Goal: Transaction & Acquisition: Purchase product/service

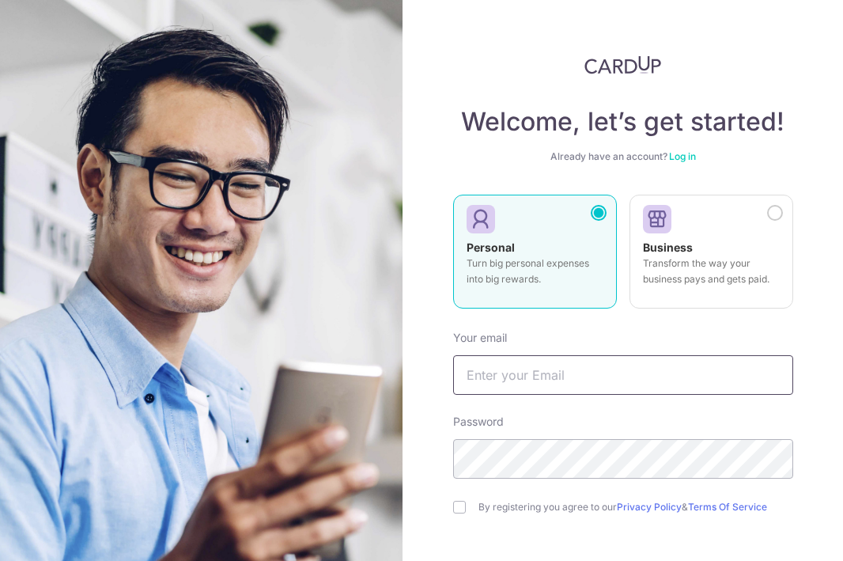
click at [551, 370] on input "text" at bounding box center [623, 375] width 340 height 40
type input "[PERSON_NAME][EMAIL_ADDRESS][DOMAIN_NAME]"
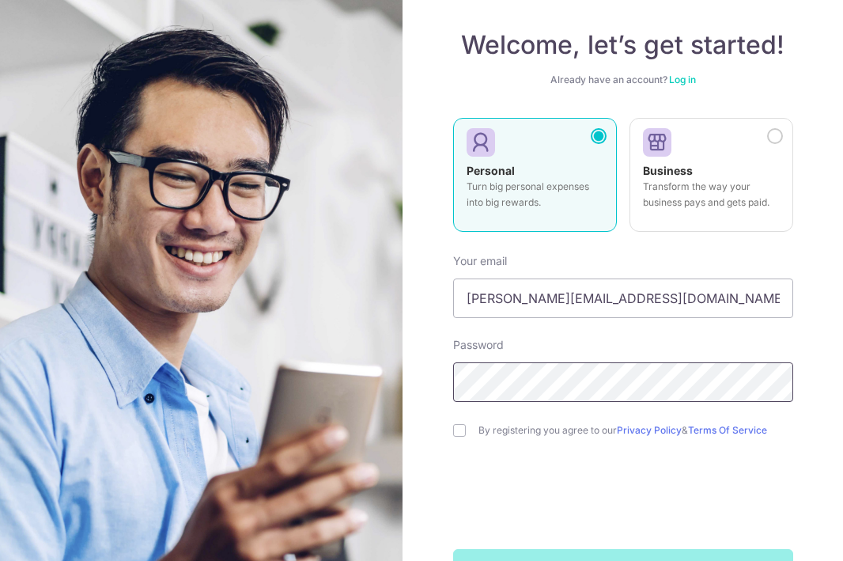
scroll to position [78, 0]
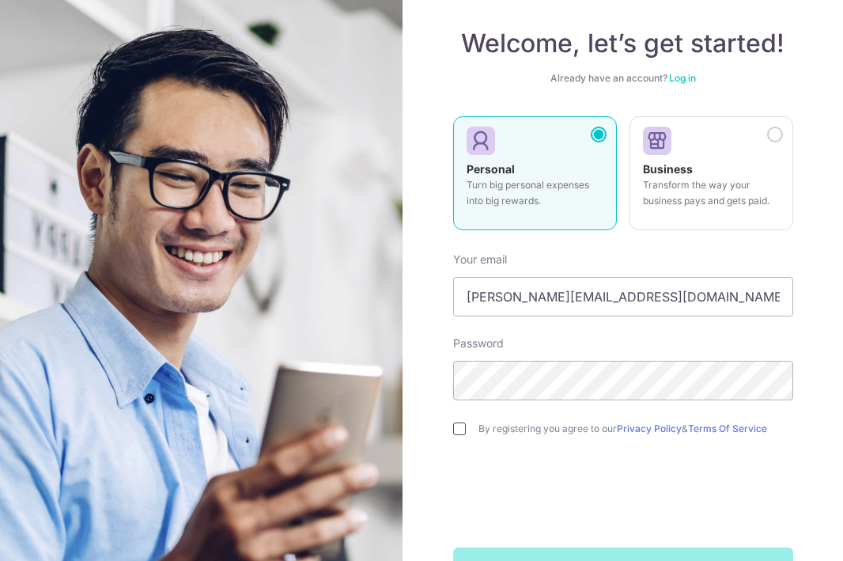
click at [459, 426] on input "checkbox" at bounding box center [459, 428] width 13 height 13
checkbox input "true"
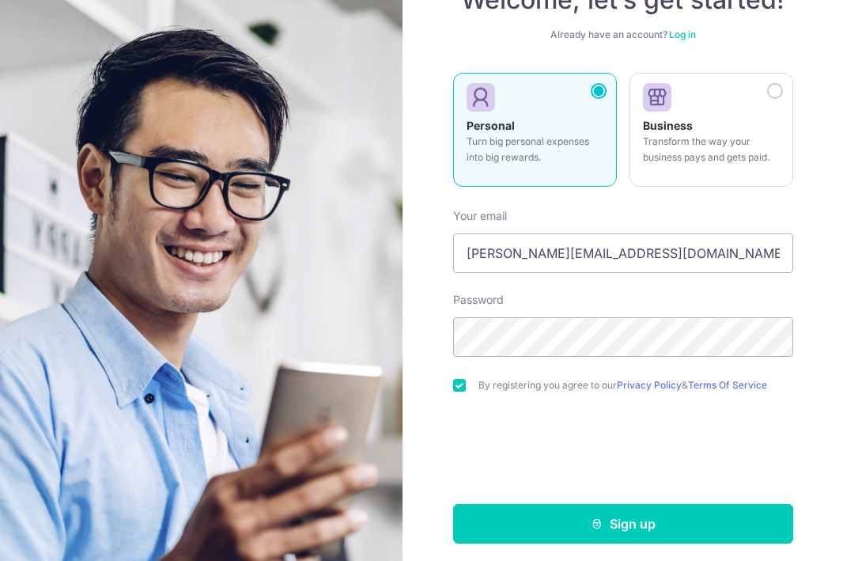
scroll to position [130, 0]
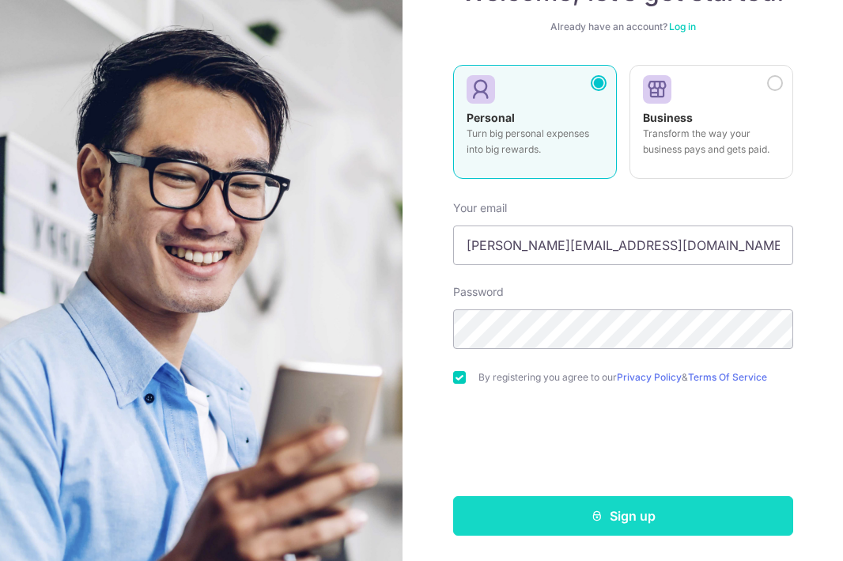
click at [605, 521] on button "Sign up" at bounding box center [623, 516] width 340 height 40
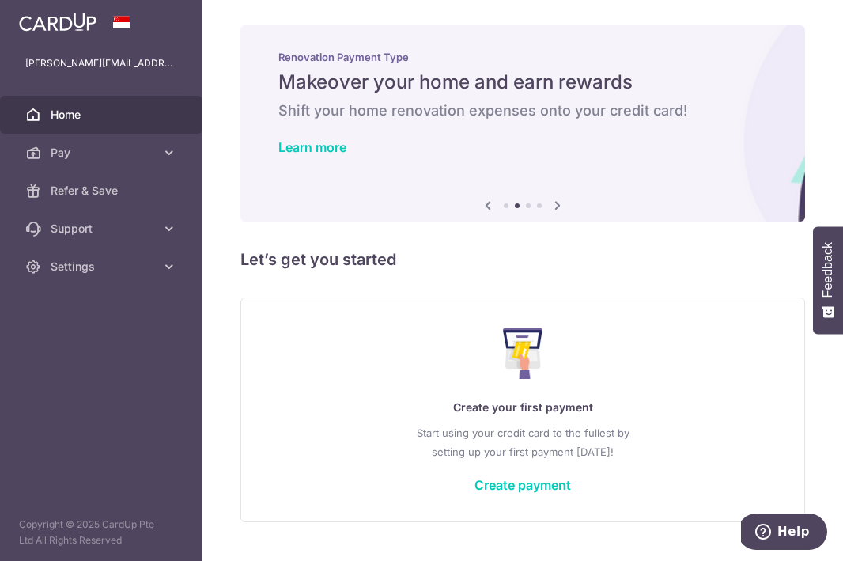
scroll to position [36, 0]
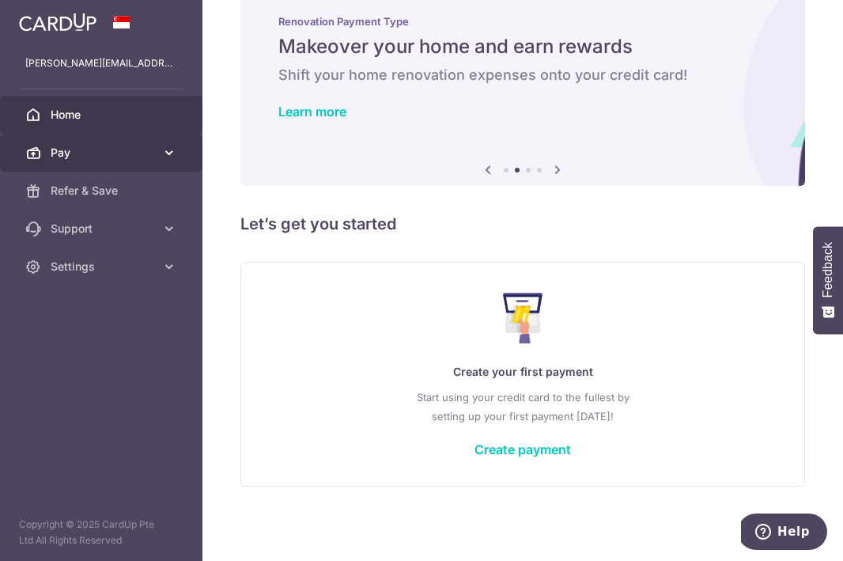
click at [158, 156] on link "Pay" at bounding box center [101, 153] width 202 height 38
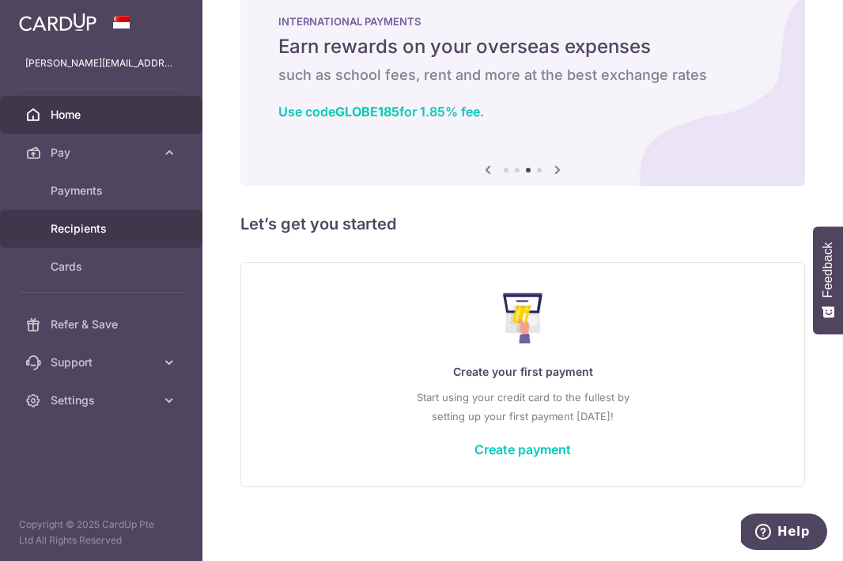
click at [123, 224] on span "Recipients" at bounding box center [103, 229] width 104 height 16
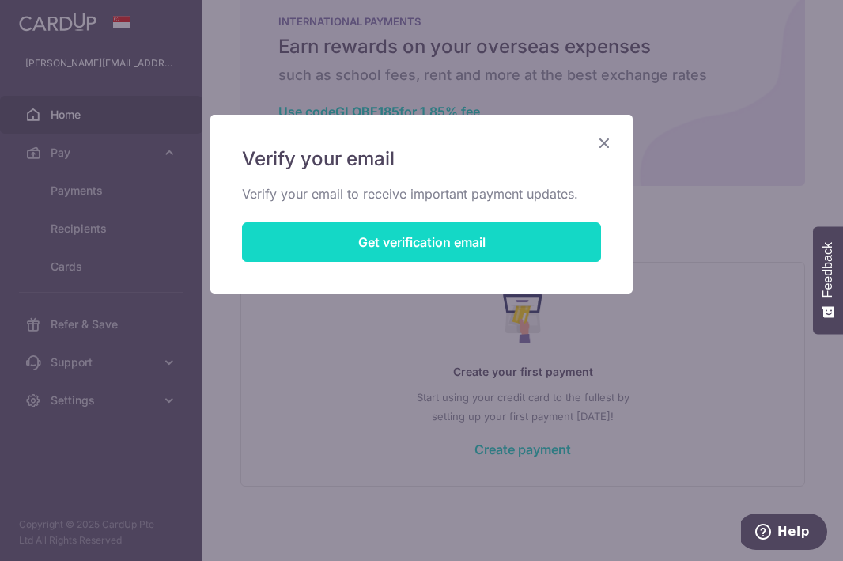
click at [290, 242] on button "Get verification email" at bounding box center [421, 242] width 359 height 40
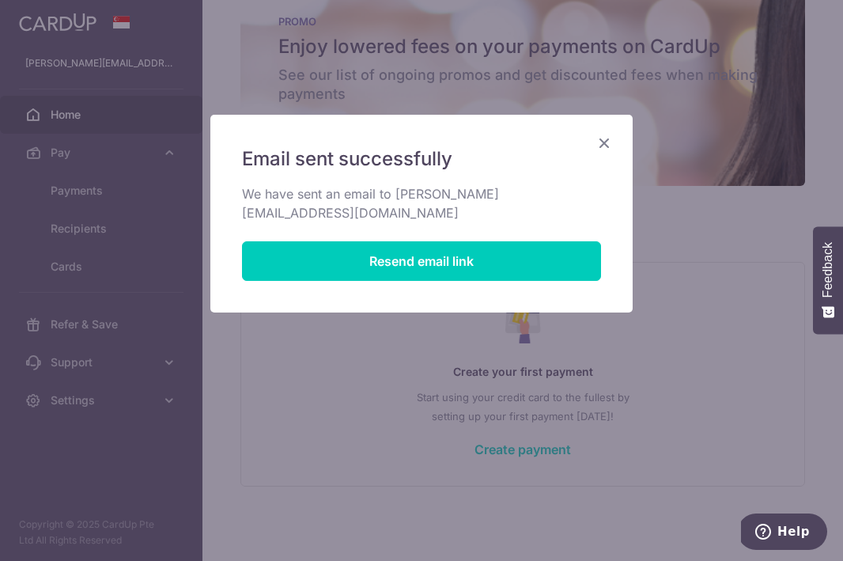
click at [611, 136] on icon "Close" at bounding box center [604, 143] width 19 height 20
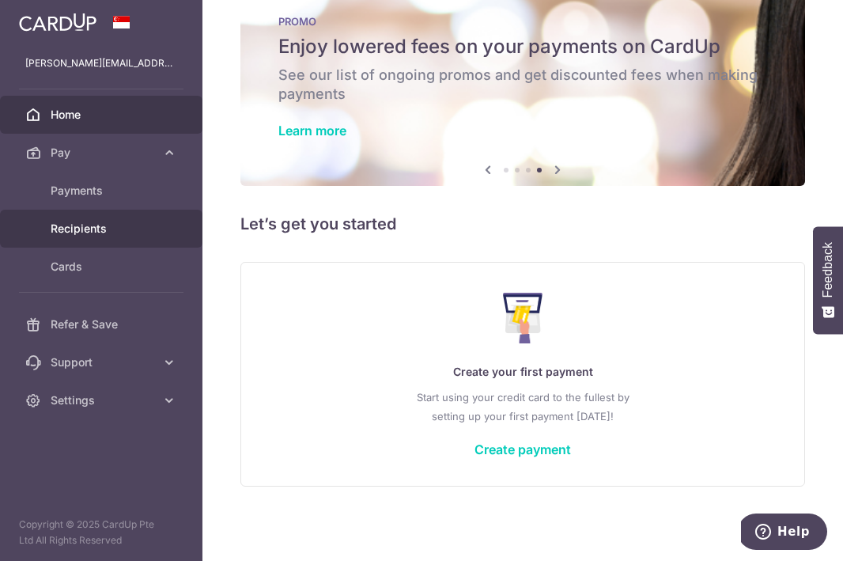
click at [92, 226] on span "Recipients" at bounding box center [103, 229] width 104 height 16
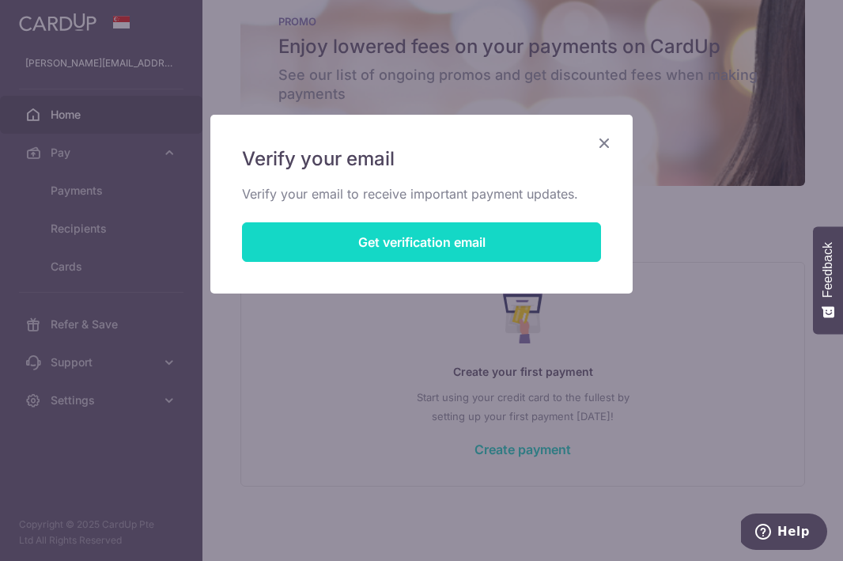
click at [498, 246] on button "Get verification email" at bounding box center [421, 242] width 359 height 40
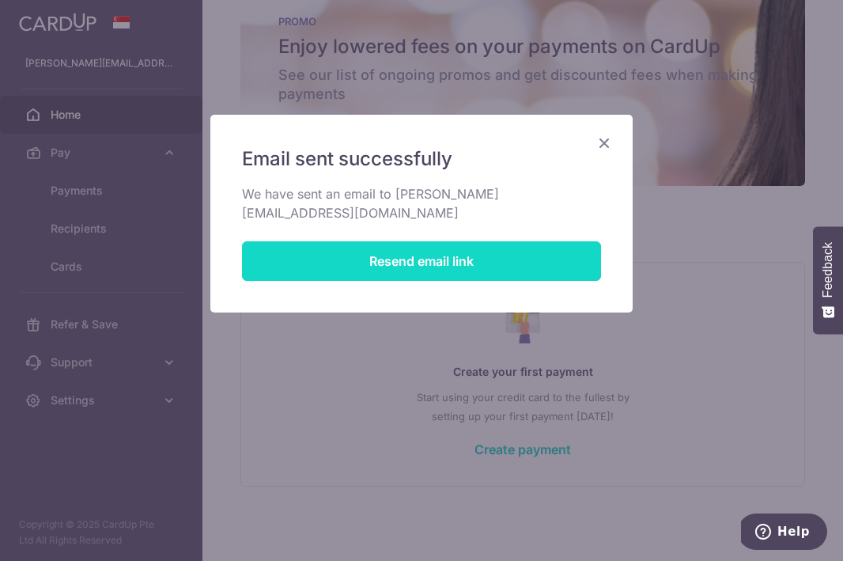
click at [498, 246] on button "Resend email link" at bounding box center [421, 261] width 359 height 40
click at [446, 244] on button "Resend email link" at bounding box center [421, 261] width 359 height 40
click at [547, 245] on button "Resend email link" at bounding box center [421, 261] width 359 height 40
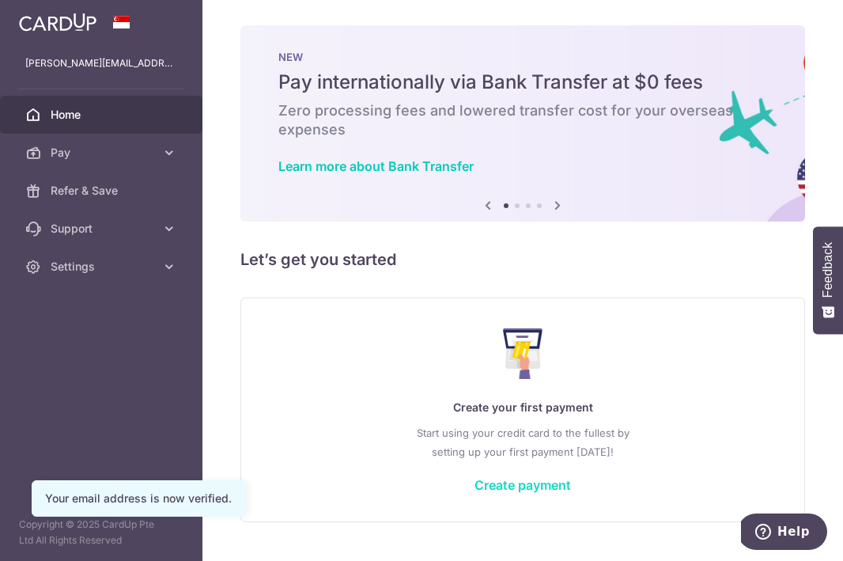
click at [532, 484] on link "Create payment" at bounding box center [523, 485] width 97 height 16
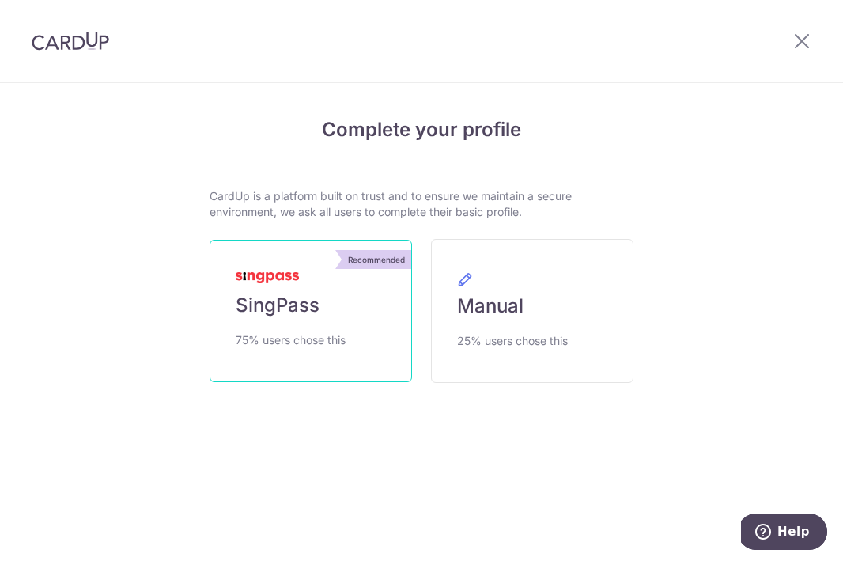
click at [284, 304] on span "SingPass" at bounding box center [278, 305] width 84 height 25
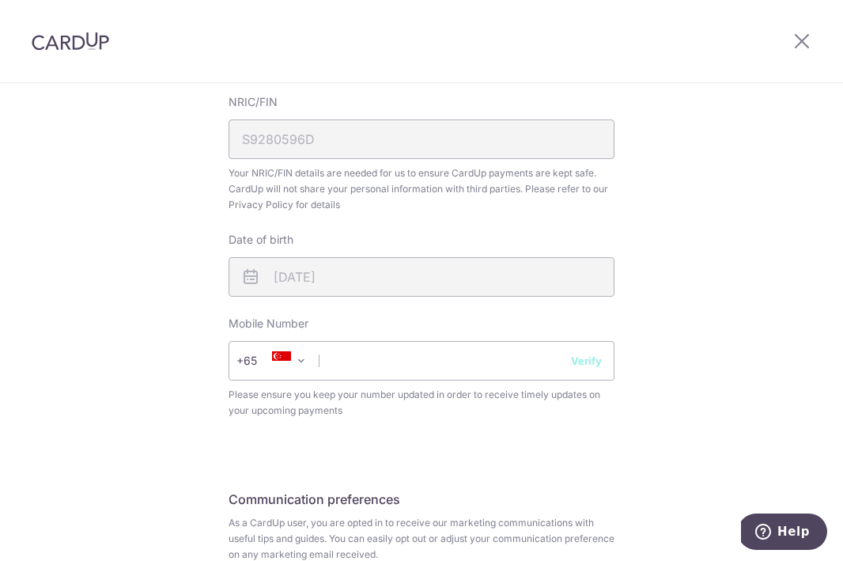
scroll to position [465, 0]
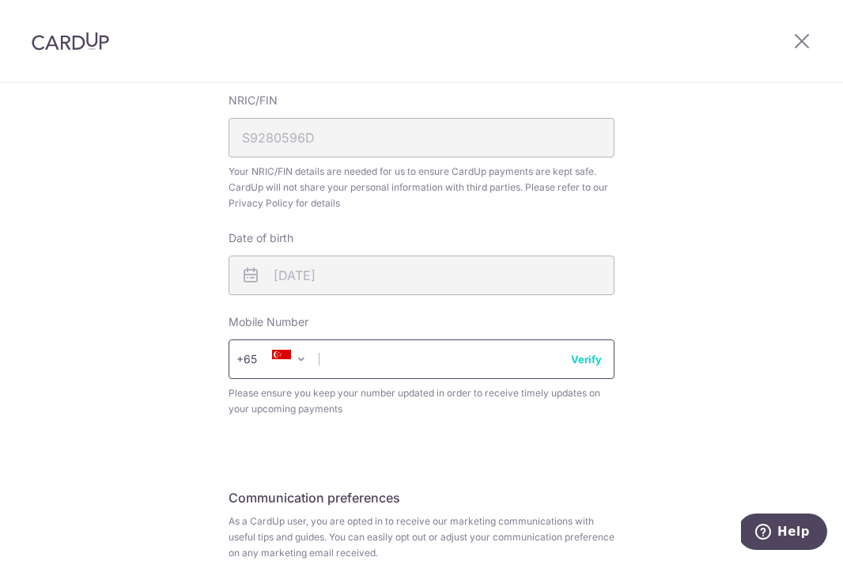
click at [503, 368] on input "text" at bounding box center [422, 359] width 386 height 40
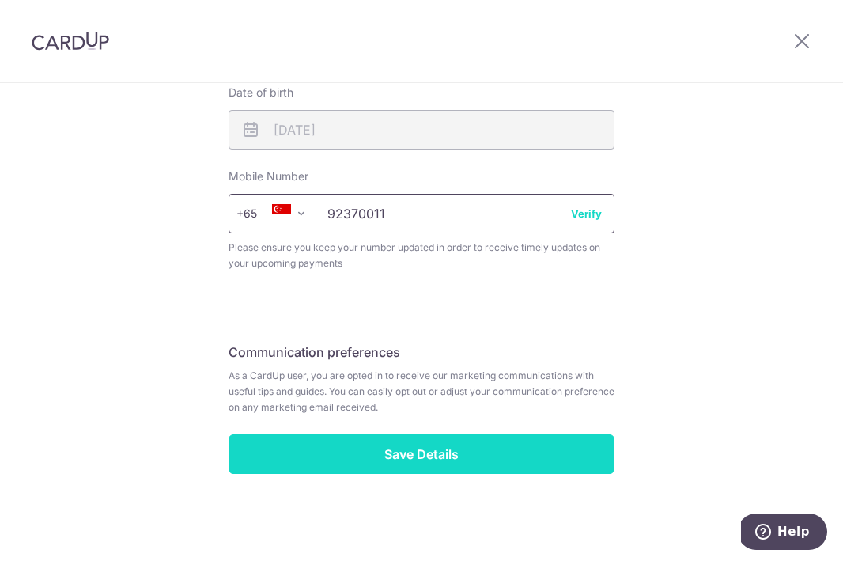
type input "92370011"
click at [486, 456] on input "Save Details" at bounding box center [422, 454] width 386 height 40
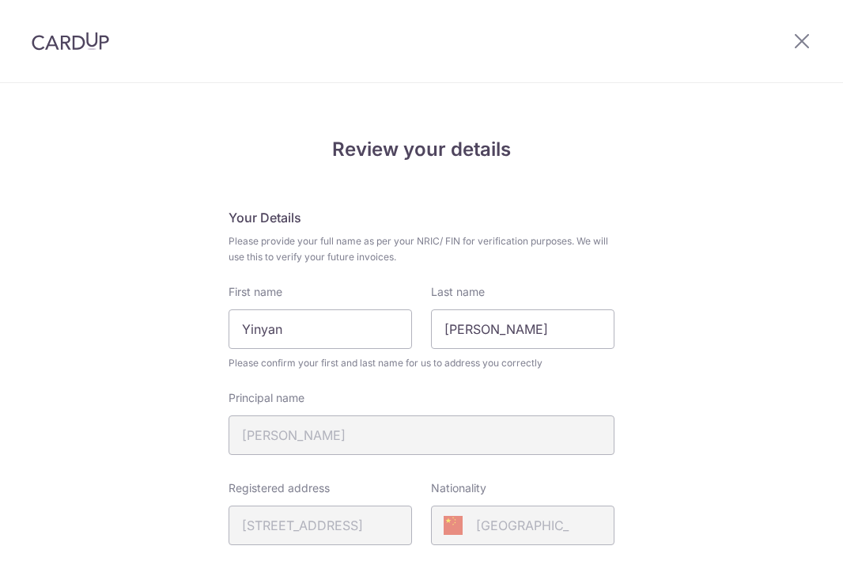
scroll to position [633, 0]
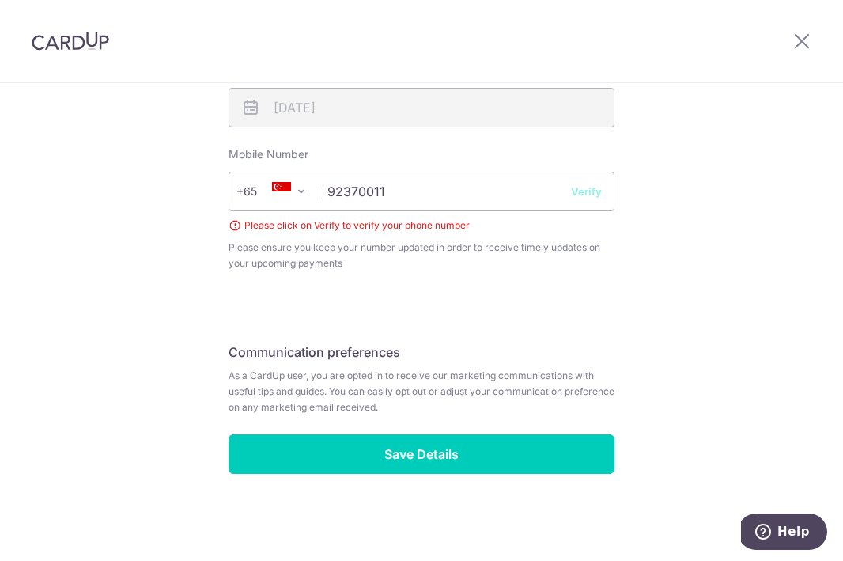
click at [583, 197] on button "Verify" at bounding box center [586, 192] width 31 height 16
click at [587, 192] on button "Verify" at bounding box center [586, 192] width 31 height 16
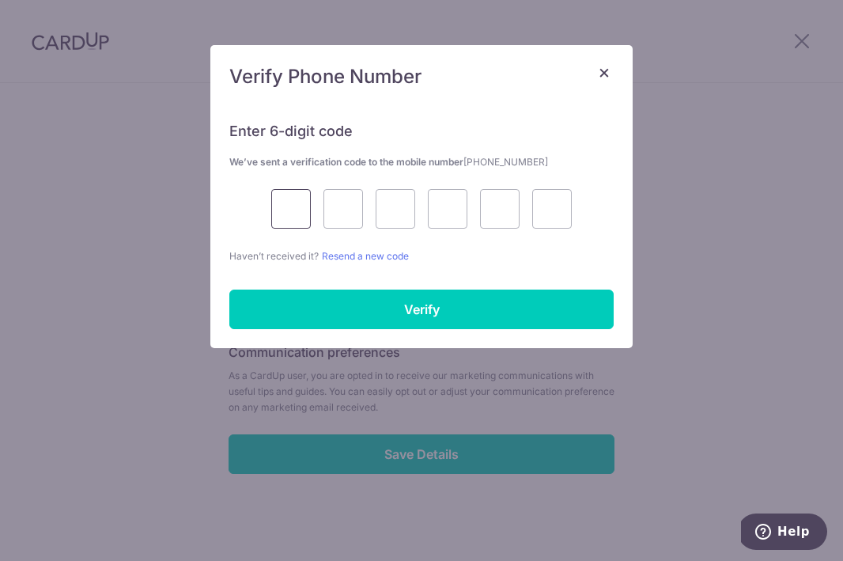
click at [295, 211] on input "text" at bounding box center [291, 209] width 40 height 40
type input "9"
type input "0"
type input "2"
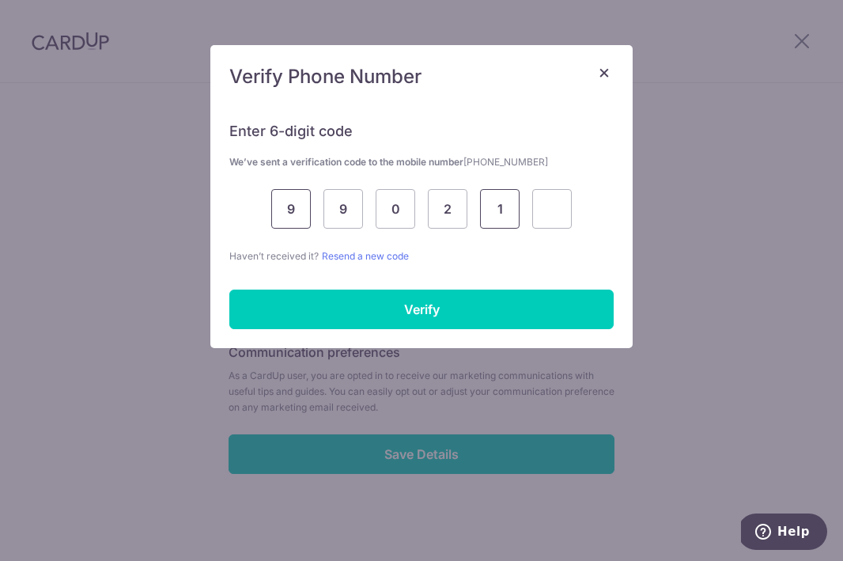
type input "1"
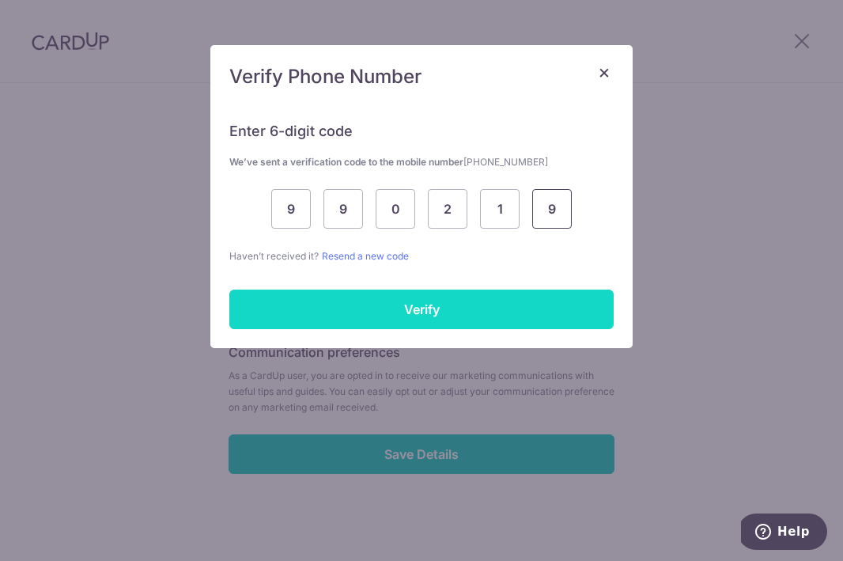
type input "9"
click at [368, 304] on input "Verify" at bounding box center [421, 310] width 384 height 40
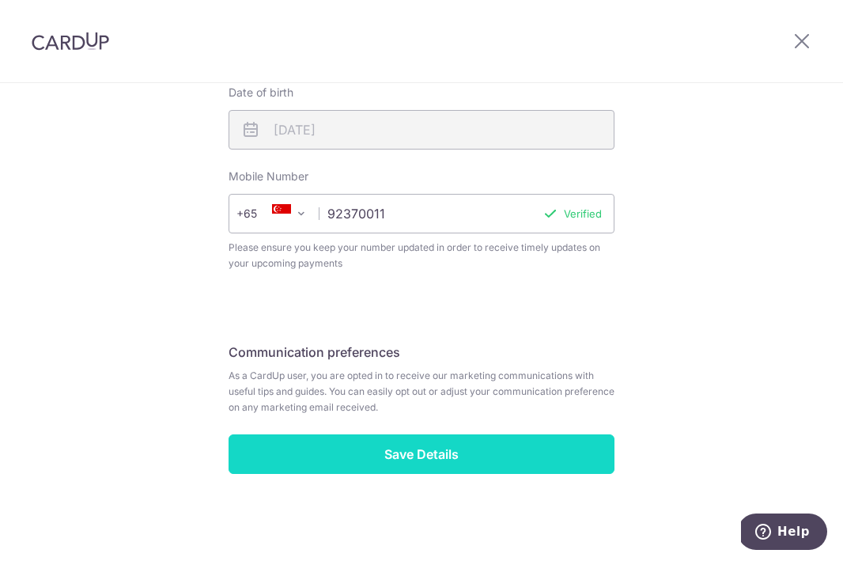
click at [439, 452] on input "Save Details" at bounding box center [422, 454] width 386 height 40
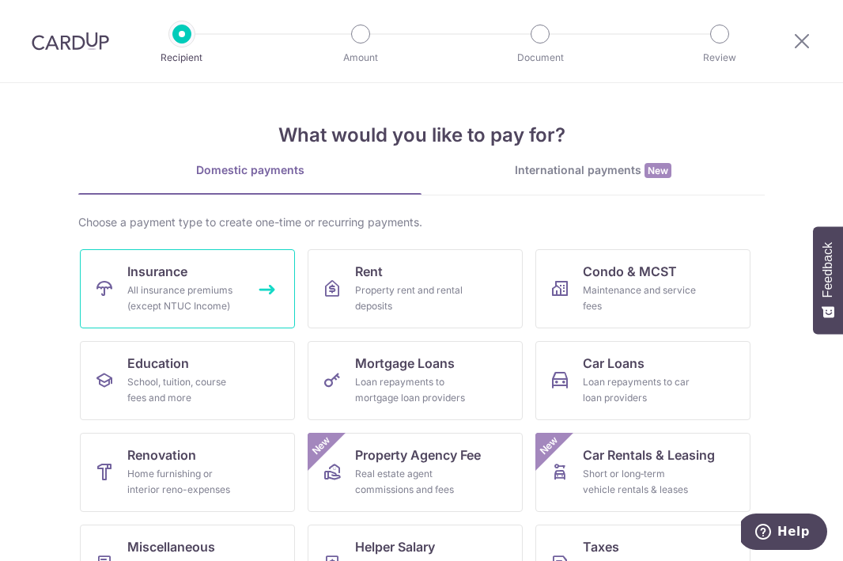
click at [123, 323] on link "Insurance All insurance premiums (except NTUC Income)" at bounding box center [187, 288] width 215 height 79
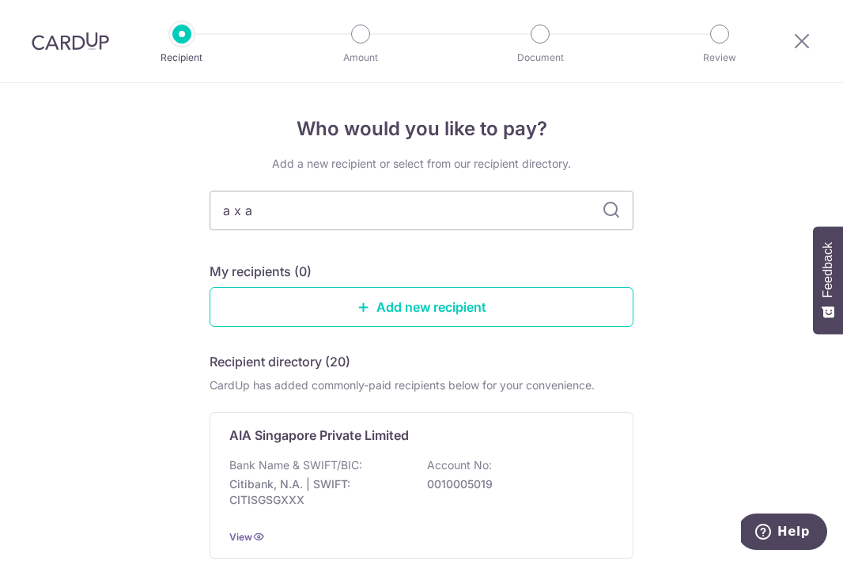
type input "axa"
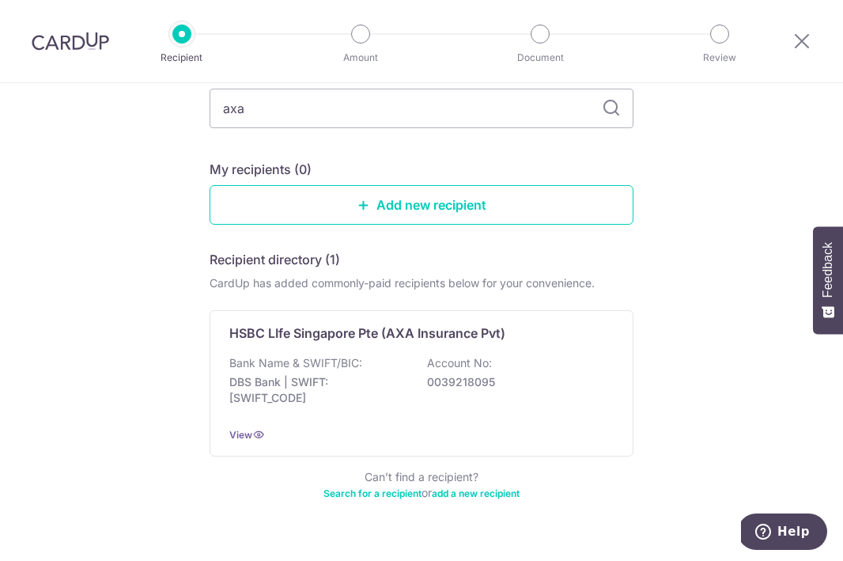
scroll to position [135, 0]
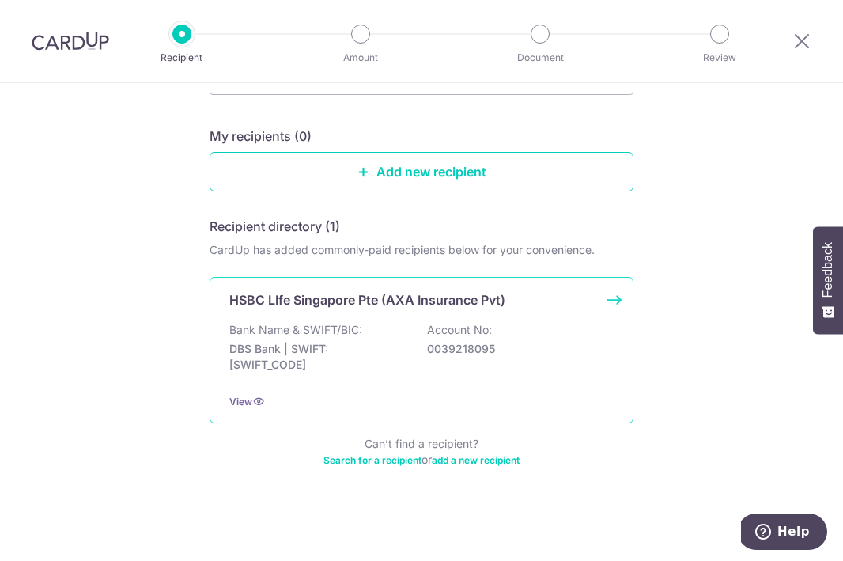
click at [541, 358] on div "Bank Name & SWIFT/BIC: DBS Bank | SWIFT: [SWIFT_CODE] Account No: 0039218095" at bounding box center [421, 351] width 384 height 59
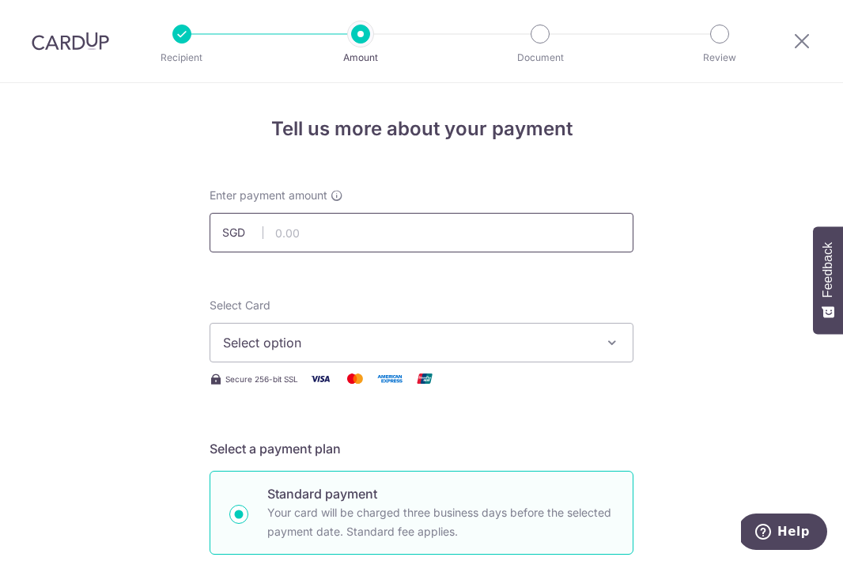
click at [474, 239] on input "text" at bounding box center [422, 233] width 424 height 40
click at [446, 340] on span "Select option" at bounding box center [407, 342] width 369 height 19
type input "1,000.00"
click at [442, 381] on span "Add credit card" at bounding box center [436, 387] width 369 height 16
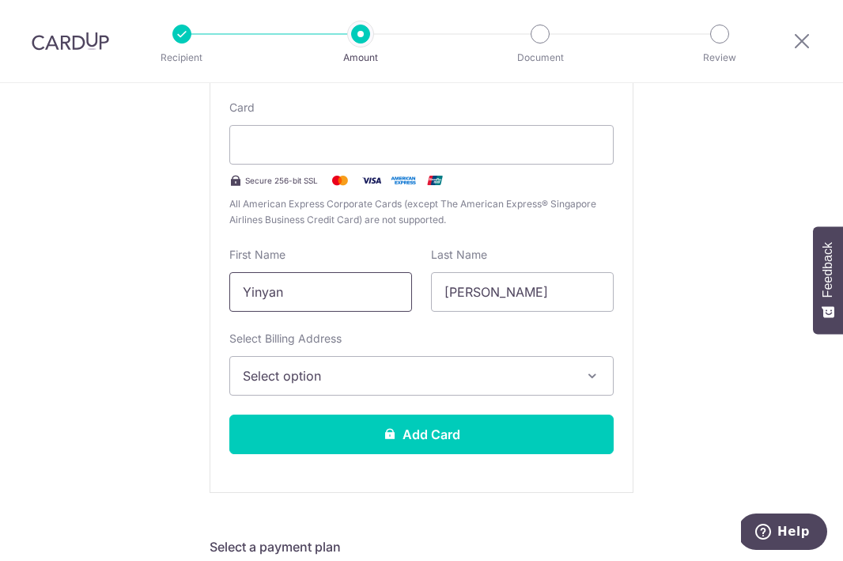
scroll to position [337, 0]
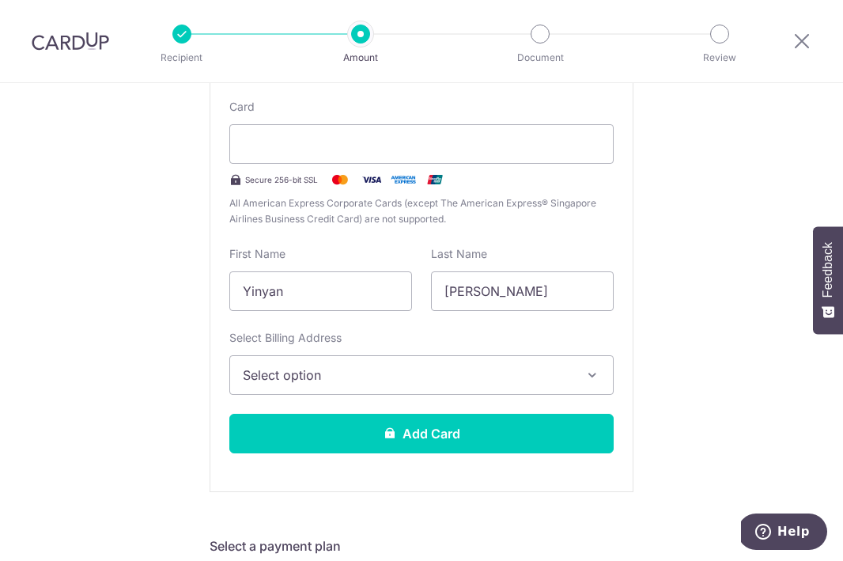
click at [368, 383] on span "Select option" at bounding box center [407, 374] width 329 height 19
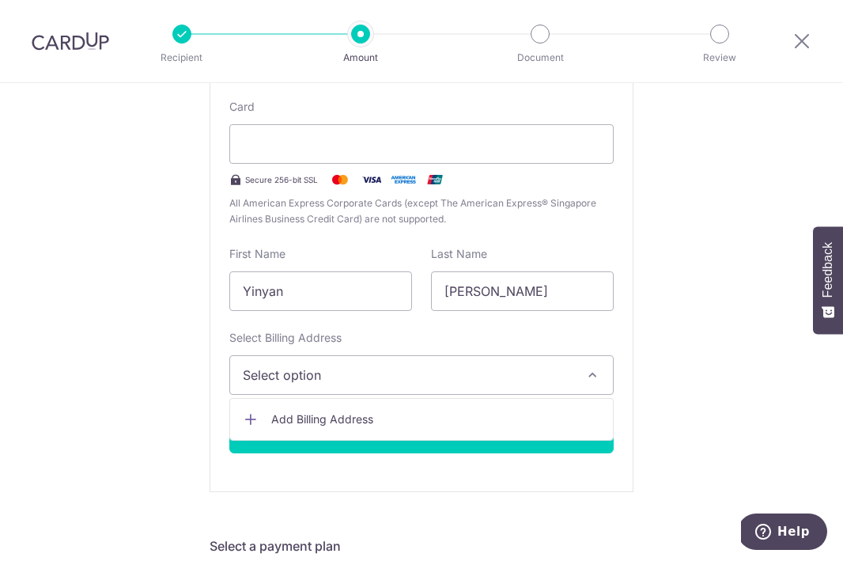
click at [413, 418] on span "Add Billing Address" at bounding box center [435, 419] width 329 height 16
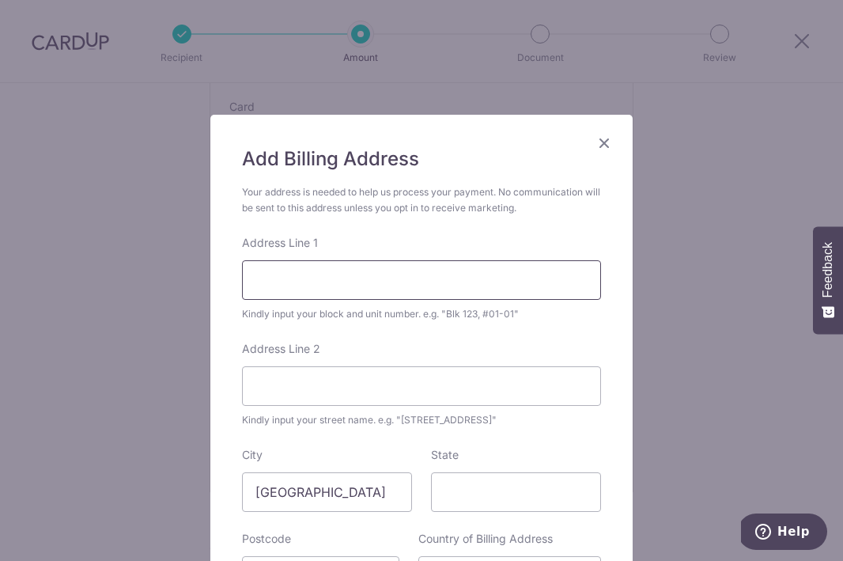
click at [348, 272] on input "Address Line 1" at bounding box center [421, 280] width 359 height 40
type input "Blk 74，#15-11"
click at [335, 385] on input "Address Line 2" at bounding box center [421, 386] width 359 height 40
type input "Anchorvale"
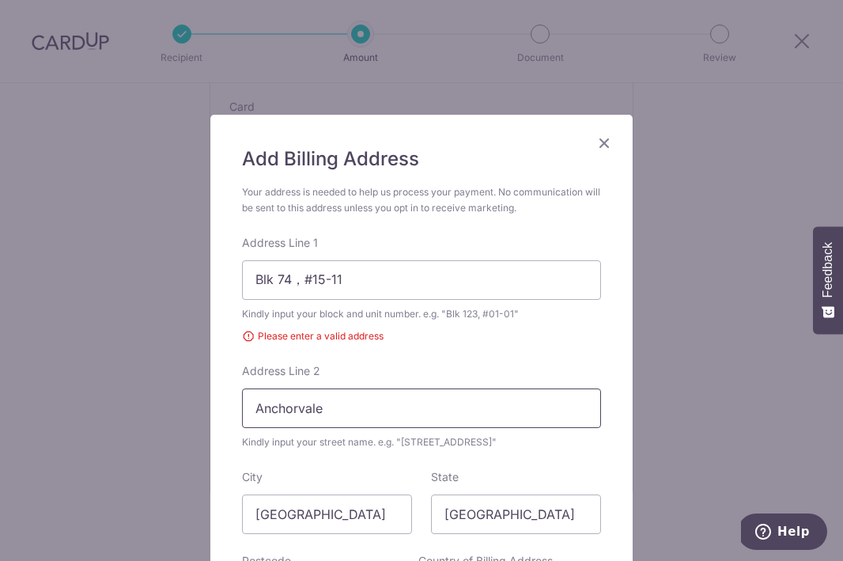
click at [374, 419] on input "Anchorvale" at bounding box center [421, 408] width 359 height 40
type input "Anchorvale crescent"
click at [467, 365] on div "Address Line [GEOGRAPHIC_DATA] Kindly input your street name. e.g. "[STREET_ADD…" at bounding box center [421, 406] width 359 height 87
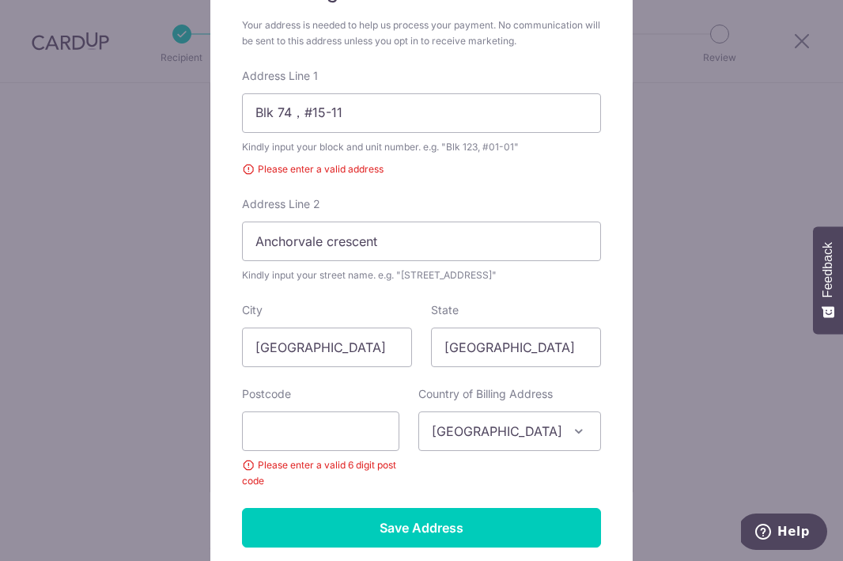
scroll to position [172, 0]
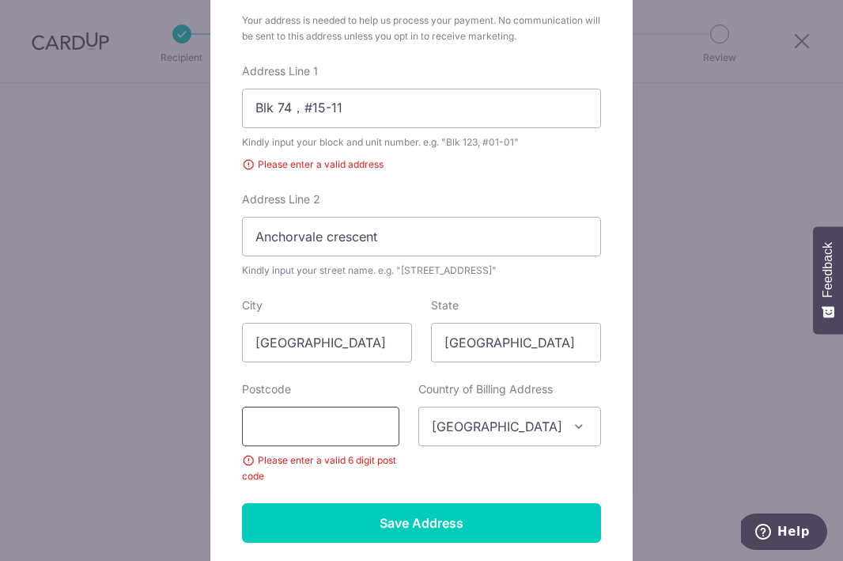
click at [359, 419] on input "text" at bounding box center [320, 427] width 157 height 40
type input "544601"
click at [374, 377] on form "Your address is needed to help us process your payment. No communication will b…" at bounding box center [421, 278] width 359 height 530
click at [398, 426] on input "544601" at bounding box center [320, 427] width 157 height 40
click at [425, 246] on input "Anchorvale crescent" at bounding box center [421, 237] width 359 height 40
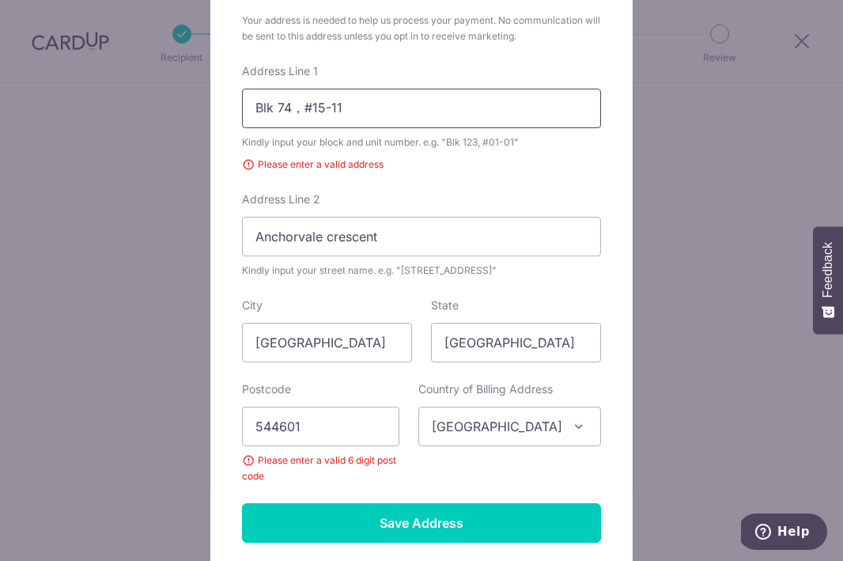
click at [305, 108] on input "Blk 74，#15-11" at bounding box center [421, 109] width 359 height 40
click at [351, 142] on div "Kindly input your block and unit number. e.g. "Blk 123, #01-01"" at bounding box center [421, 142] width 359 height 16
click at [377, 126] on input "Blk 74, #15-11" at bounding box center [421, 109] width 359 height 40
click at [248, 161] on div "Please enter a valid address" at bounding box center [421, 165] width 359 height 16
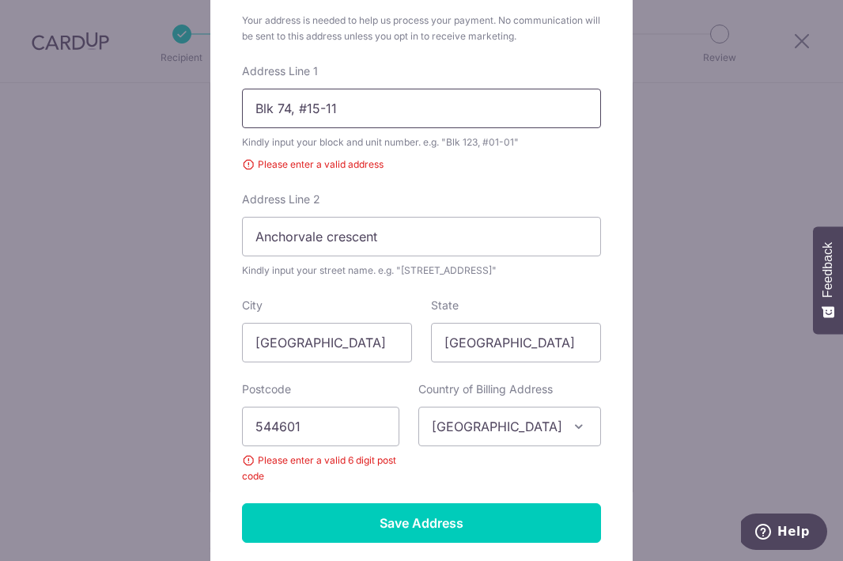
click at [286, 119] on input "Blk 74, #15-11" at bounding box center [421, 109] width 359 height 40
click at [286, 105] on input "Blk 74, #15-11" at bounding box center [421, 109] width 359 height 40
drag, startPoint x: 350, startPoint y: 107, endPoint x: 229, endPoint y: 103, distance: 120.3
click at [229, 103] on div "Add Billing Address Your address is needed to help us process your payment. No …" at bounding box center [421, 258] width 422 height 631
click at [374, 236] on input "Anchorvale crescent" at bounding box center [421, 237] width 359 height 40
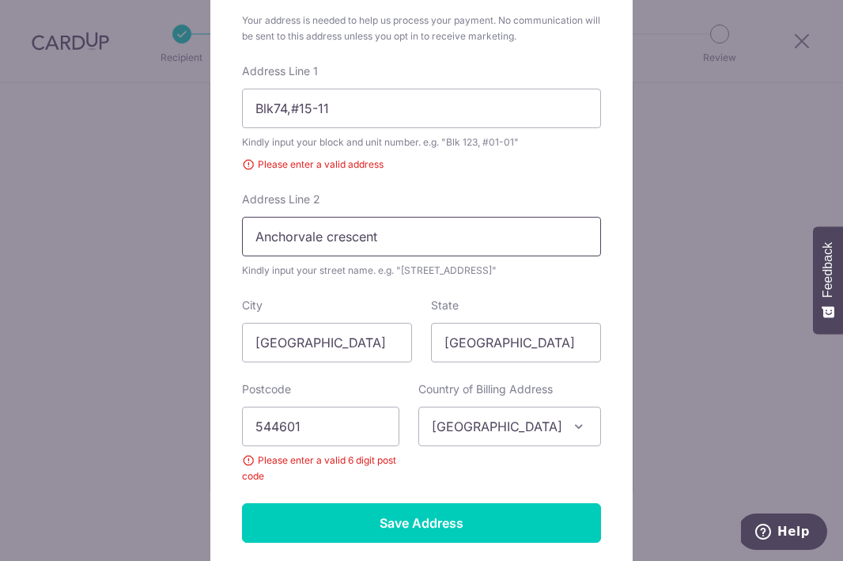
click at [446, 252] on input "Anchorvale crescent" at bounding box center [421, 237] width 359 height 40
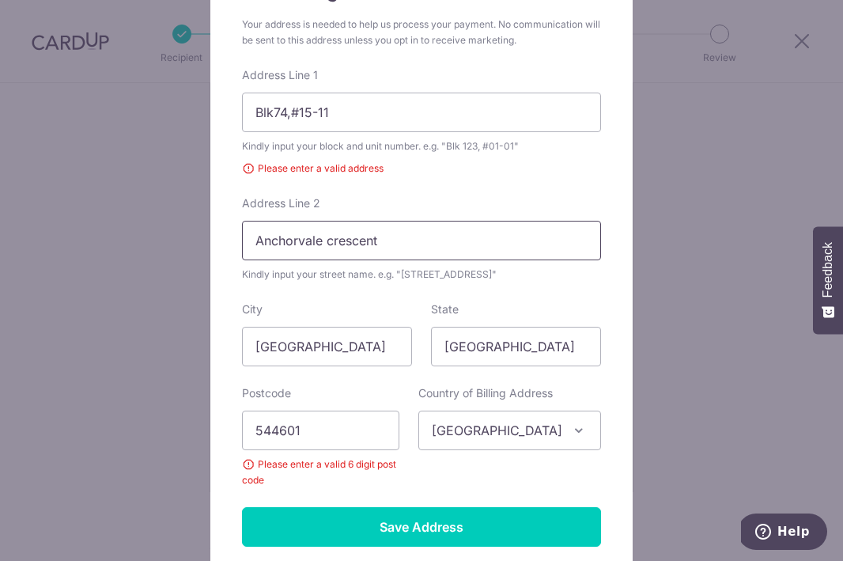
scroll to position [157, 0]
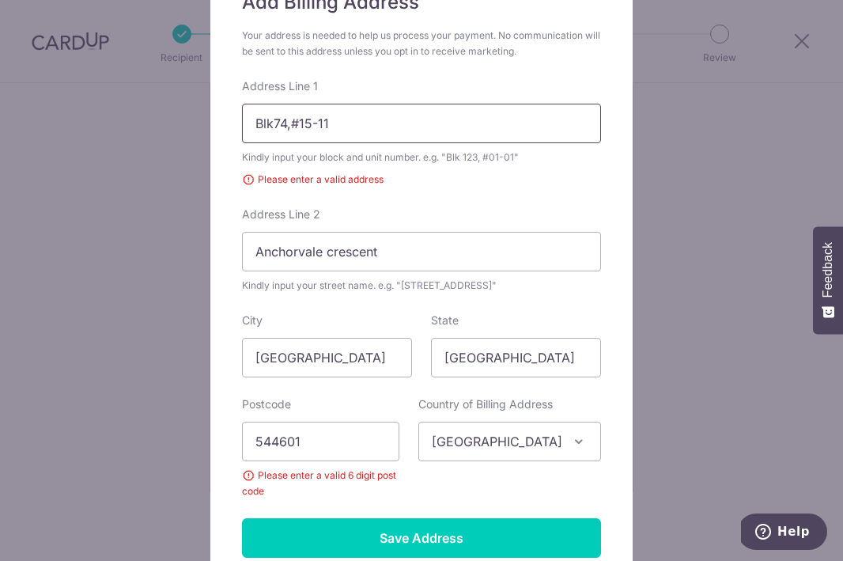
click at [294, 122] on input "Blk74,#15-11" at bounding box center [421, 124] width 359 height 40
type input "Blk74, #15-11"
click at [390, 242] on input "Anchorvale crescent" at bounding box center [421, 252] width 359 height 40
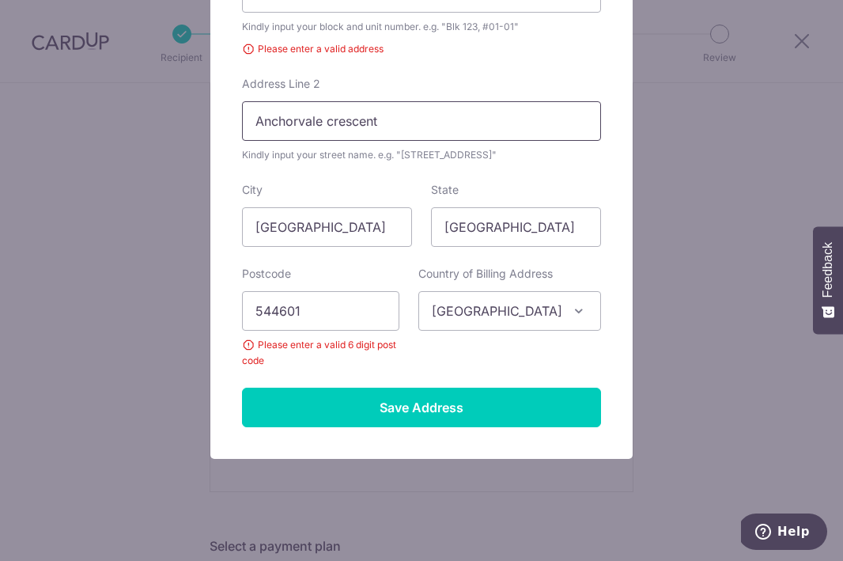
scroll to position [300, 0]
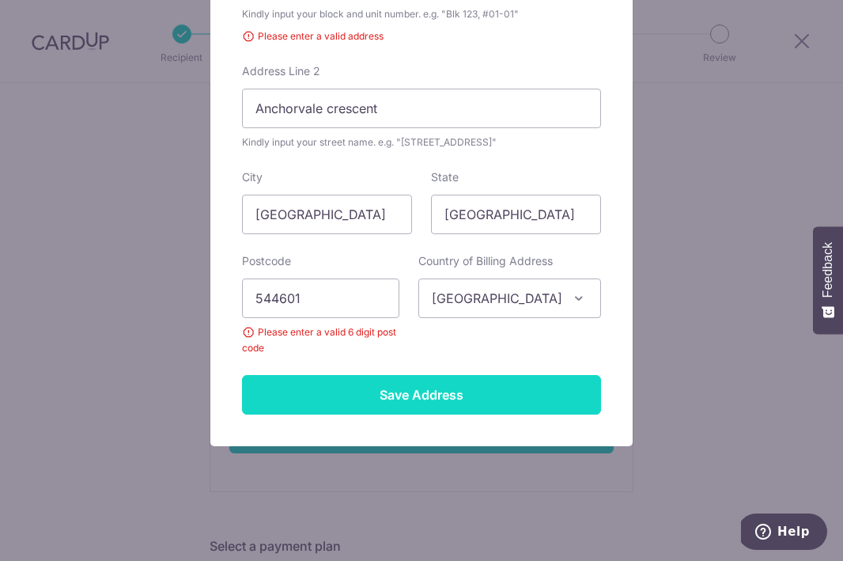
click at [414, 398] on input "Save Address" at bounding box center [421, 395] width 359 height 40
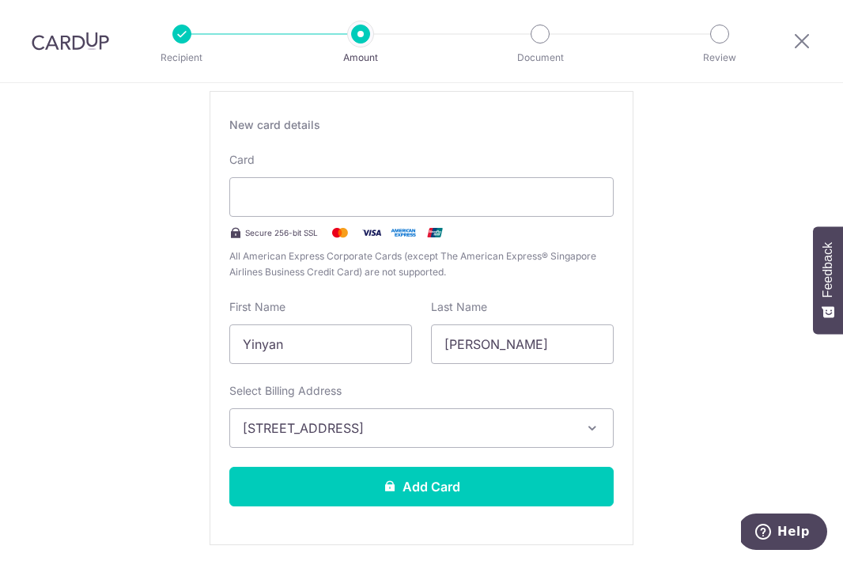
scroll to position [288, 0]
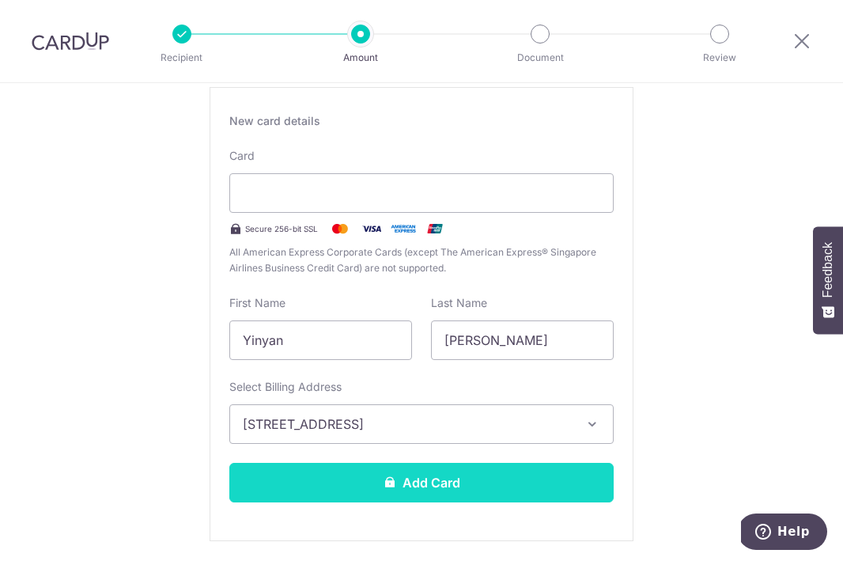
click at [497, 479] on button "Add Card" at bounding box center [421, 483] width 384 height 40
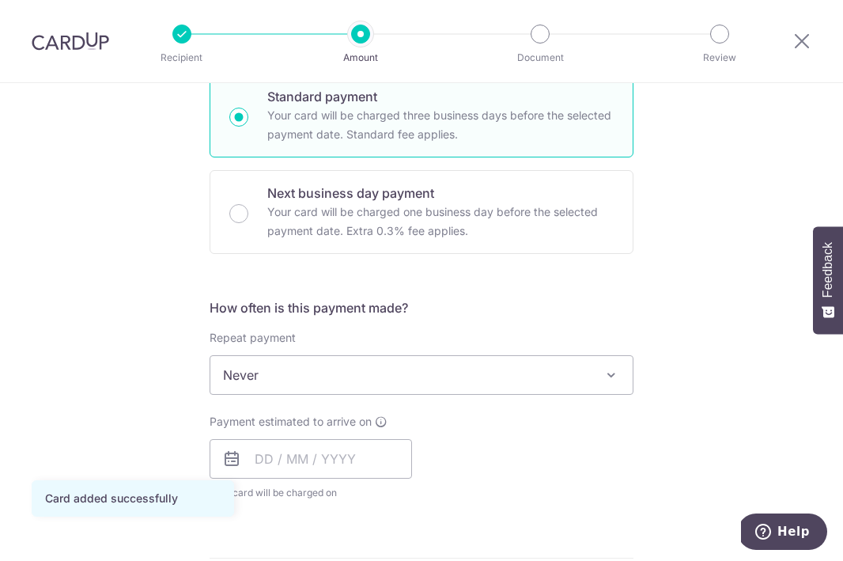
scroll to position [399, 0]
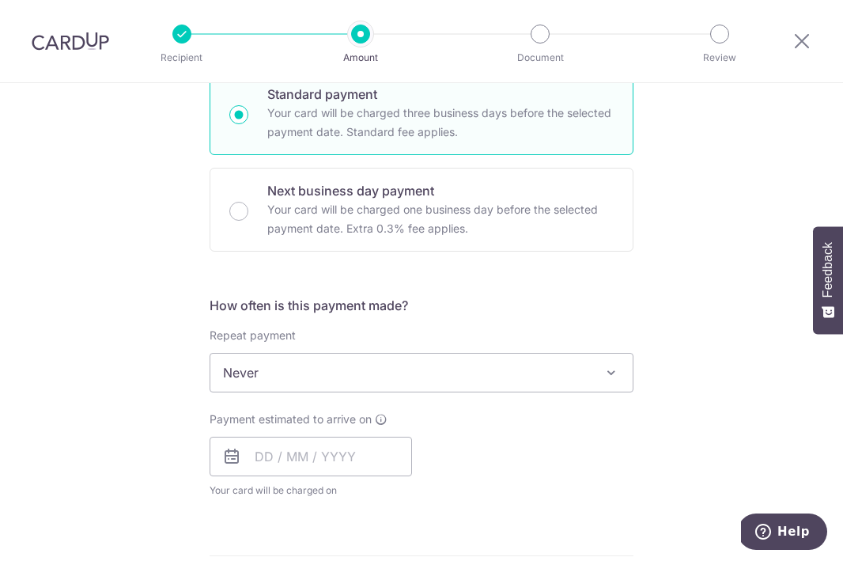
click at [473, 365] on span "Never" at bounding box center [421, 373] width 422 height 38
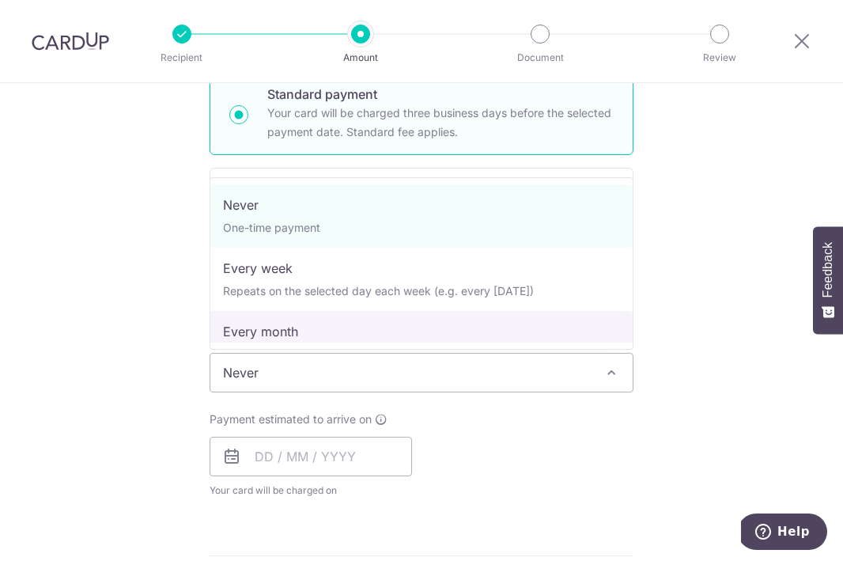
select select "3"
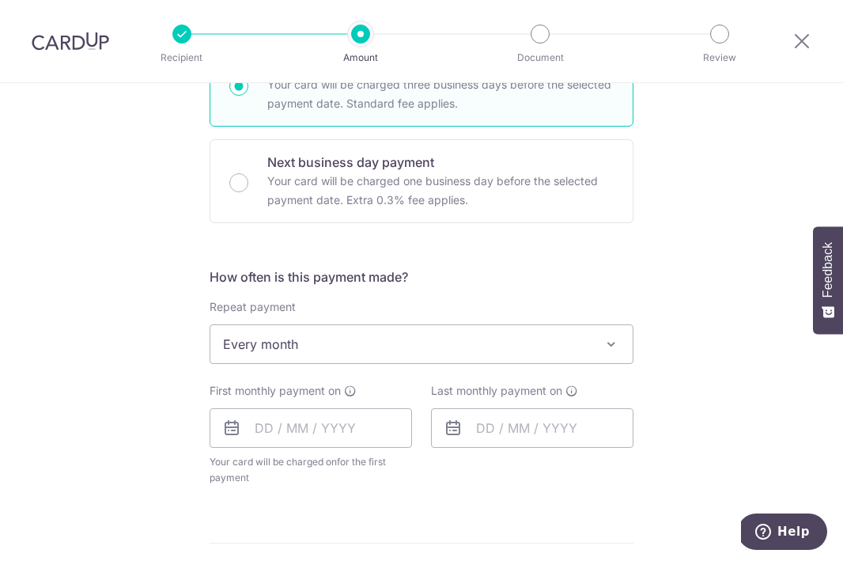
scroll to position [439, 0]
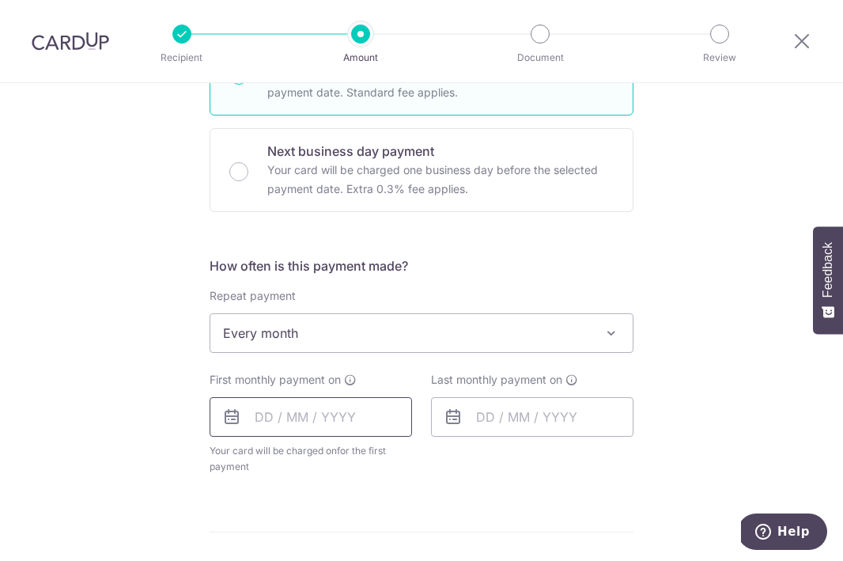
click at [358, 426] on input "text" at bounding box center [311, 417] width 202 height 40
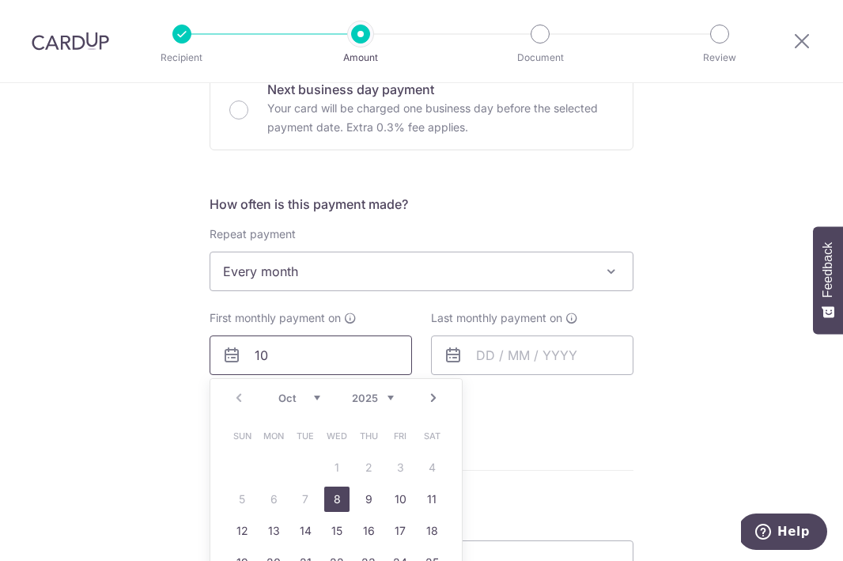
scroll to position [524, 0]
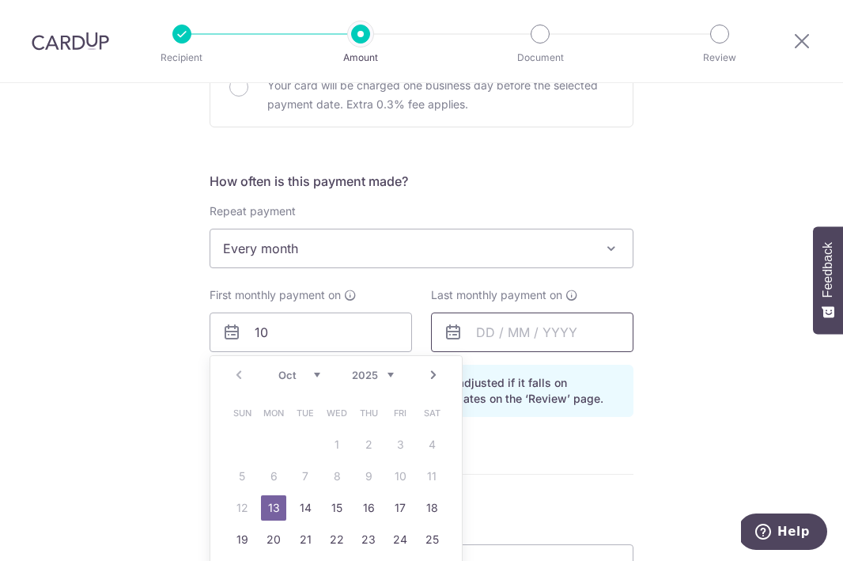
click at [558, 331] on input "text" at bounding box center [532, 332] width 202 height 40
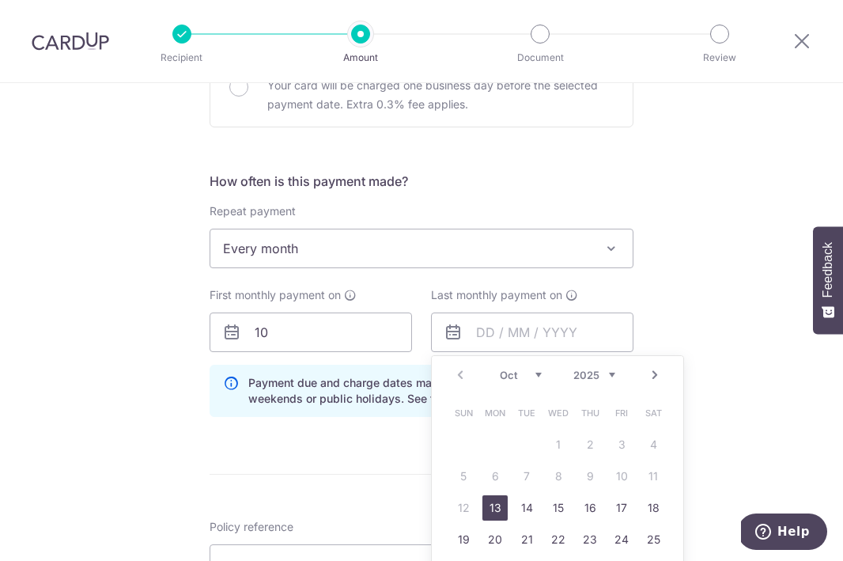
click at [592, 373] on select "2025 2026 2027 2028 2029 2030 2031 2032 2033 2034 2035" at bounding box center [594, 375] width 42 height 13
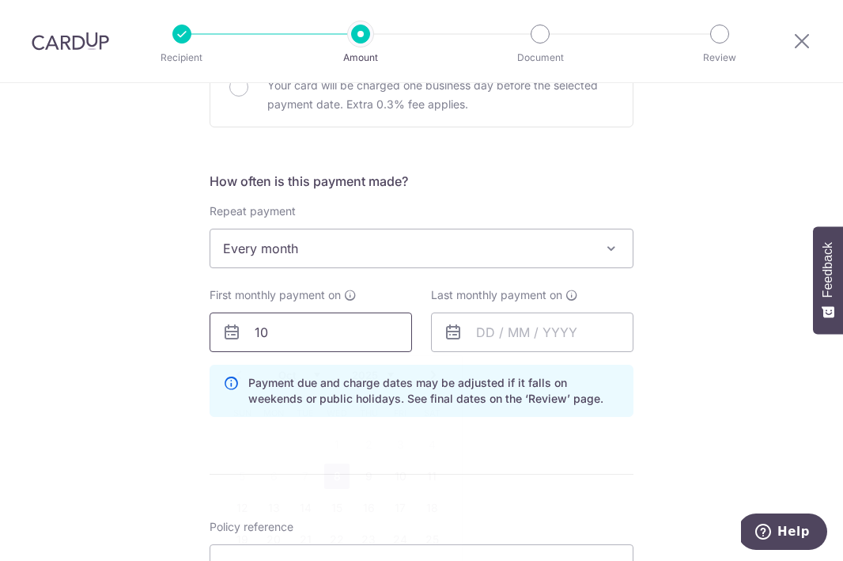
click at [266, 337] on input "10" at bounding box center [311, 332] width 202 height 40
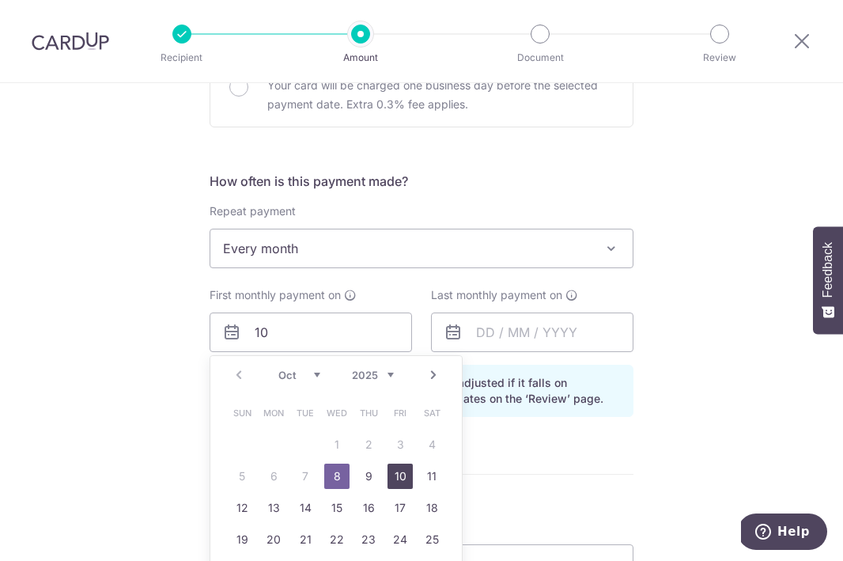
click at [399, 473] on link "10" at bounding box center [400, 476] width 25 height 25
type input "[DATE]"
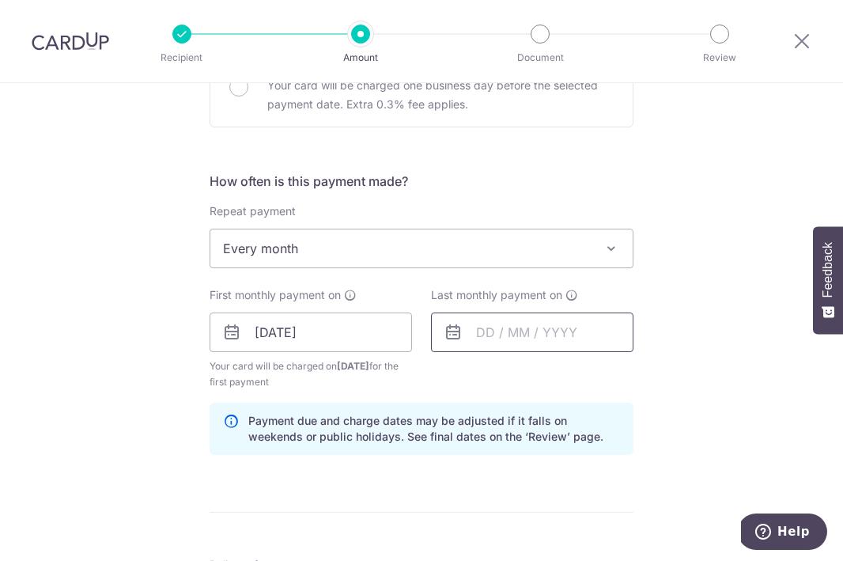
click at [532, 339] on input "text" at bounding box center [532, 332] width 202 height 40
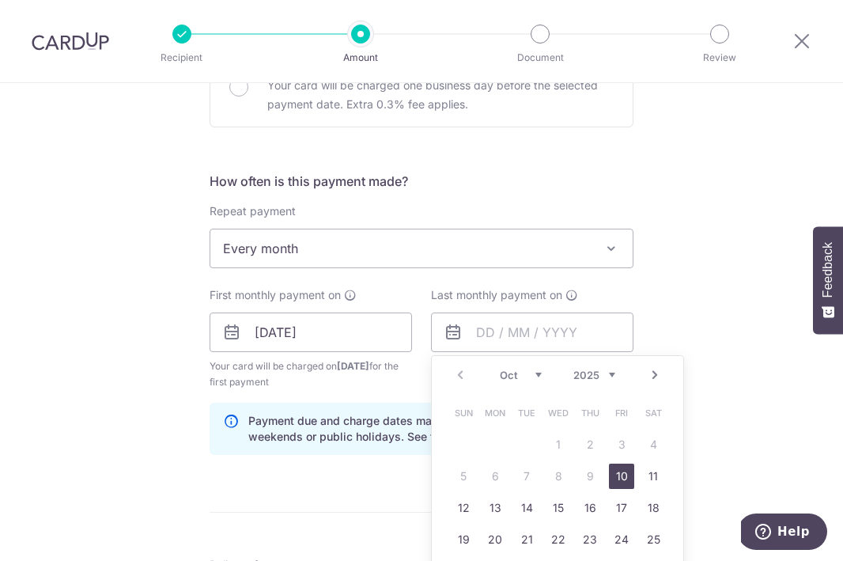
click at [614, 372] on select "2025 2026 2027 2028 2029 2030 2031 2032 2033 2034 2035" at bounding box center [594, 375] width 42 height 13
click at [556, 479] on link "10" at bounding box center [558, 476] width 25 height 25
type input "[DATE]"
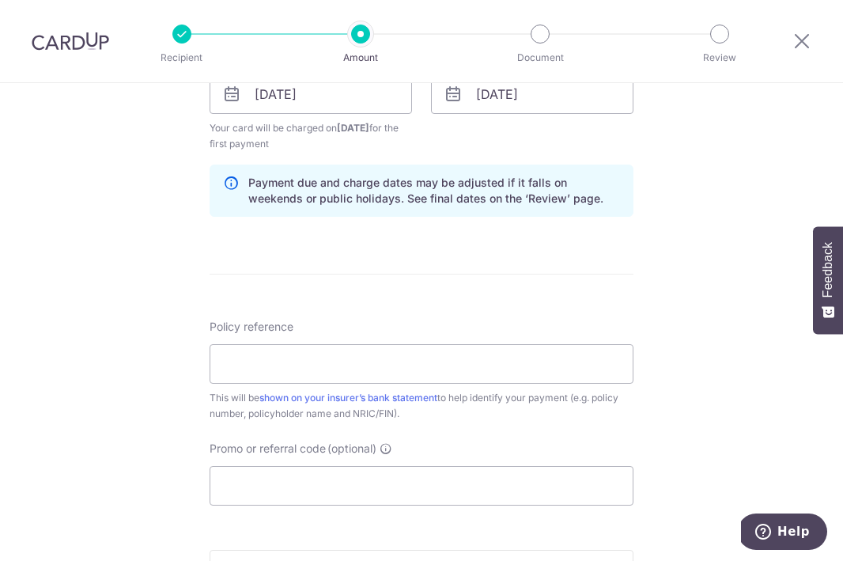
scroll to position [789, 0]
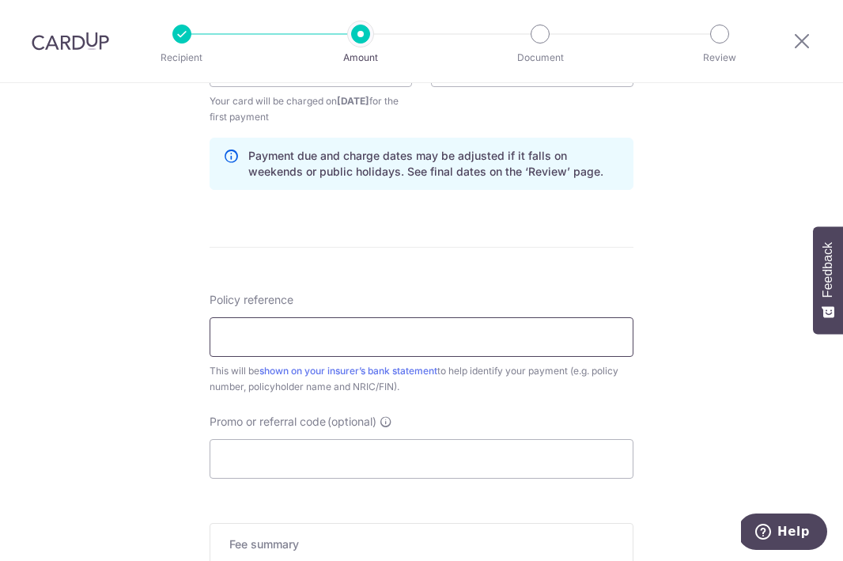
click at [562, 341] on input "Policy reference" at bounding box center [422, 337] width 424 height 40
click at [350, 329] on input "Policy reference" at bounding box center [422, 337] width 424 height 40
click at [280, 327] on input "Policy reference" at bounding box center [422, 337] width 424 height 40
paste input "K000049803"
type input "K000049803"
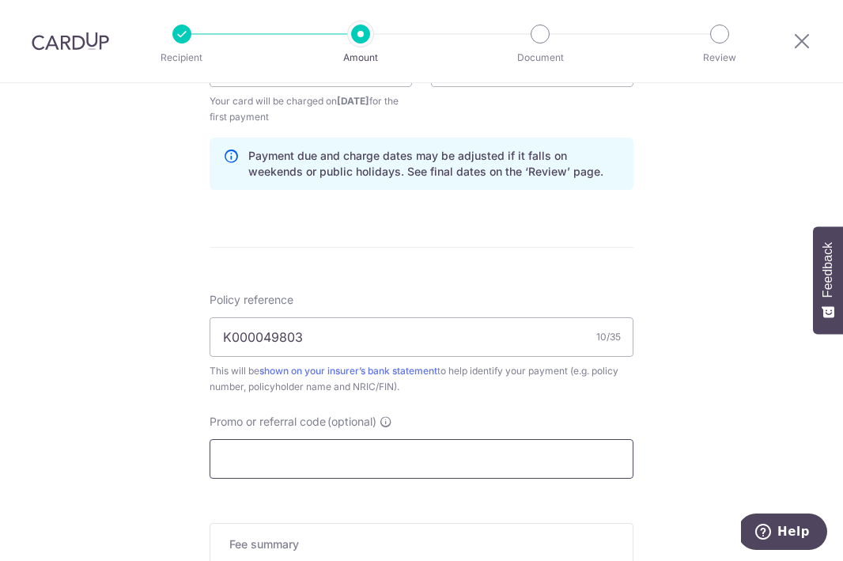
click at [354, 452] on input "Promo or referral code (optional)" at bounding box center [422, 459] width 424 height 40
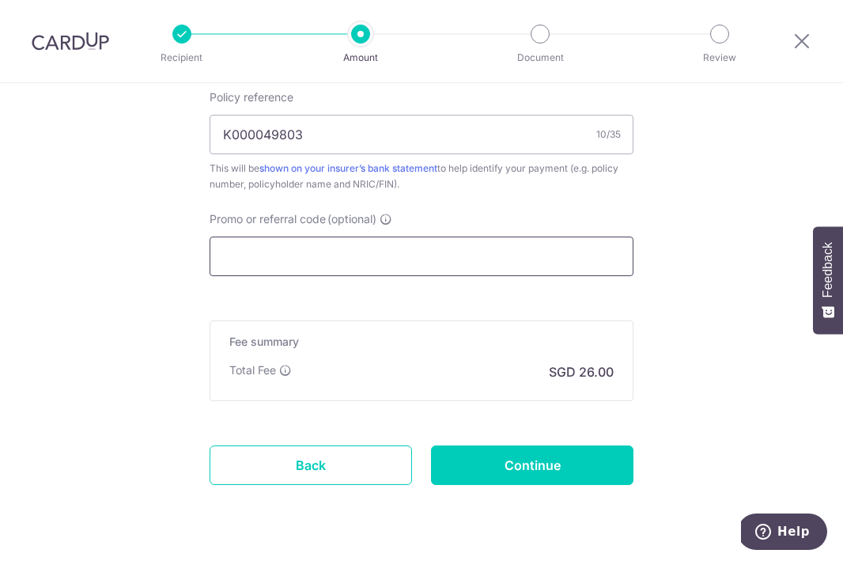
scroll to position [1022, 0]
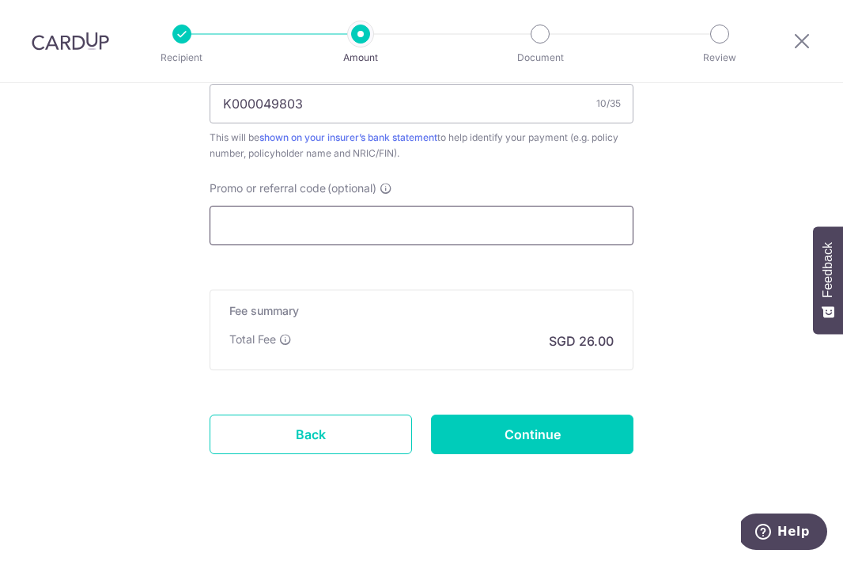
click at [548, 229] on input "Promo or referral code (optional)" at bounding box center [422, 226] width 424 height 40
paste input "MUNYI,SABRINAF847"
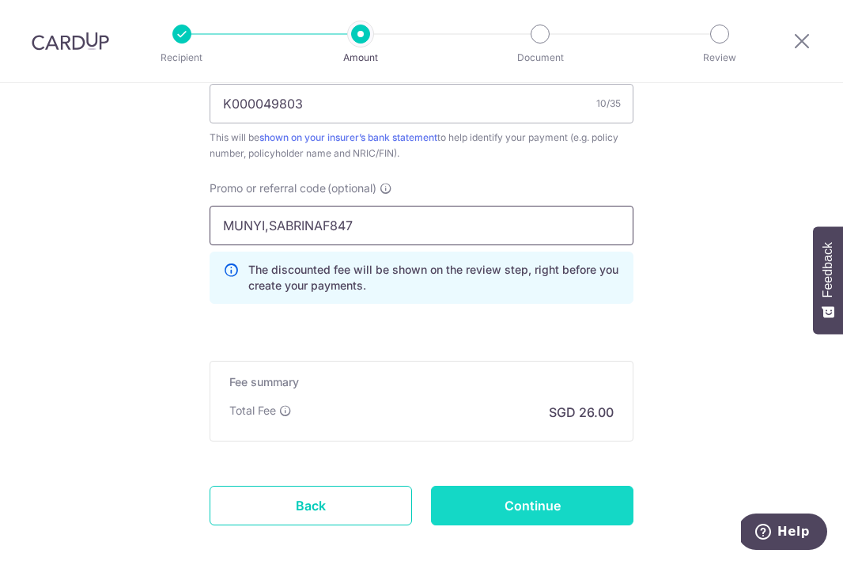
type input "MUNYI,SABRINAF847"
click at [502, 499] on input "Continue" at bounding box center [532, 506] width 202 height 40
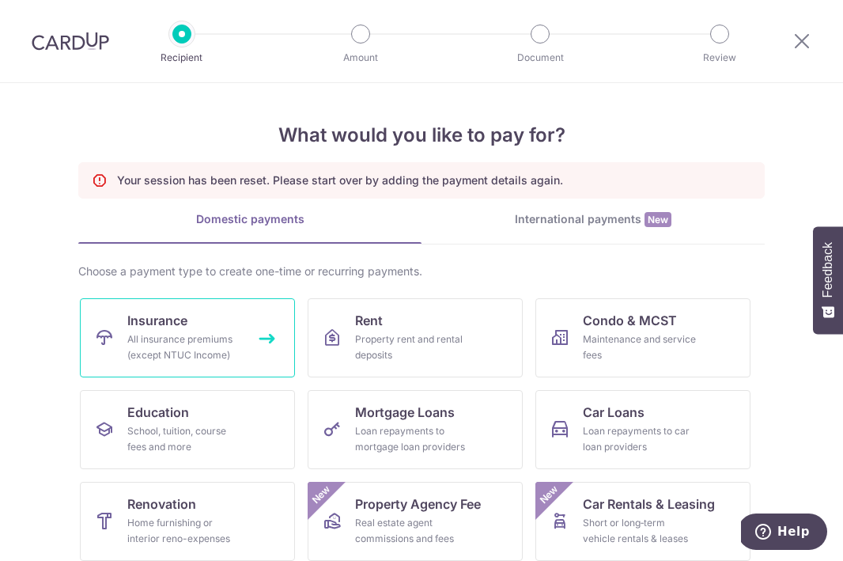
click at [153, 331] on div "All insurance premiums (except NTUC Income)" at bounding box center [184, 347] width 114 height 32
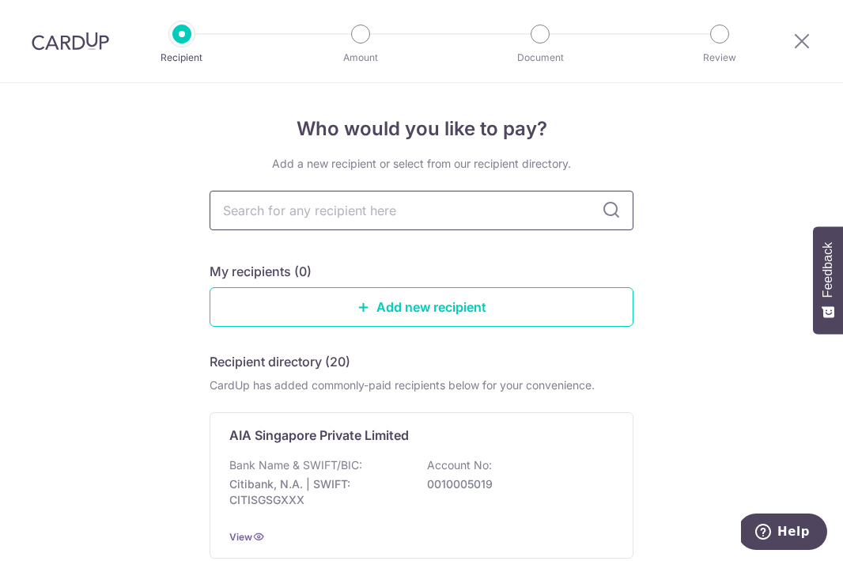
click at [335, 208] on input "text" at bounding box center [422, 211] width 424 height 40
click at [331, 211] on input "text" at bounding box center [422, 211] width 424 height 40
type input "axa"
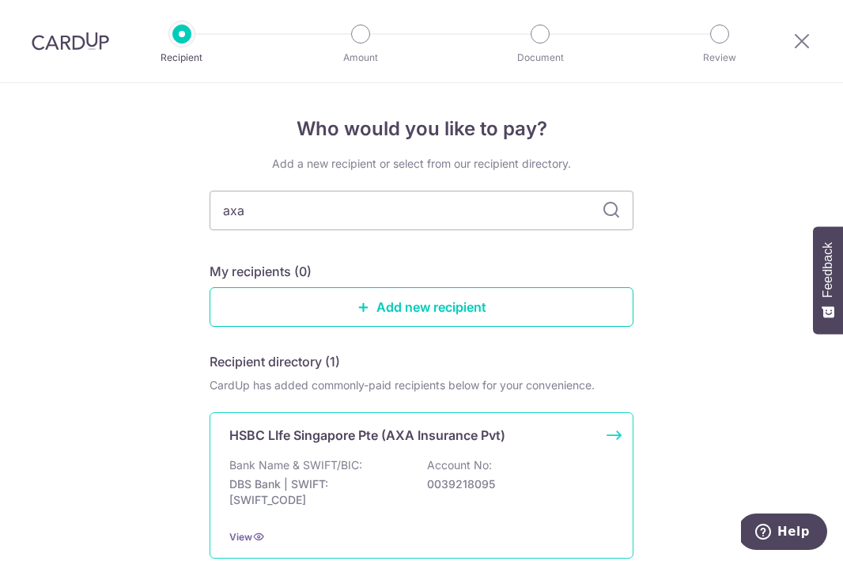
click at [384, 454] on div "HSBC LIfe Singapore Pte (AXA Insurance Pvt) Bank Name & SWIFT/BIC: DBS Bank | S…" at bounding box center [422, 485] width 424 height 146
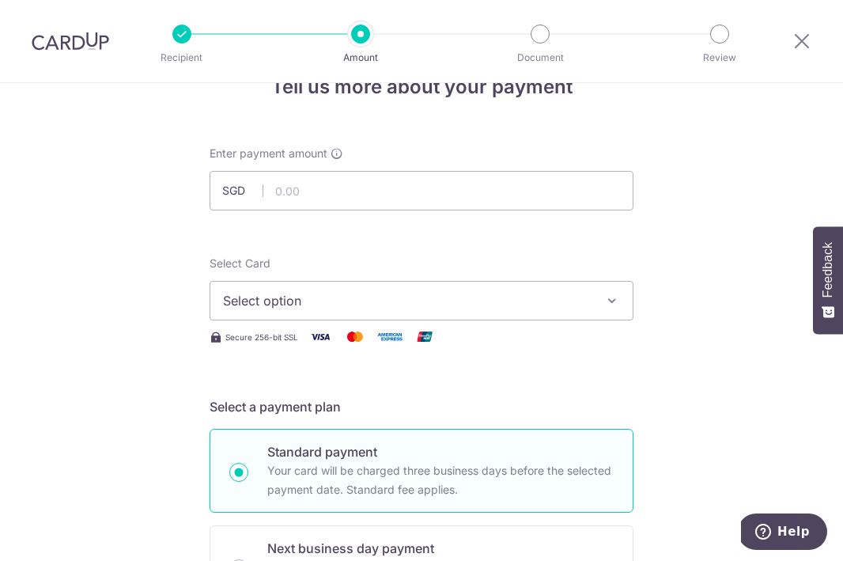
scroll to position [33, 0]
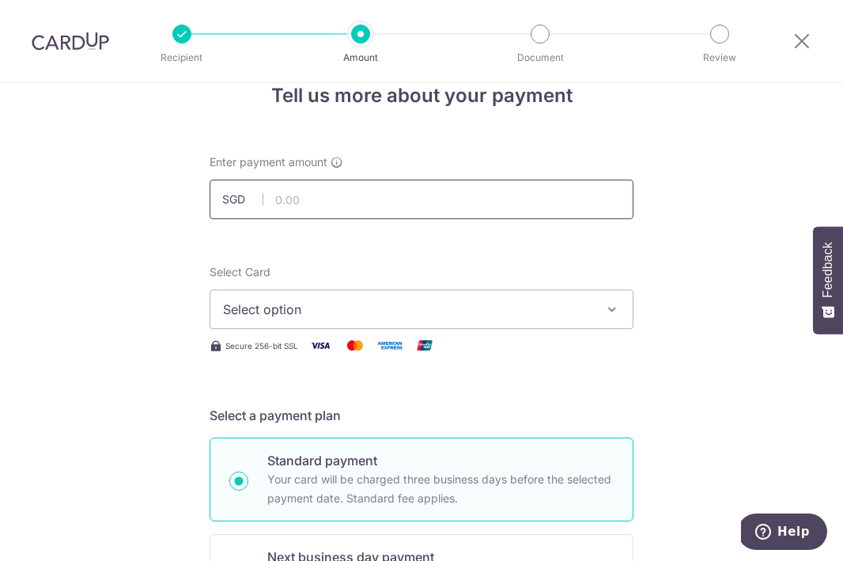
click at [327, 194] on input "text" at bounding box center [422, 200] width 424 height 40
type input "1,000.00"
click at [324, 307] on span "Select option" at bounding box center [407, 309] width 369 height 19
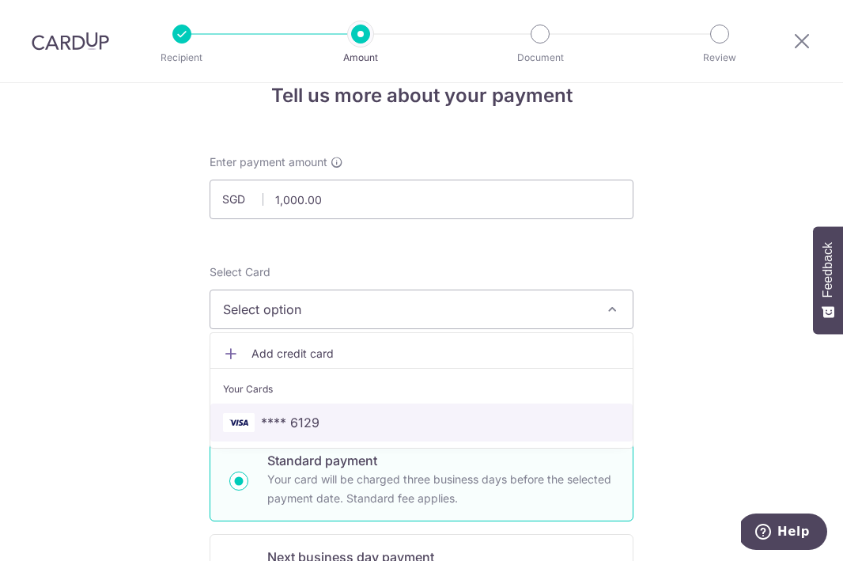
click at [331, 418] on span "**** 6129" at bounding box center [421, 422] width 397 height 19
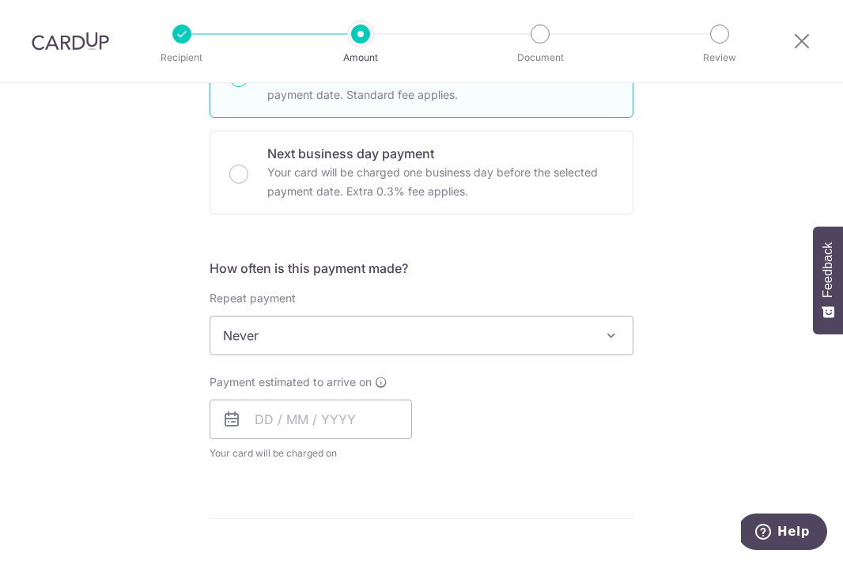
scroll to position [439, 0]
click at [344, 323] on span "Never" at bounding box center [421, 333] width 422 height 38
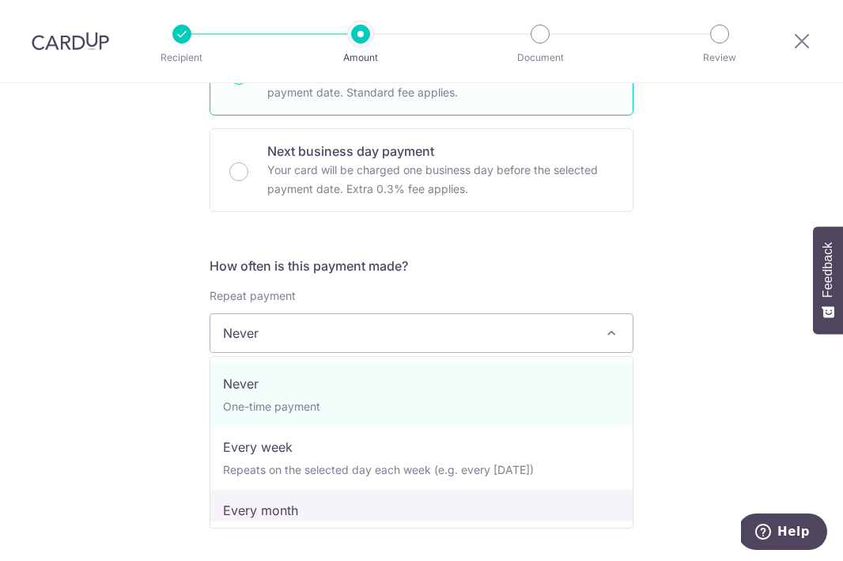
select select "3"
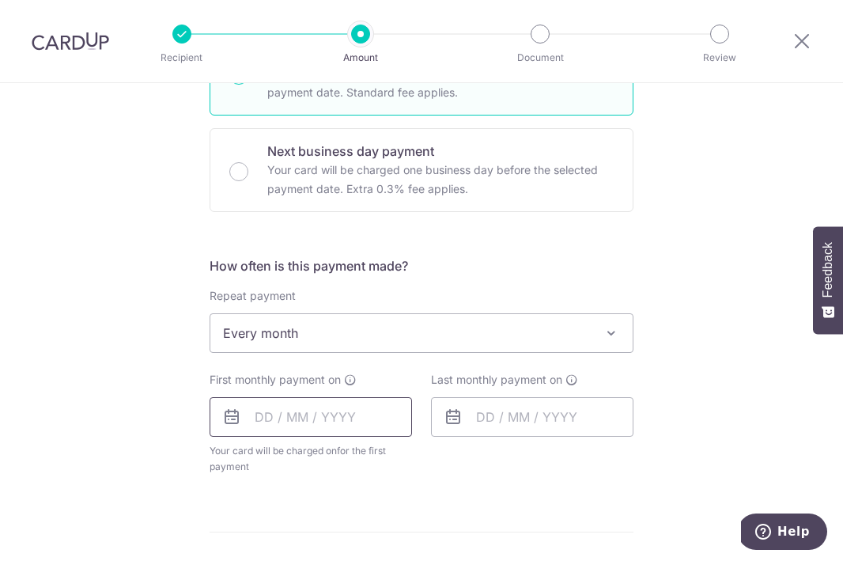
click at [304, 406] on input "text" at bounding box center [311, 417] width 202 height 40
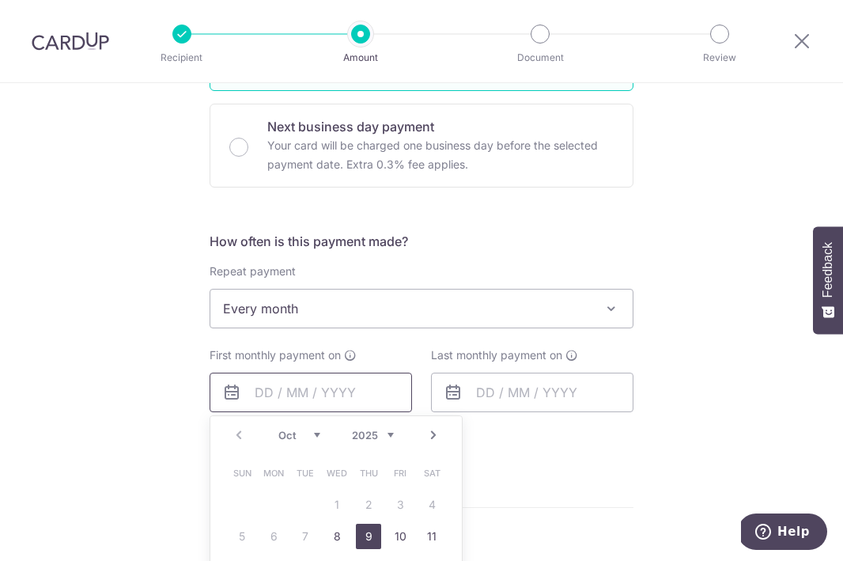
scroll to position [491, 0]
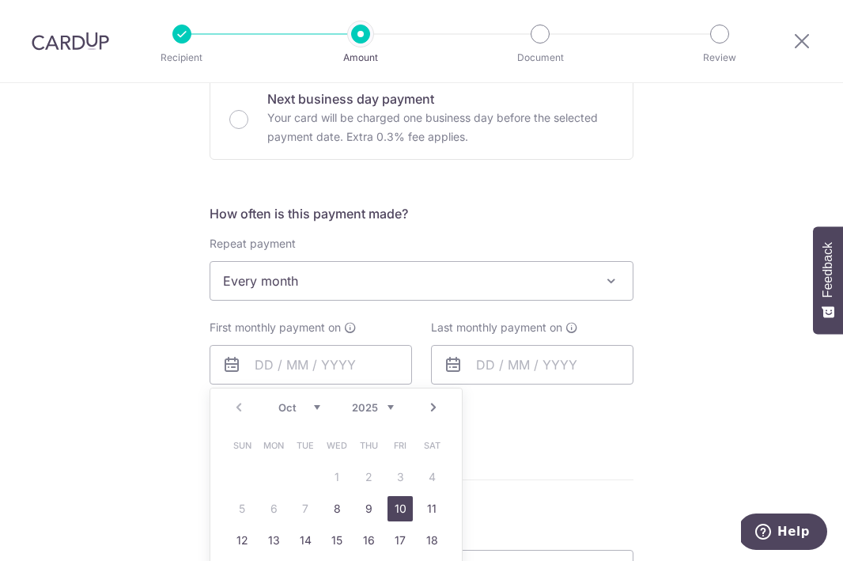
click at [407, 507] on link "10" at bounding box center [400, 508] width 25 height 25
type input "[DATE]"
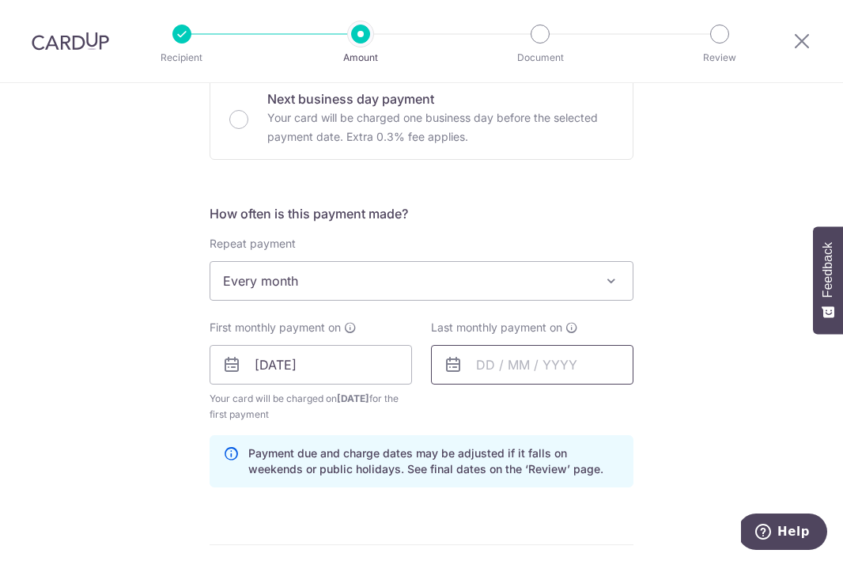
click at [474, 365] on input "text" at bounding box center [532, 365] width 202 height 40
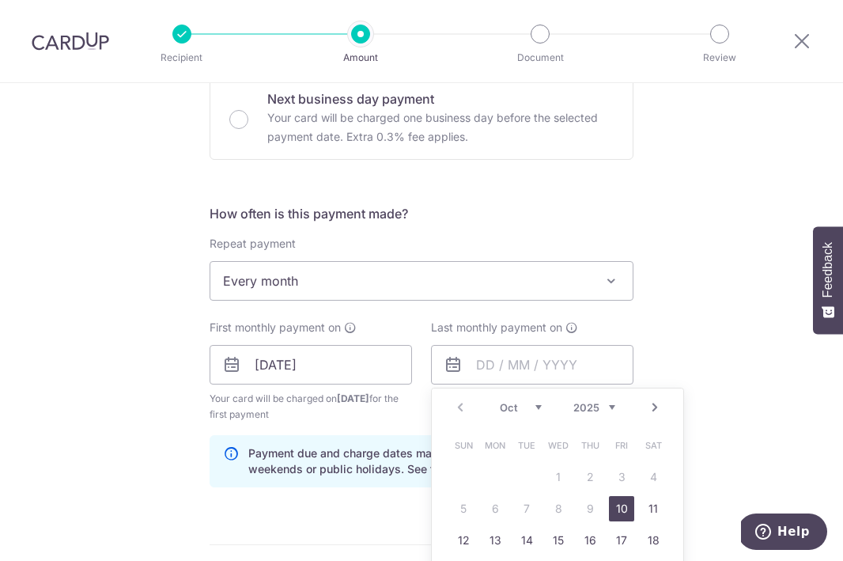
click at [603, 405] on select "2025 2026 2027 2028 2029 2030 2031 2032 2033 2034 2035" at bounding box center [594, 407] width 42 height 13
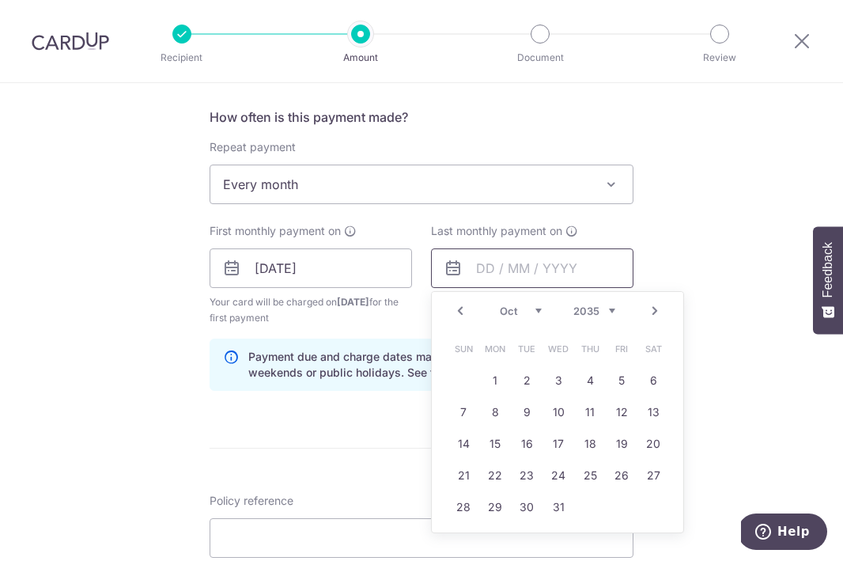
scroll to position [648, 0]
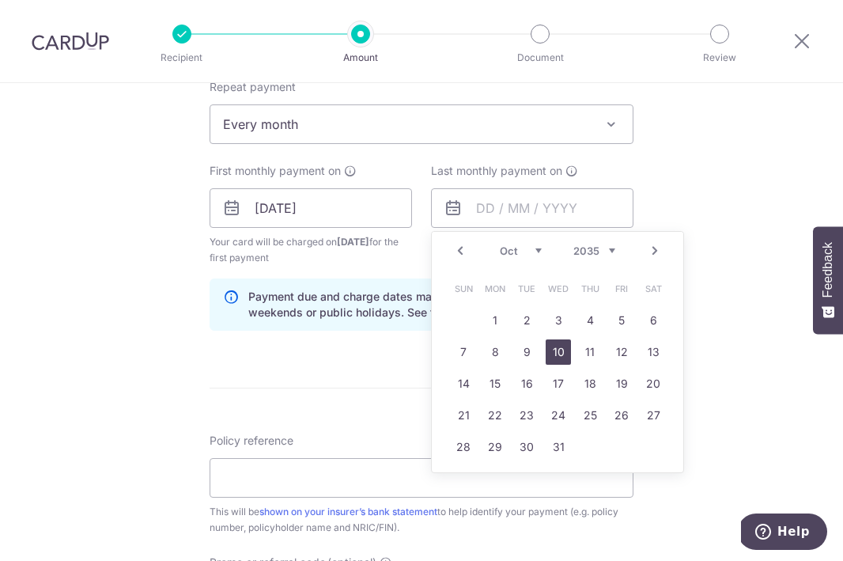
click at [554, 347] on link "10" at bounding box center [558, 351] width 25 height 25
type input "[DATE]"
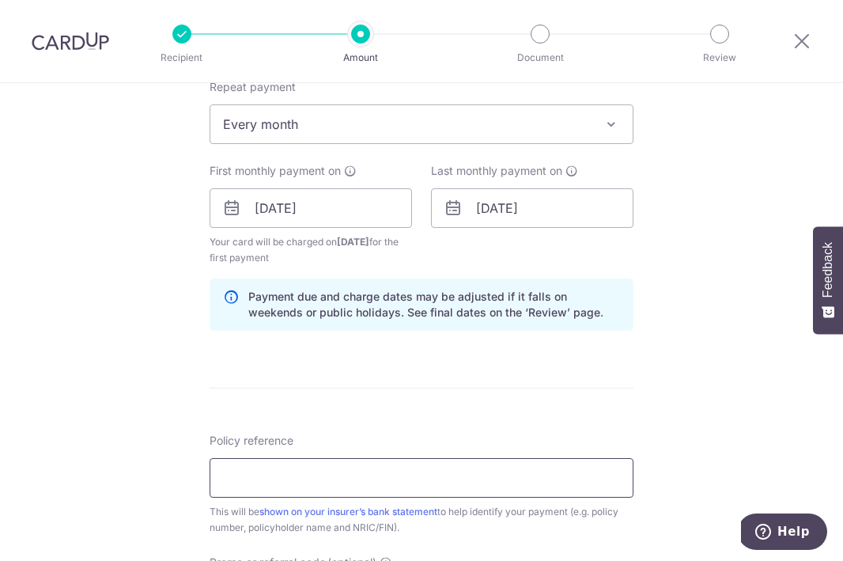
click at [441, 474] on input "Policy reference" at bounding box center [422, 478] width 424 height 40
type input "K000049803"
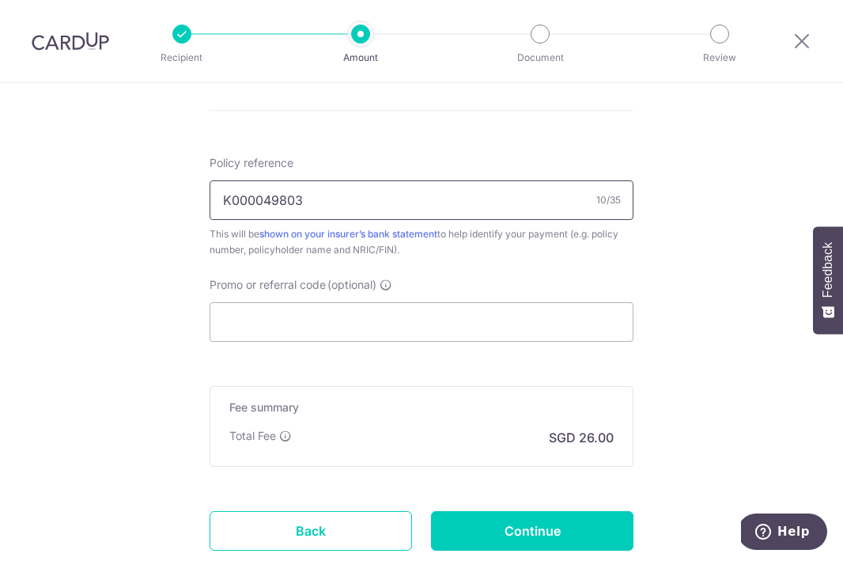
scroll to position [933, 0]
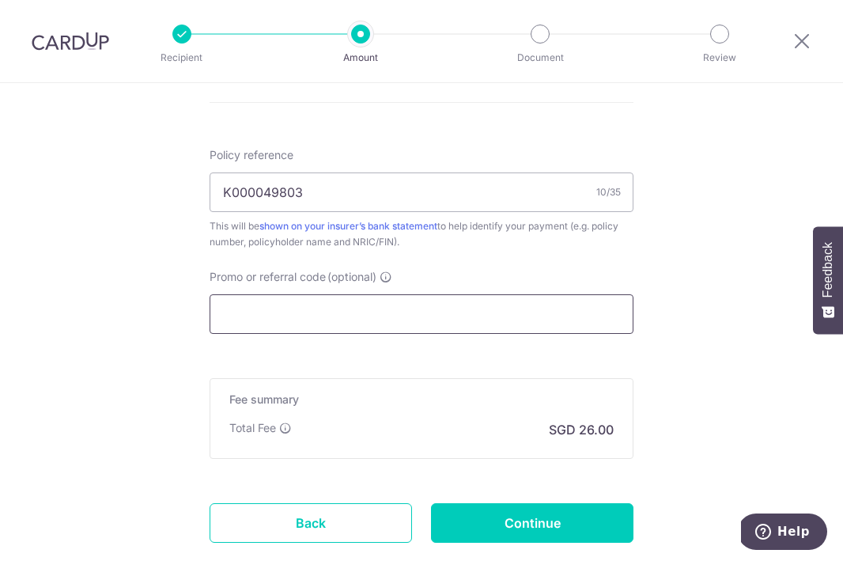
click at [351, 323] on input "Promo or referral code (optional)" at bounding box center [422, 314] width 424 height 40
type input "v"
paste input "MUNYI,SABRINAF847"
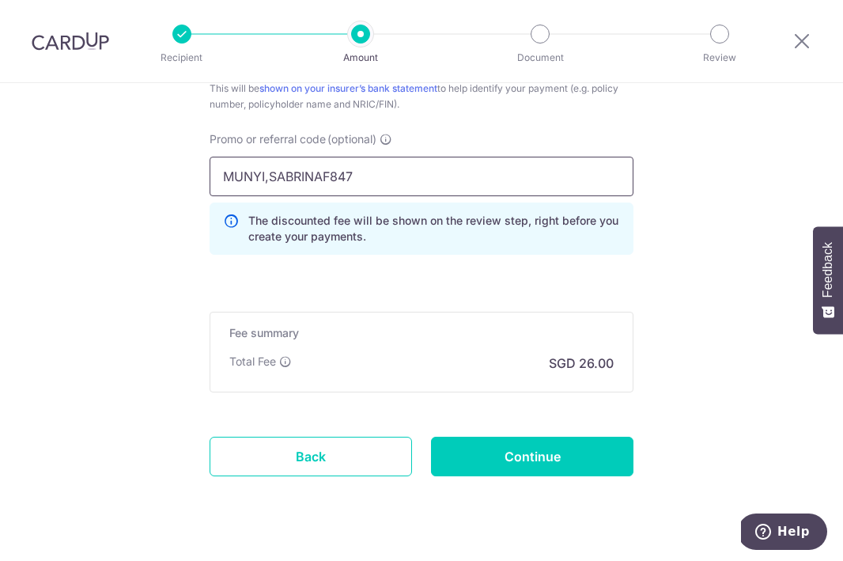
scroll to position [1105, 0]
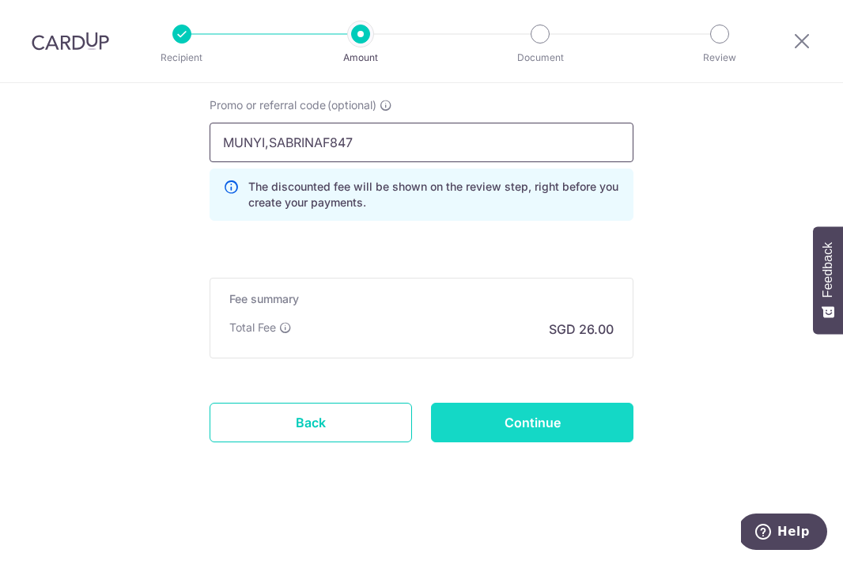
type input "MUNYI,SABRINAF847"
click at [541, 422] on input "Continue" at bounding box center [532, 423] width 202 height 40
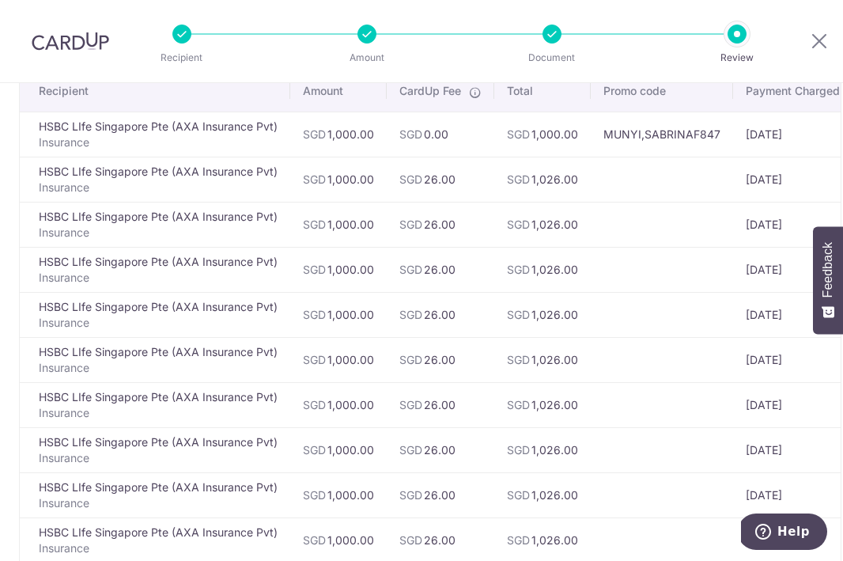
click at [562, 134] on td "SGD 1,000.00" at bounding box center [542, 134] width 97 height 45
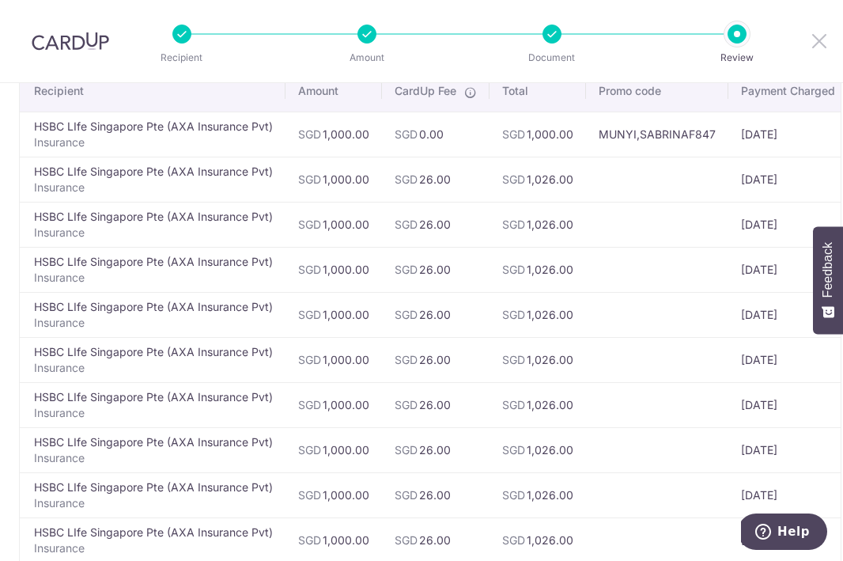
click at [825, 42] on icon at bounding box center [819, 41] width 19 height 20
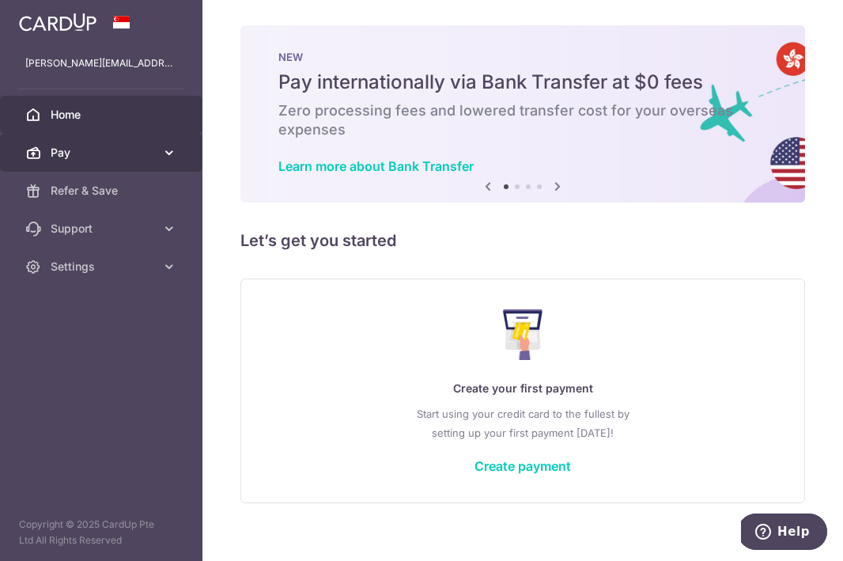
click at [78, 154] on span "Pay" at bounding box center [103, 153] width 104 height 16
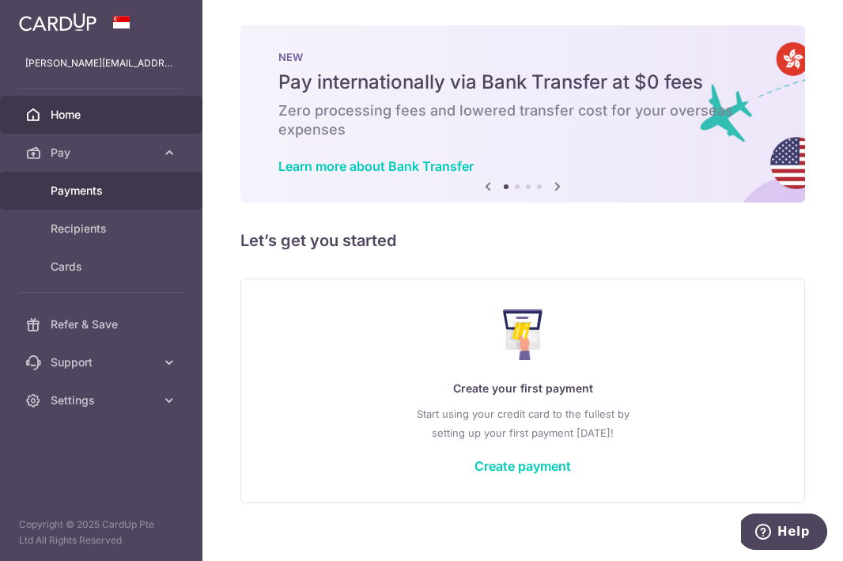
click at [98, 200] on link "Payments" at bounding box center [101, 191] width 202 height 38
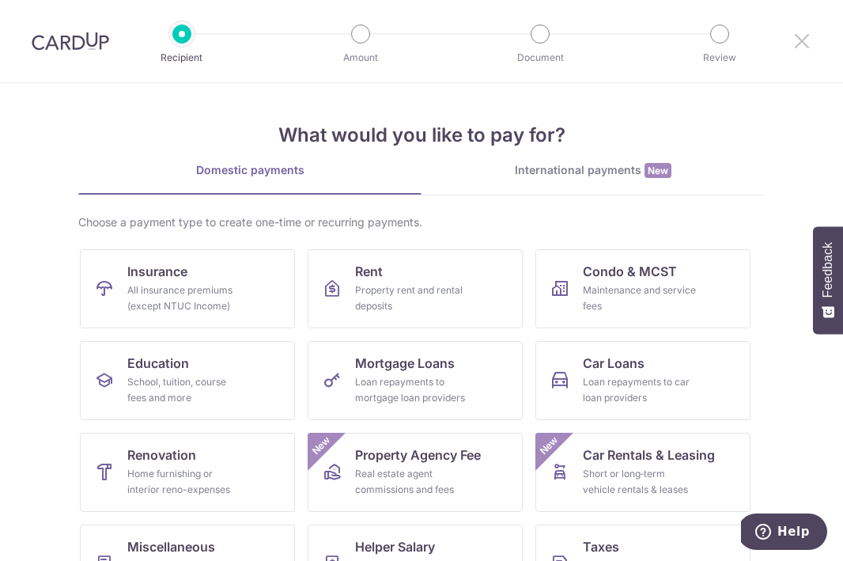
click at [800, 38] on icon at bounding box center [802, 41] width 19 height 20
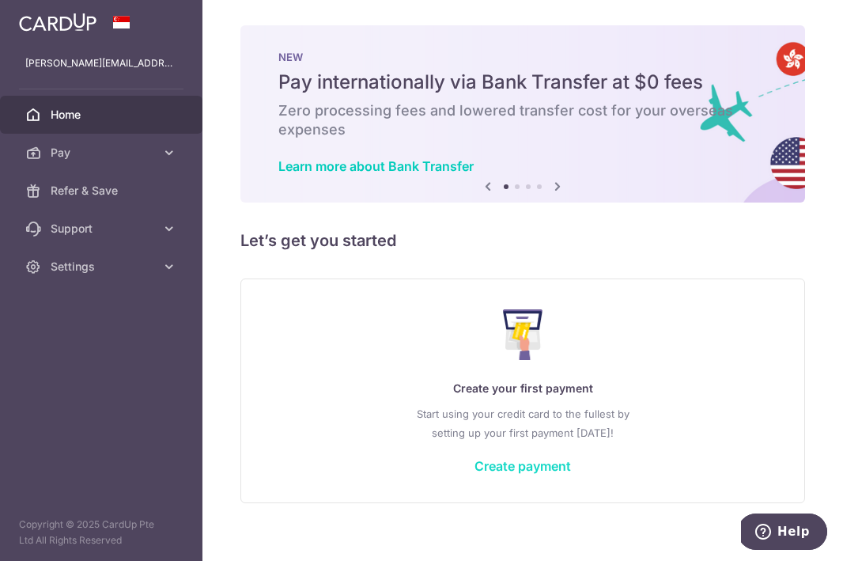
click at [529, 466] on link "Create payment" at bounding box center [523, 466] width 97 height 16
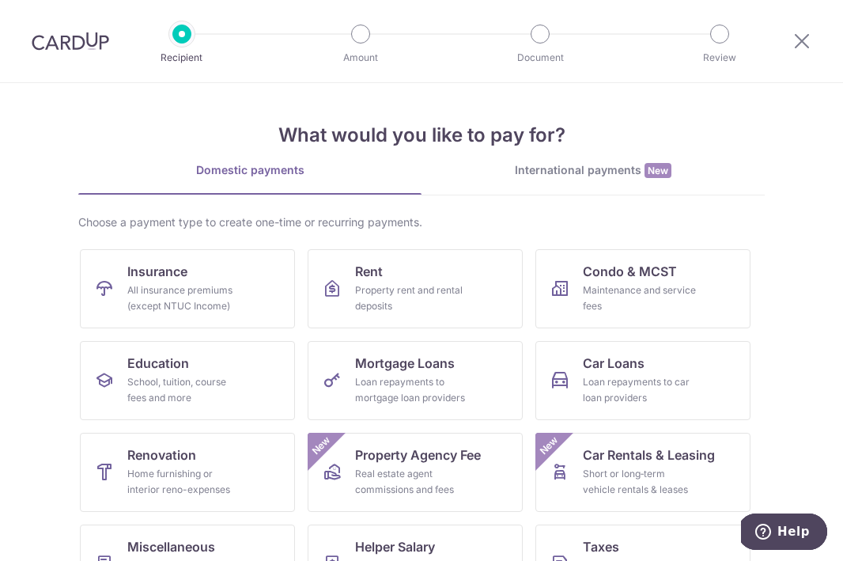
scroll to position [28, 0]
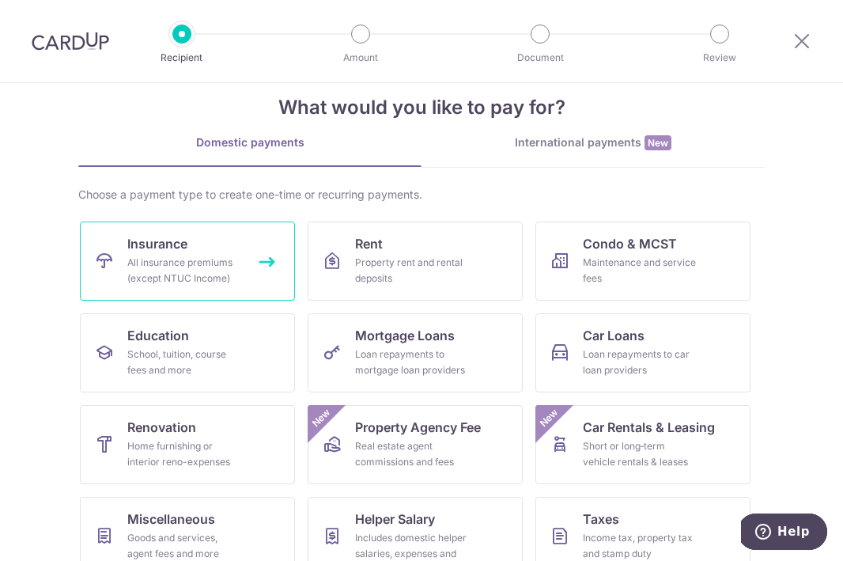
click at [217, 252] on link "Insurance All insurance premiums (except NTUC Income)" at bounding box center [187, 260] width 215 height 79
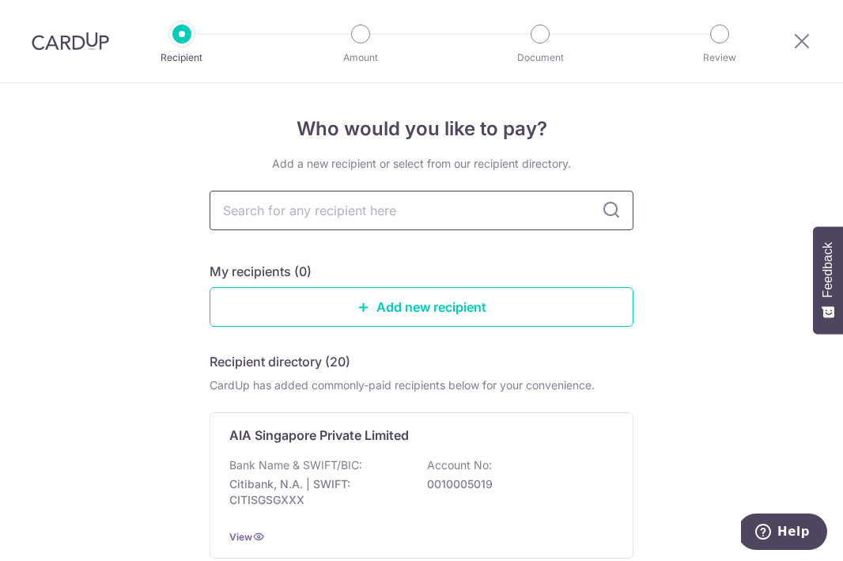
click at [334, 211] on input "text" at bounding box center [422, 211] width 424 height 40
type input "axa"
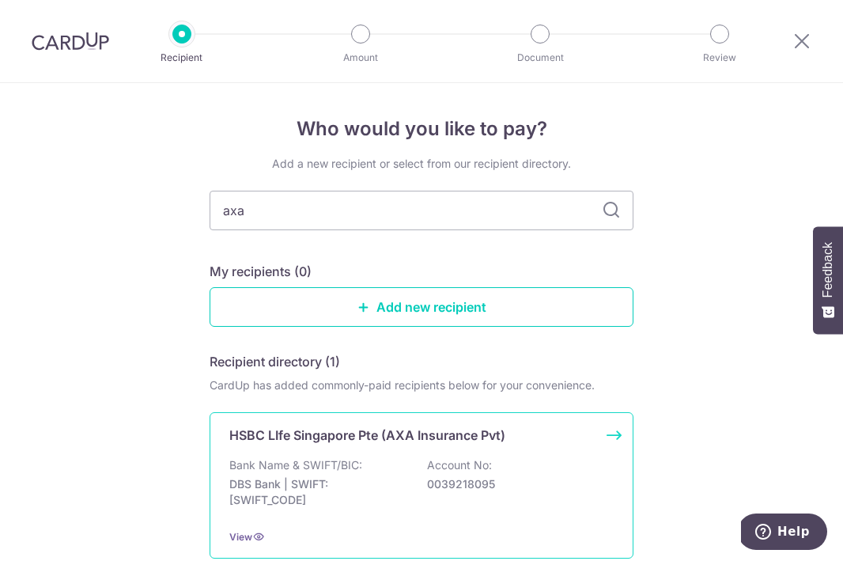
click at [448, 509] on div "Bank Name & SWIFT/BIC: DBS Bank | SWIFT: [SWIFT_CODE] Account No: 0039218095" at bounding box center [421, 486] width 384 height 59
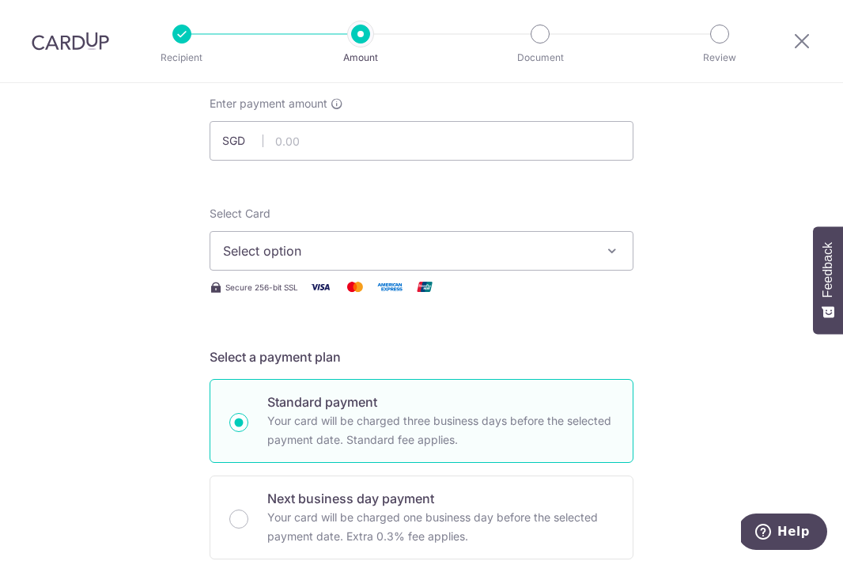
scroll to position [93, 0]
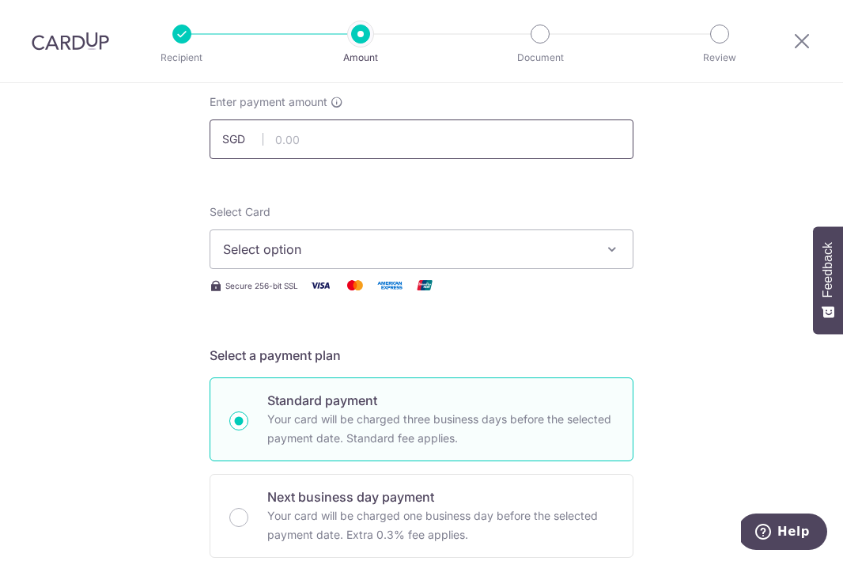
click at [416, 150] on input "text" at bounding box center [422, 139] width 424 height 40
type input "2,000.00"
click at [428, 261] on button "Select option" at bounding box center [422, 249] width 424 height 40
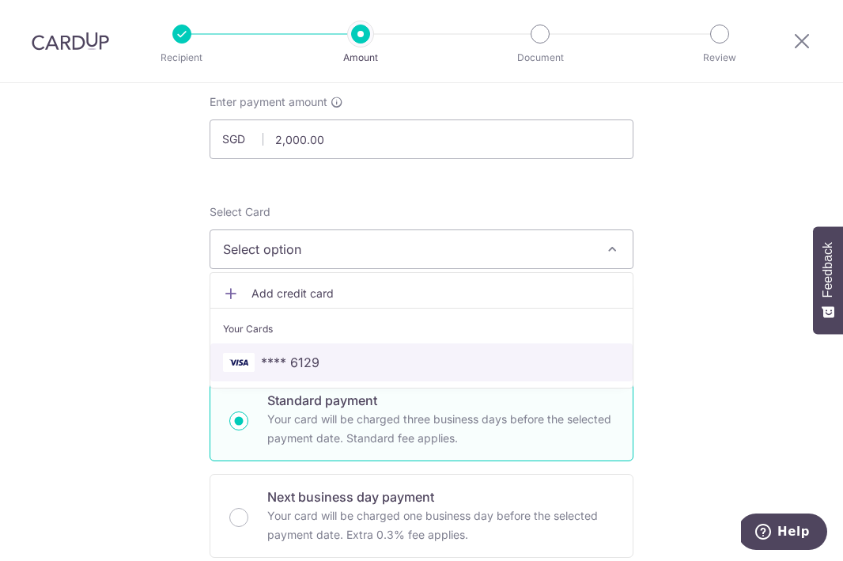
click at [396, 366] on span "**** 6129" at bounding box center [421, 362] width 397 height 19
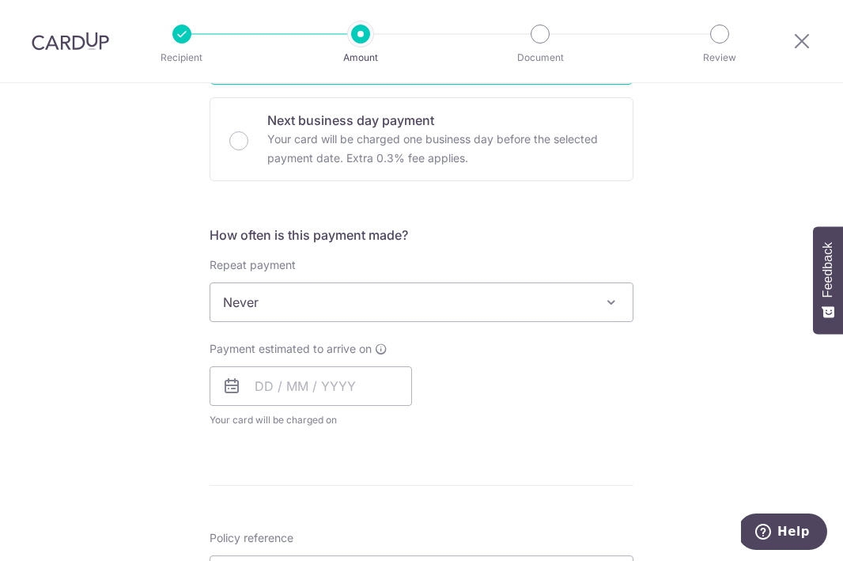
scroll to position [478, 0]
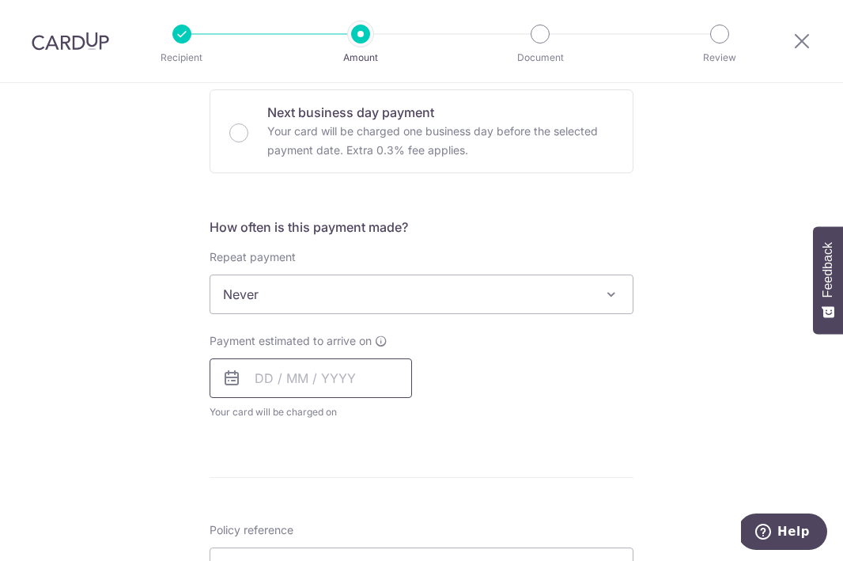
click at [354, 380] on input "text" at bounding box center [311, 378] width 202 height 40
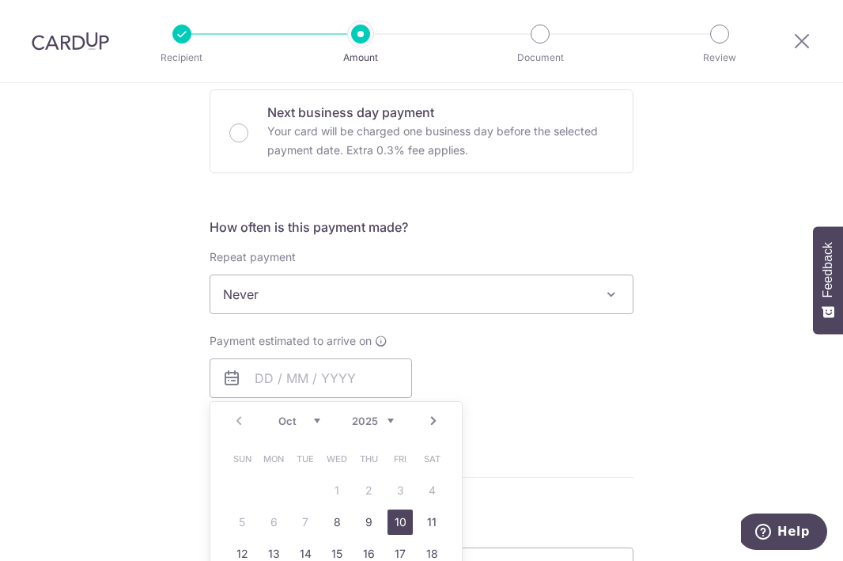
click at [403, 523] on link "10" at bounding box center [400, 521] width 25 height 25
type input "[DATE]"
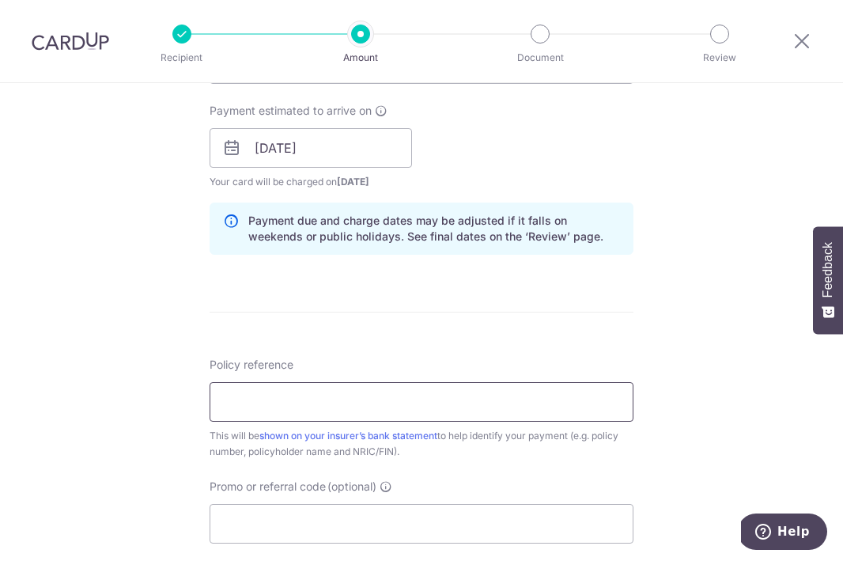
scroll to position [711, 0]
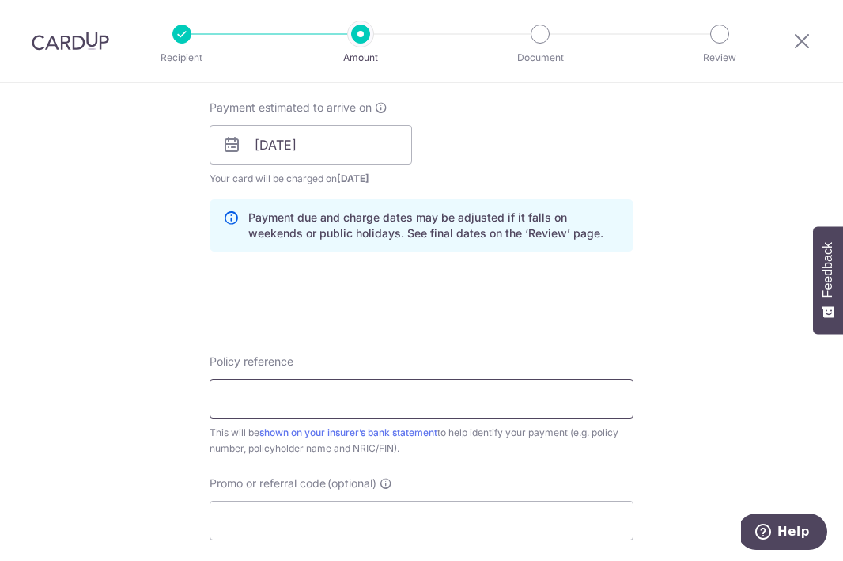
click at [543, 415] on input "Policy reference" at bounding box center [422, 399] width 424 height 40
type input "K000049803"
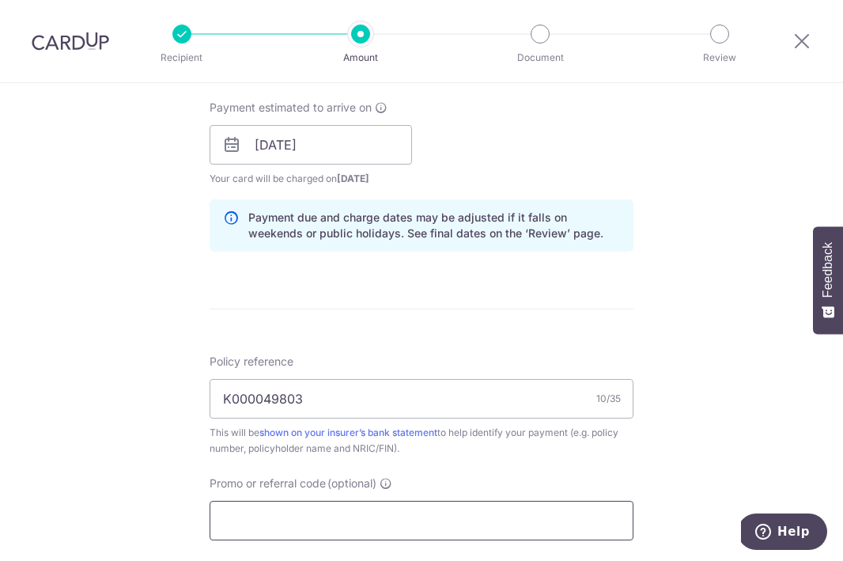
click at [339, 518] on input "Promo or referral code (optional)" at bounding box center [422, 521] width 424 height 40
paste input "MUNYI,SABRINAF847"
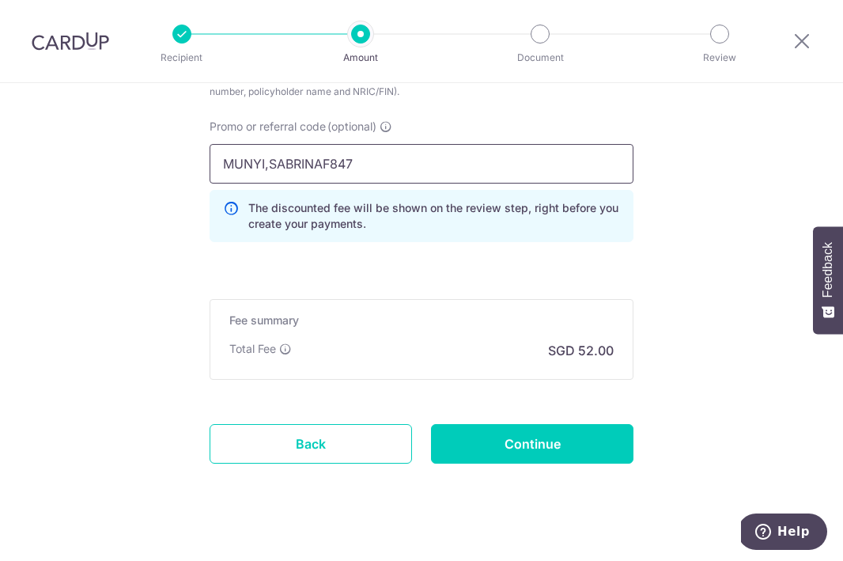
scroll to position [1089, 0]
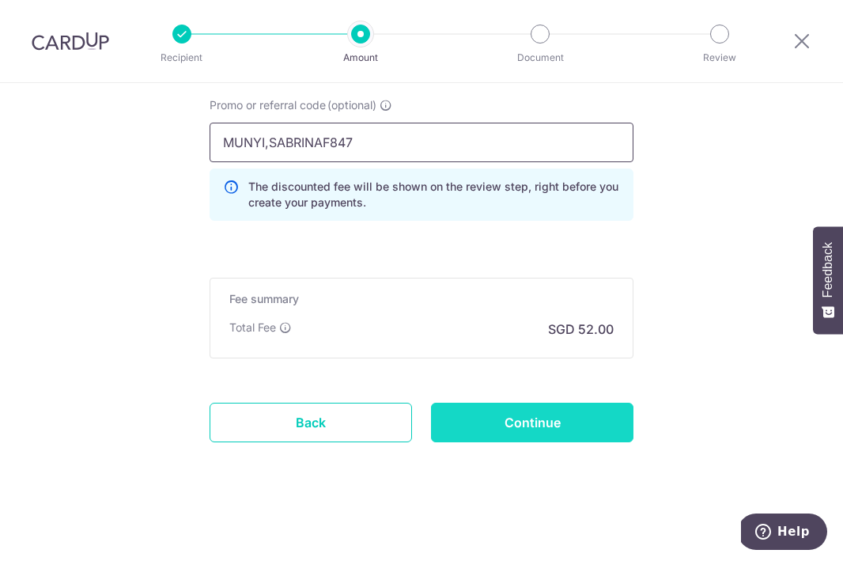
type input "MUNYI,SABRINAF847"
click at [505, 420] on input "Continue" at bounding box center [532, 423] width 202 height 40
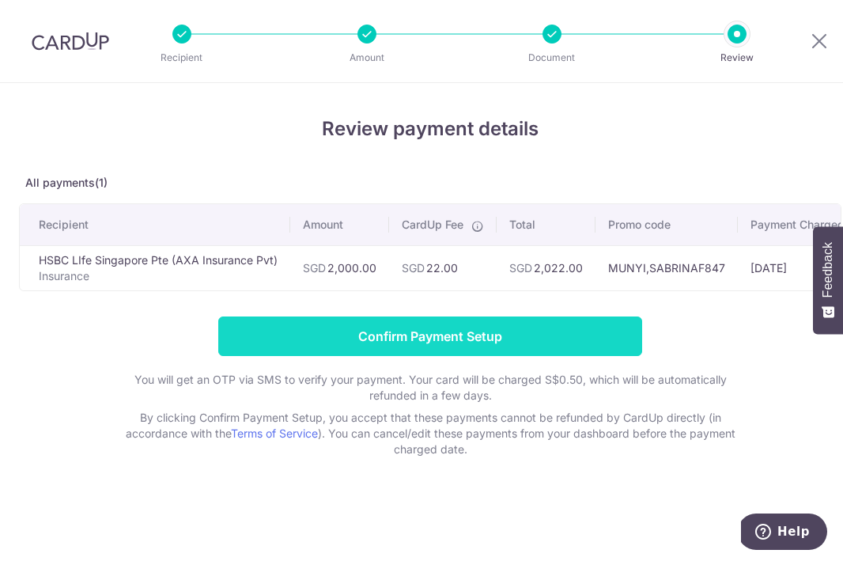
click at [411, 337] on input "Confirm Payment Setup" at bounding box center [430, 336] width 424 height 40
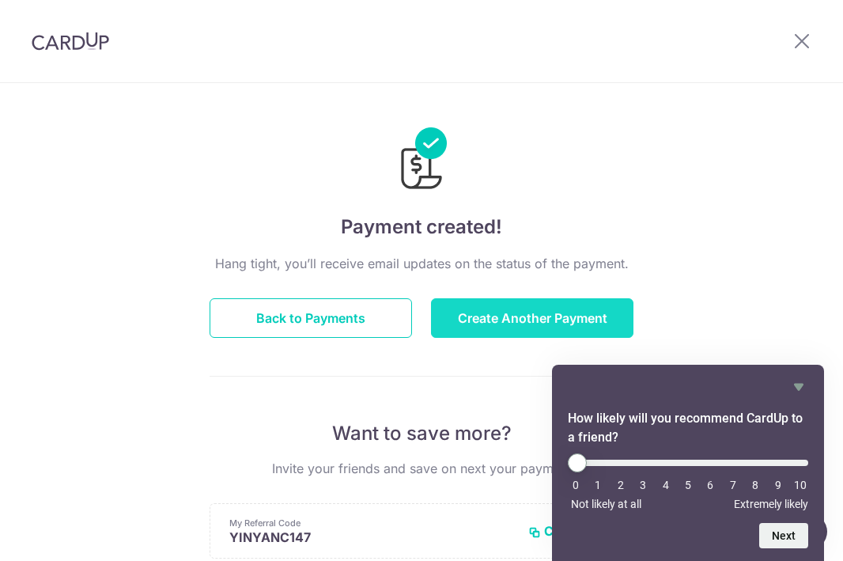
click at [472, 320] on button "Create Another Payment" at bounding box center [532, 318] width 202 height 40
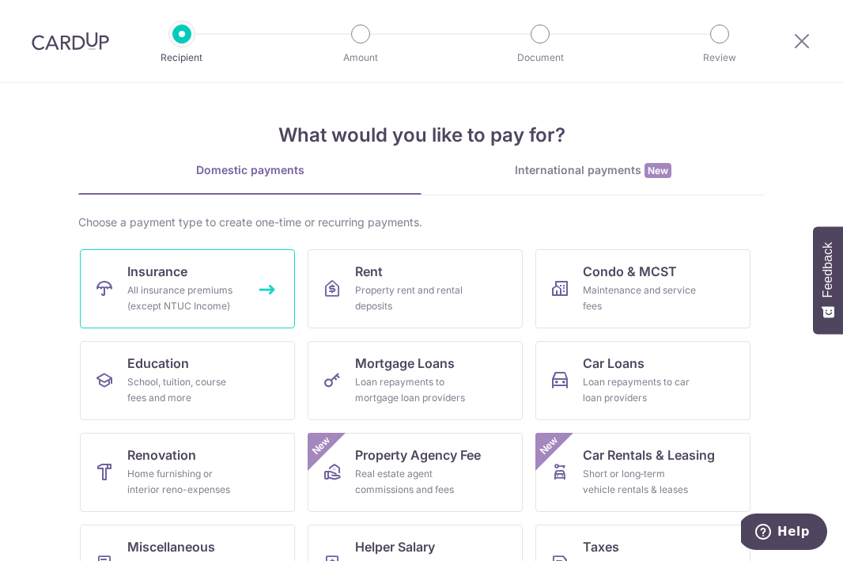
click at [177, 305] on div "All insurance premiums (except NTUC Income)" at bounding box center [184, 298] width 114 height 32
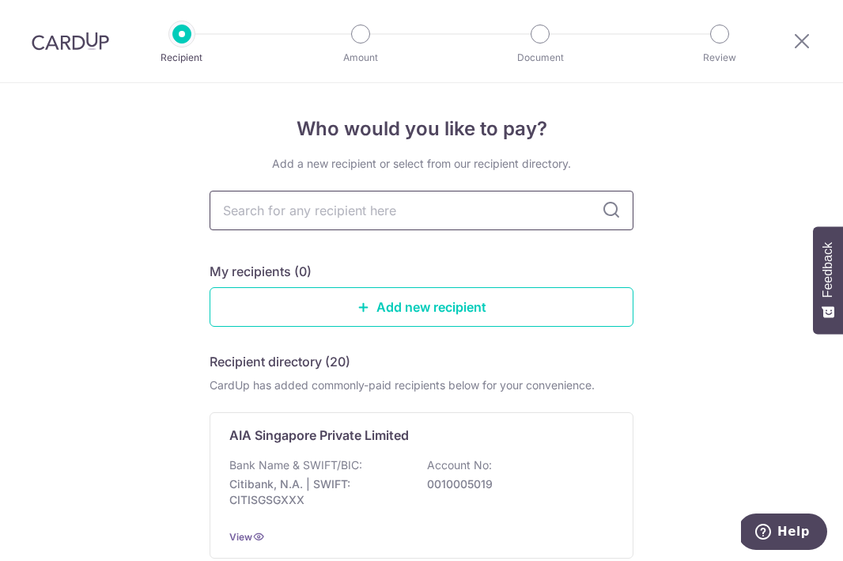
click at [342, 213] on input "text" at bounding box center [422, 211] width 424 height 40
type input "axa"
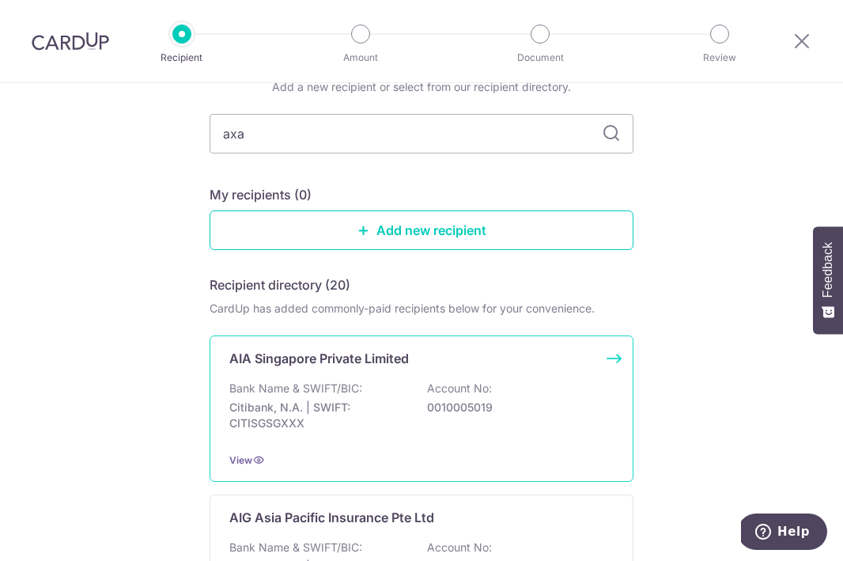
scroll to position [78, 0]
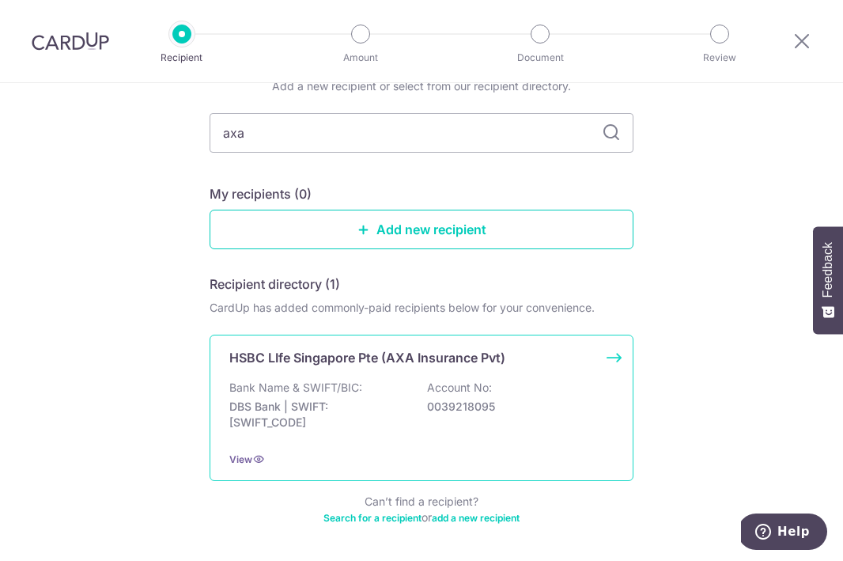
click at [442, 424] on div "Bank Name & SWIFT/BIC: DBS Bank | SWIFT: DBSSSGSGXXX Account No: 0039218095" at bounding box center [421, 409] width 384 height 59
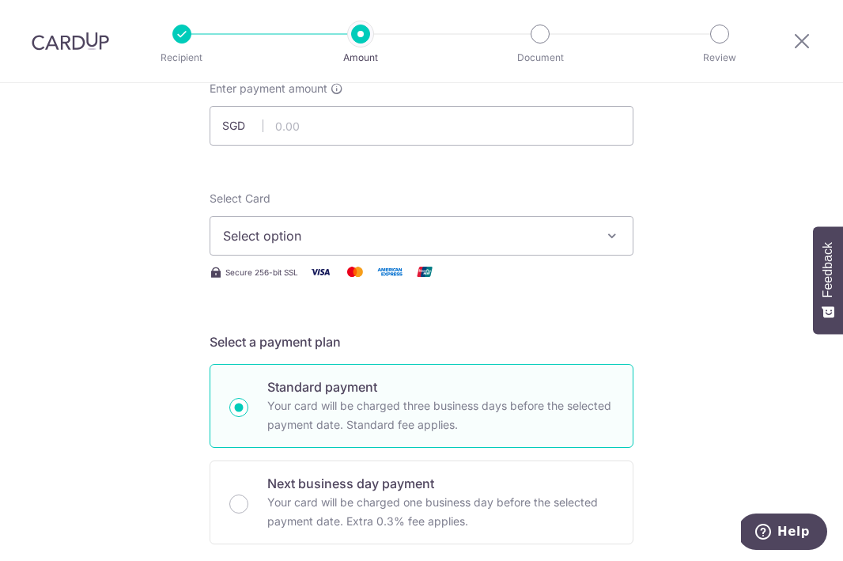
scroll to position [108, 0]
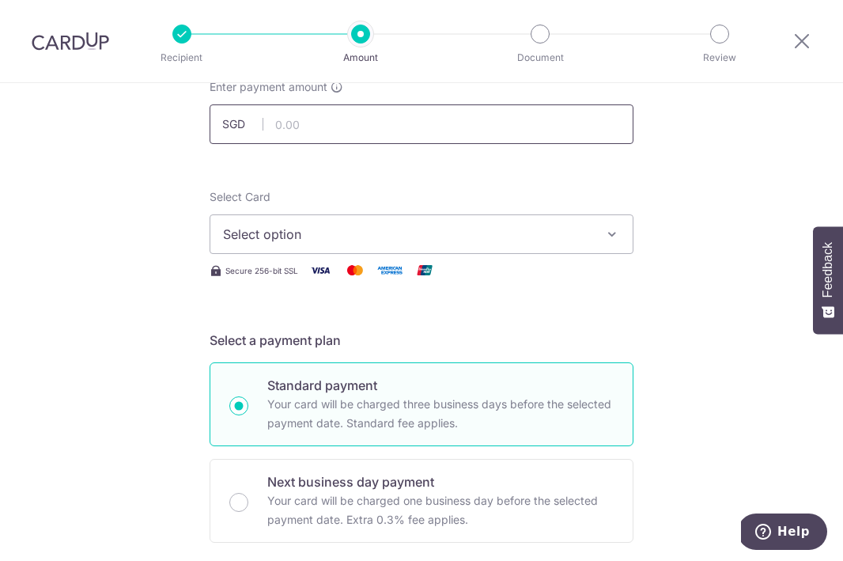
click at [377, 121] on input "text" at bounding box center [422, 124] width 424 height 40
click at [327, 237] on span "Select option" at bounding box center [407, 234] width 369 height 19
type input "1,000.00"
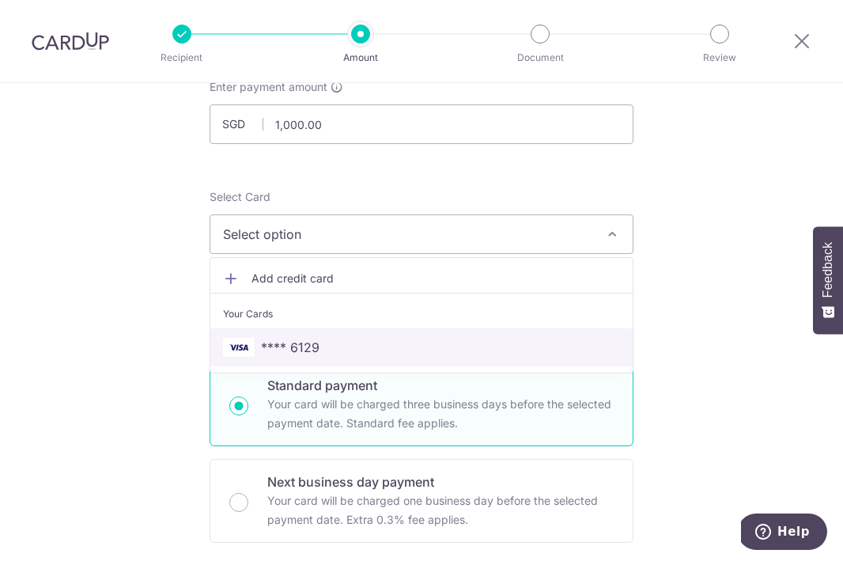
click at [301, 344] on span "**** 6129" at bounding box center [290, 347] width 59 height 19
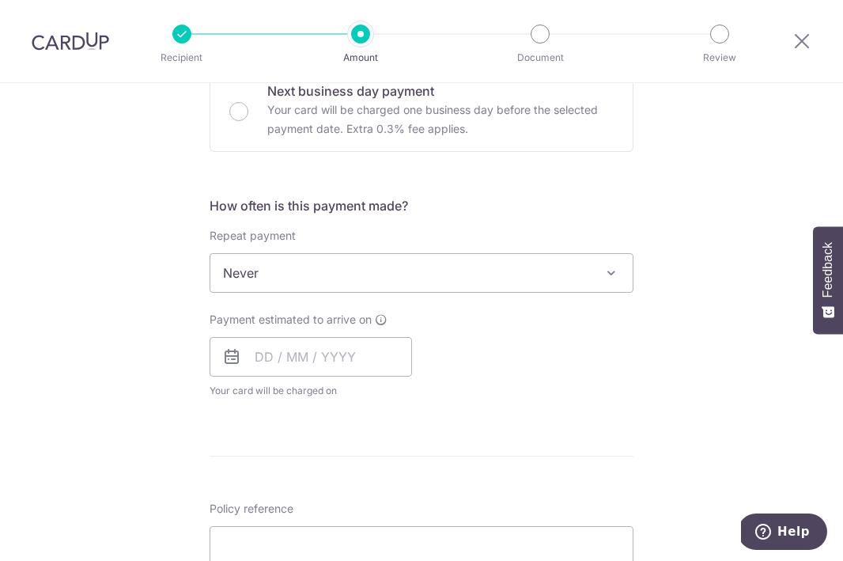
scroll to position [540, 0]
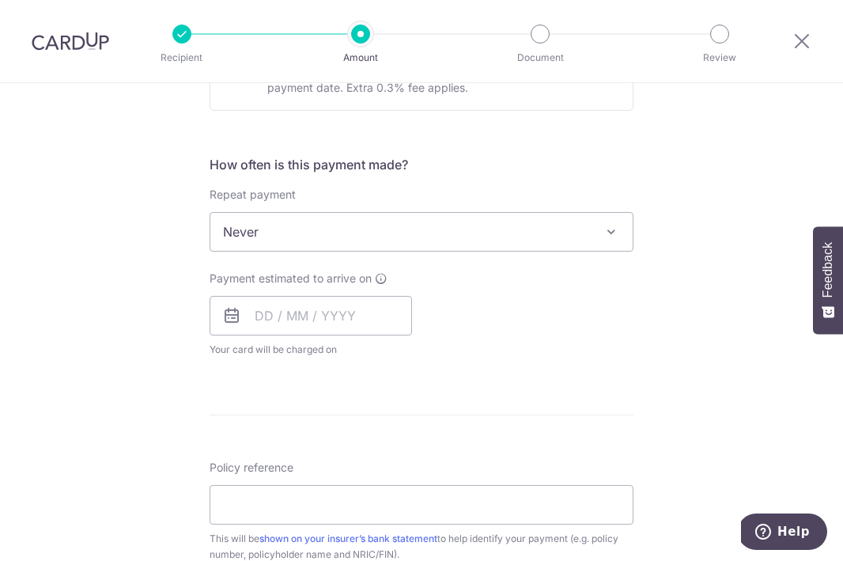
click at [286, 242] on span "Never" at bounding box center [421, 232] width 422 height 38
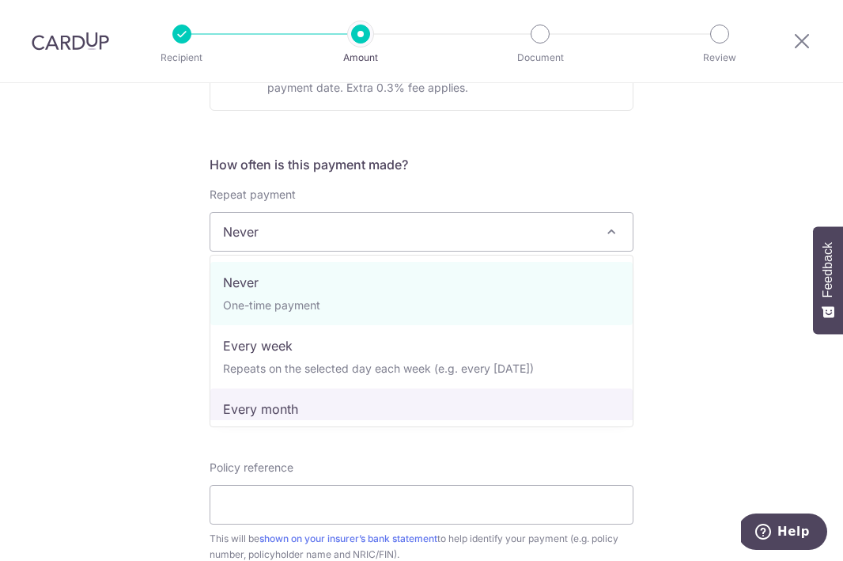
select select "3"
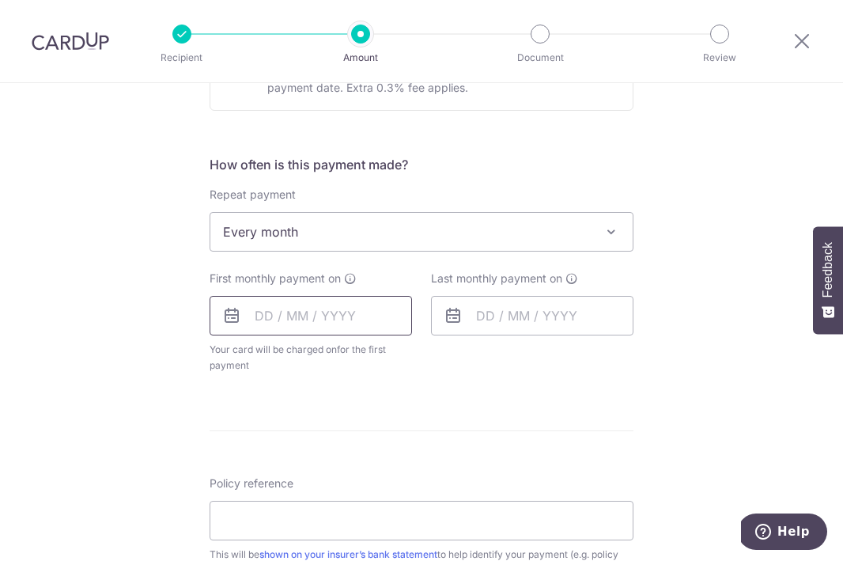
click at [320, 318] on input "text" at bounding box center [311, 316] width 202 height 40
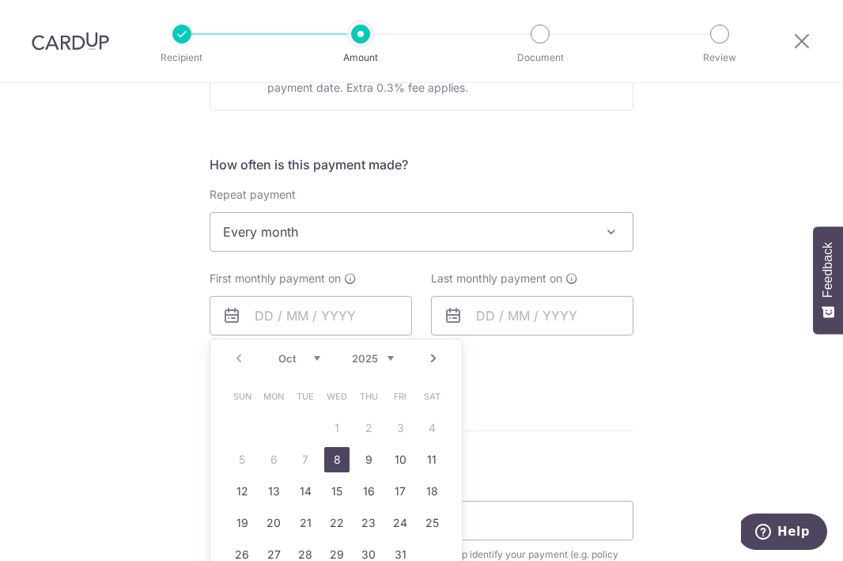
click at [317, 360] on select "Oct Nov Dec" at bounding box center [299, 358] width 42 height 13
click at [337, 462] on link "10" at bounding box center [336, 459] width 25 height 25
type input "10/12/2025"
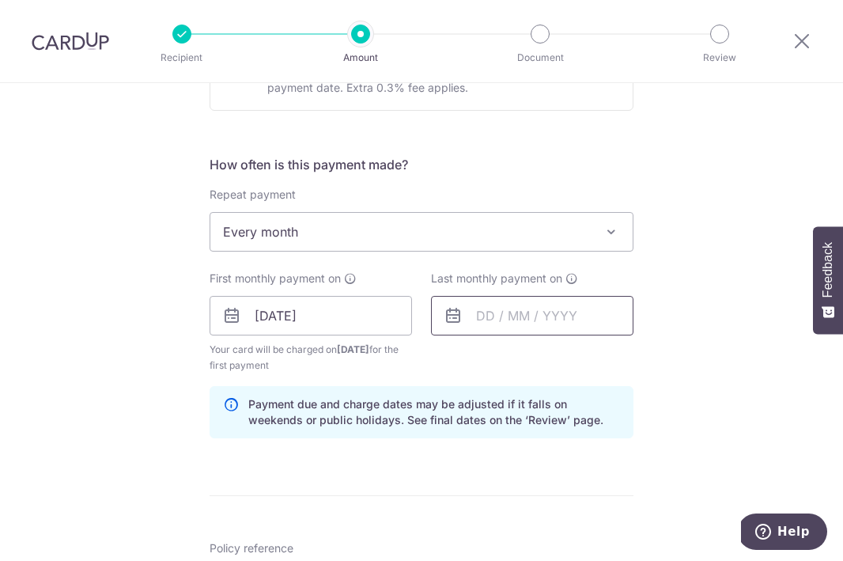
click at [523, 320] on input "text" at bounding box center [532, 316] width 202 height 40
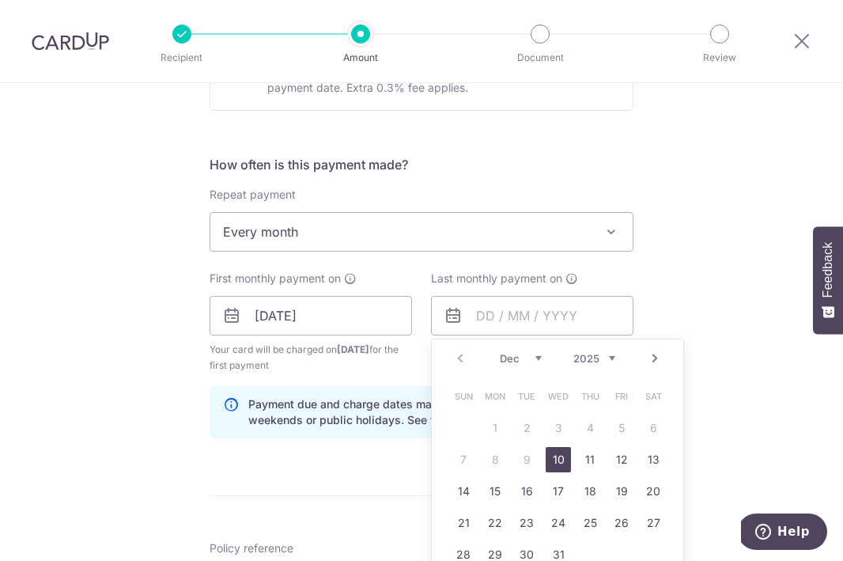
click at [595, 361] on select "2025 2026 2027 2028 2029 2030 2031 2032 2033 2034 2035" at bounding box center [594, 358] width 42 height 13
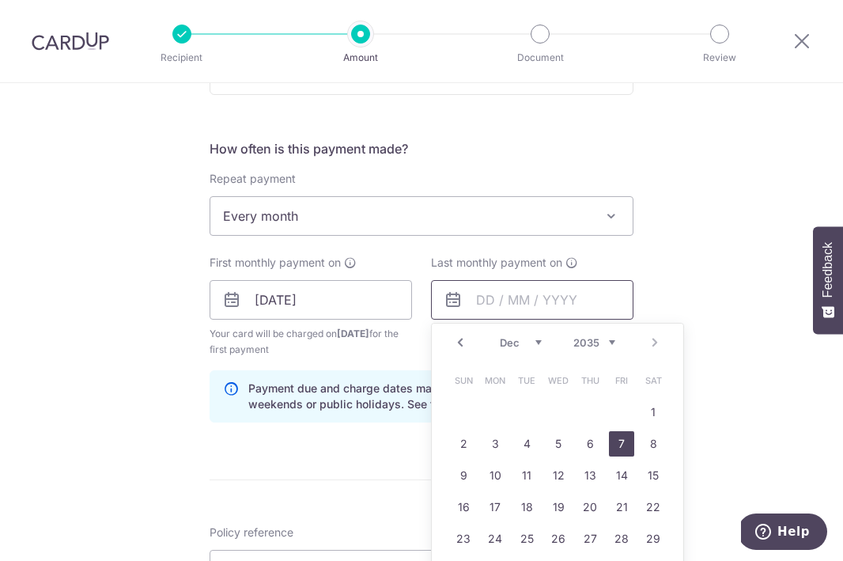
scroll to position [565, 0]
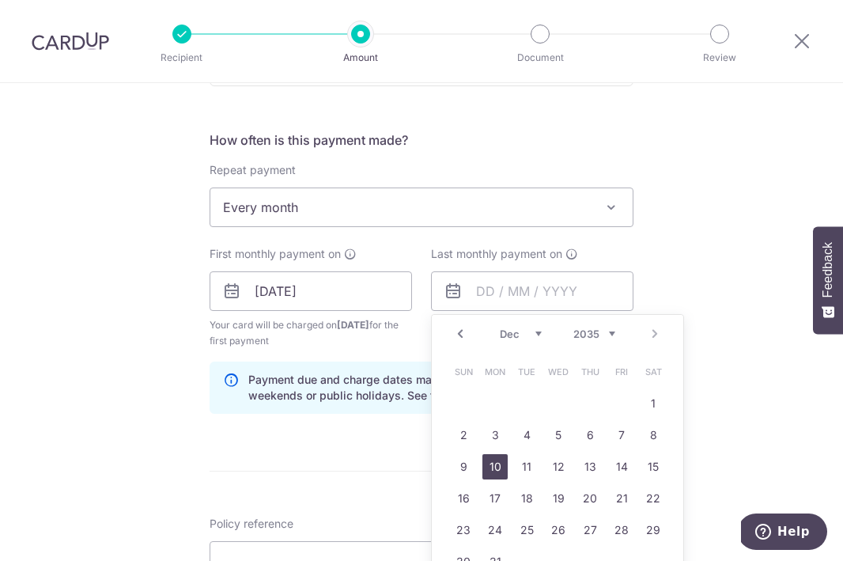
click at [500, 464] on link "10" at bounding box center [495, 466] width 25 height 25
type input "10/12/2035"
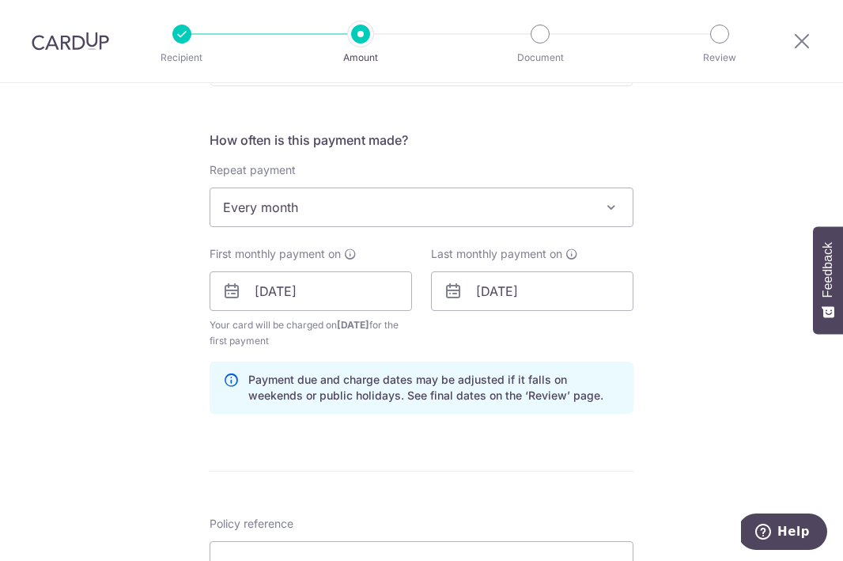
click at [732, 402] on div "Tell us more about your payment Enter payment amount SGD 1,000.00 1000.00 Selec…" at bounding box center [421, 274] width 843 height 1512
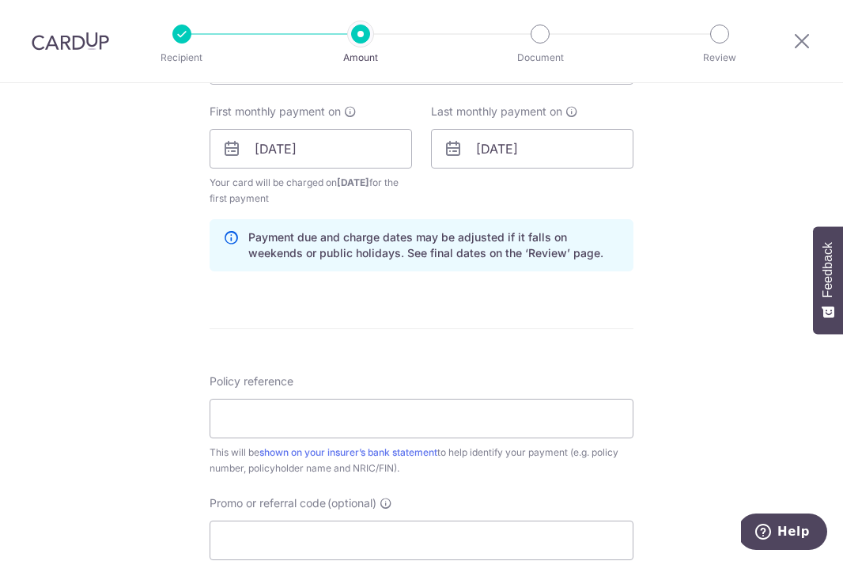
scroll to position [735, 0]
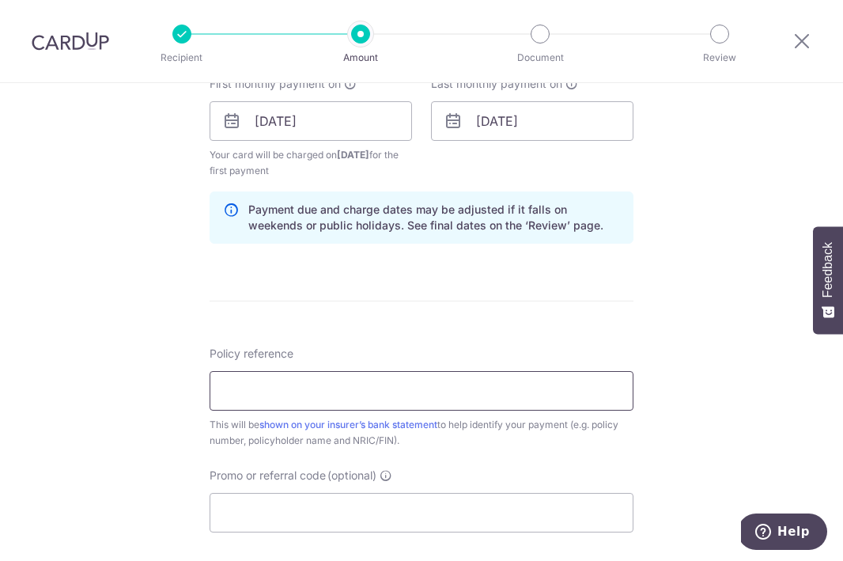
click at [566, 397] on input "Policy reference" at bounding box center [422, 391] width 424 height 40
type input "K000049803"
click at [308, 515] on input "Promo or referral code (optional)" at bounding box center [422, 513] width 424 height 40
paste input "MUNYI,SABRINAF847"
type input "MUNYI,SABRINAF847"
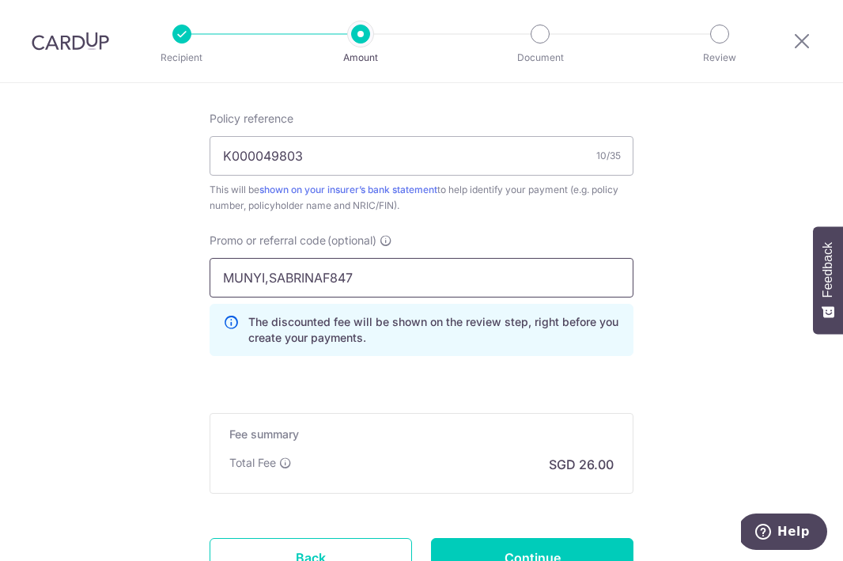
scroll to position [986, 0]
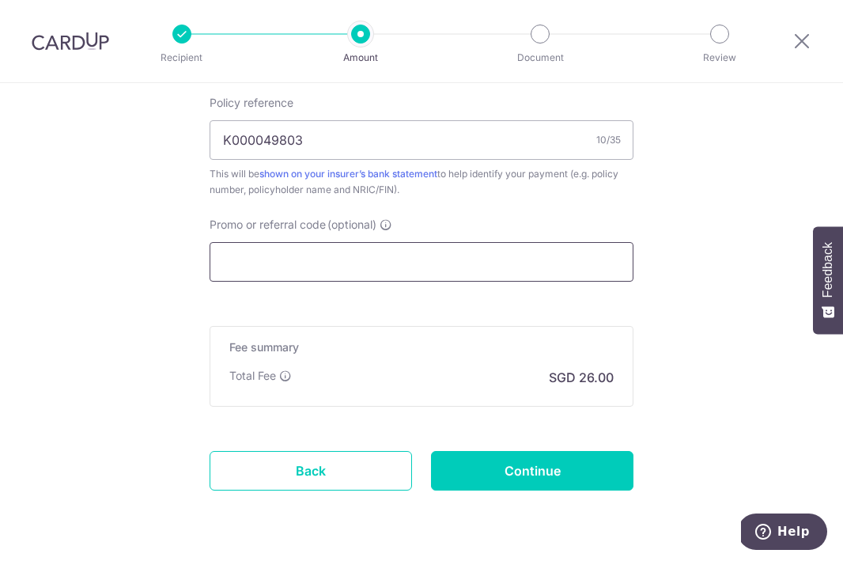
drag, startPoint x: 376, startPoint y: 262, endPoint x: 189, endPoint y: 256, distance: 186.8
click at [506, 260] on input "Promo or referral code (optional)" at bounding box center [422, 262] width 424 height 40
paste input "REC185"
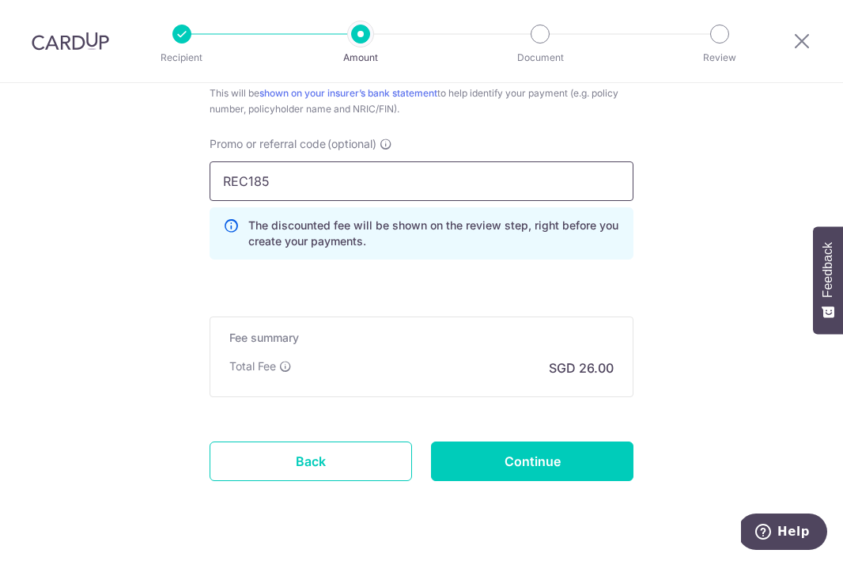
scroll to position [1103, 0]
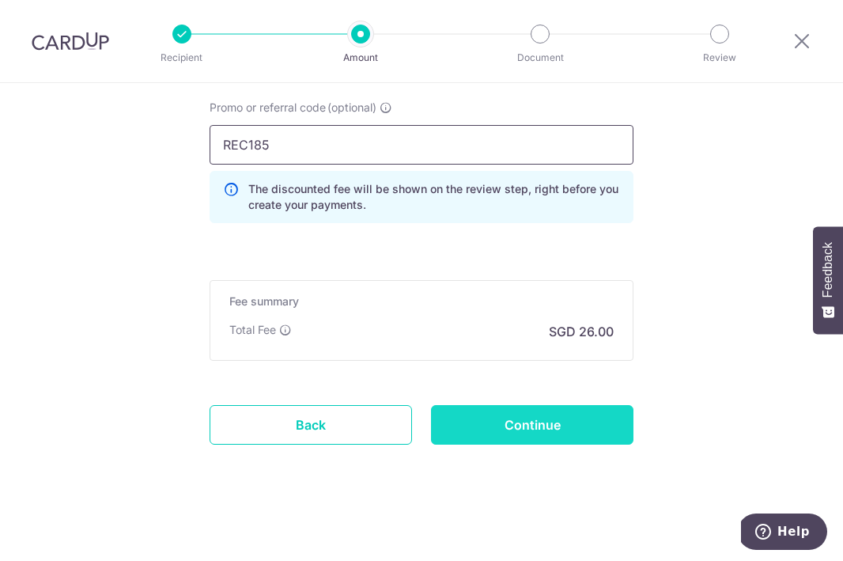
type input "REC185"
click at [513, 427] on input "Continue" at bounding box center [532, 425] width 202 height 40
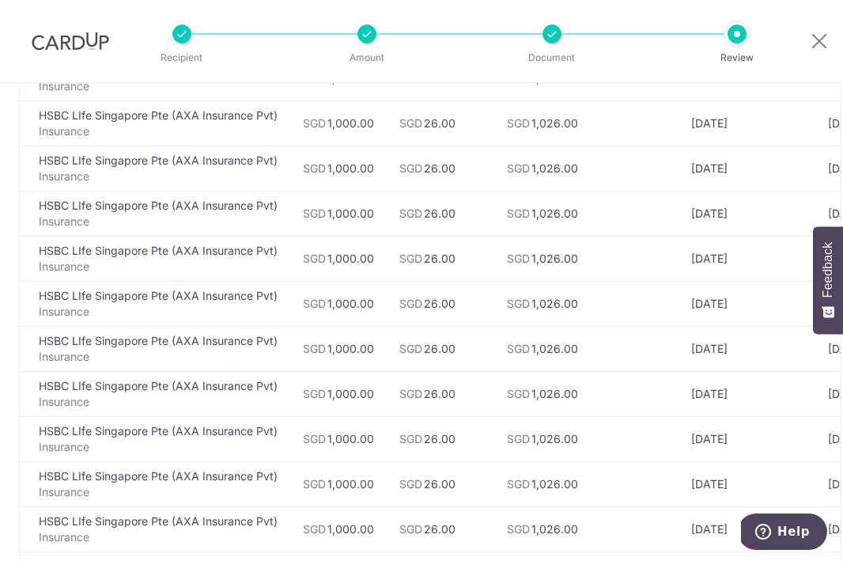
scroll to position [5422, 0]
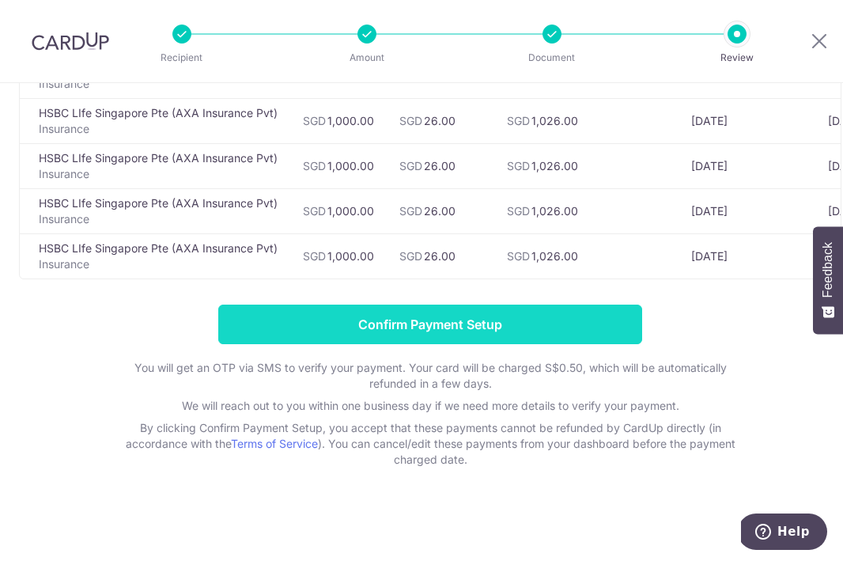
click at [477, 323] on input "Confirm Payment Setup" at bounding box center [430, 325] width 424 height 40
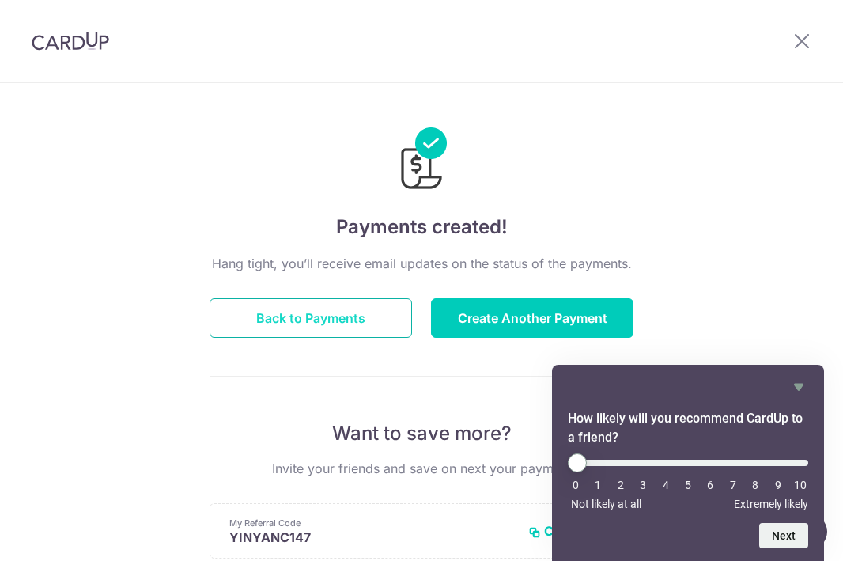
click at [303, 312] on button "Back to Payments" at bounding box center [311, 318] width 202 height 40
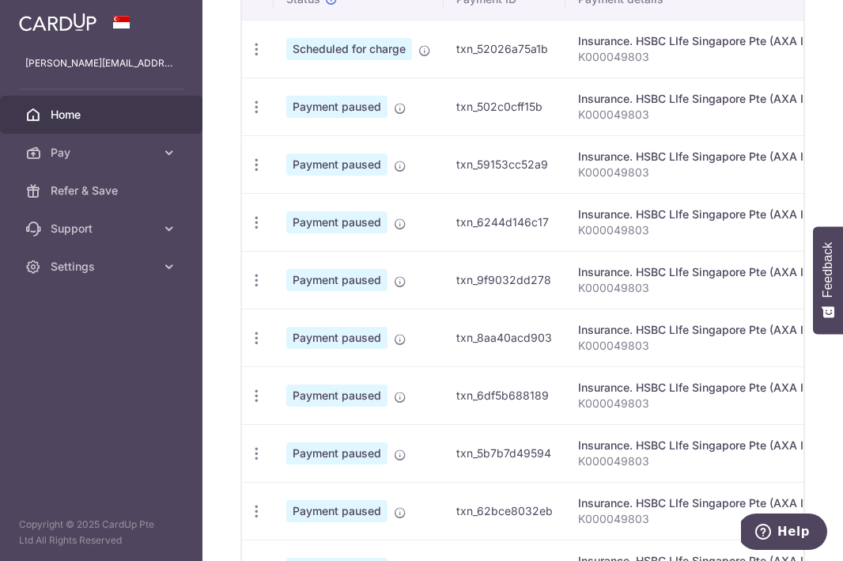
scroll to position [589, 0]
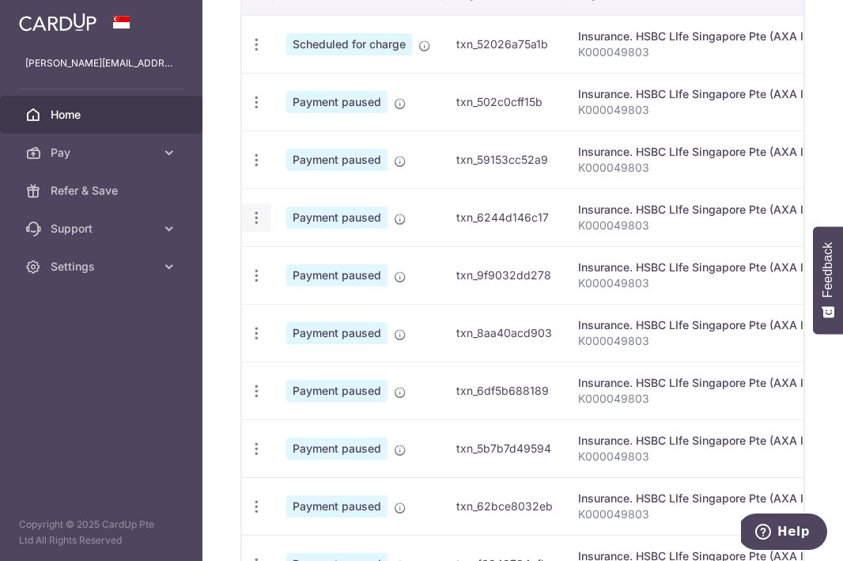
click at [258, 220] on icon "button" at bounding box center [256, 218] width 17 height 17
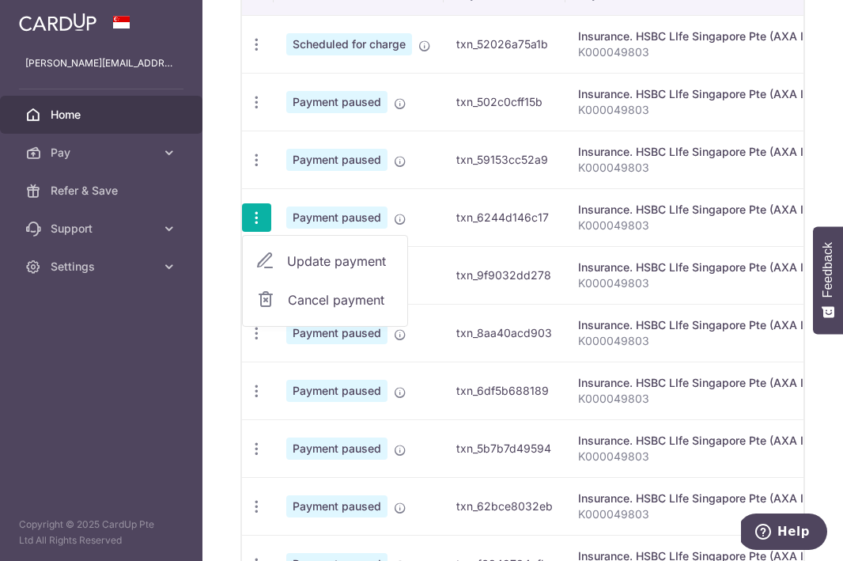
click at [301, 304] on span "Cancel payment" at bounding box center [341, 299] width 106 height 19
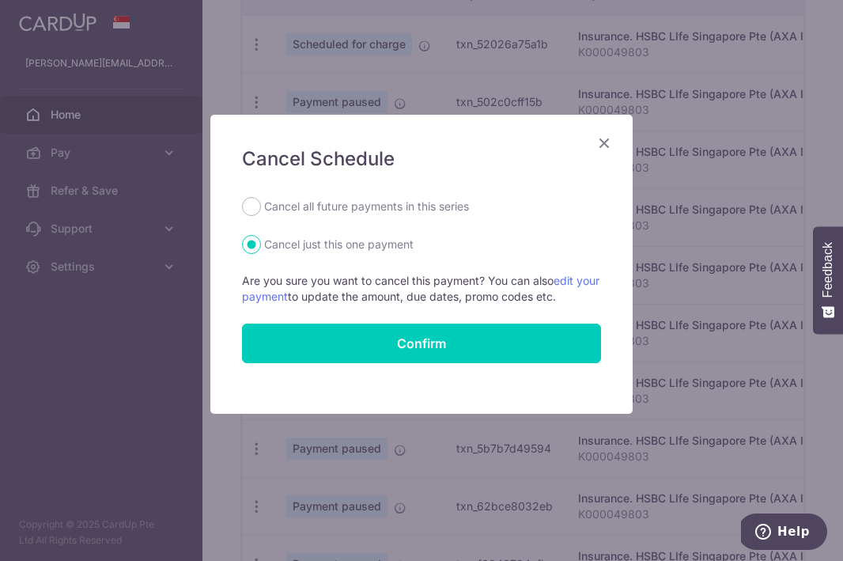
click at [315, 210] on label "Cancel all future payments in this series" at bounding box center [366, 206] width 205 height 19
click at [261, 210] on input "Cancel all future payments in this series" at bounding box center [251, 206] width 19 height 19
radio input "true"
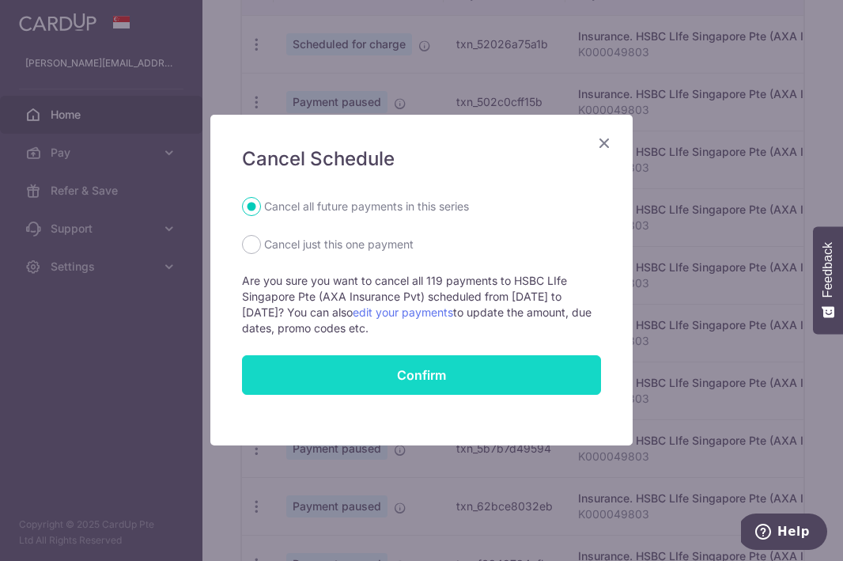
click at [332, 368] on button "Confirm" at bounding box center [421, 375] width 359 height 40
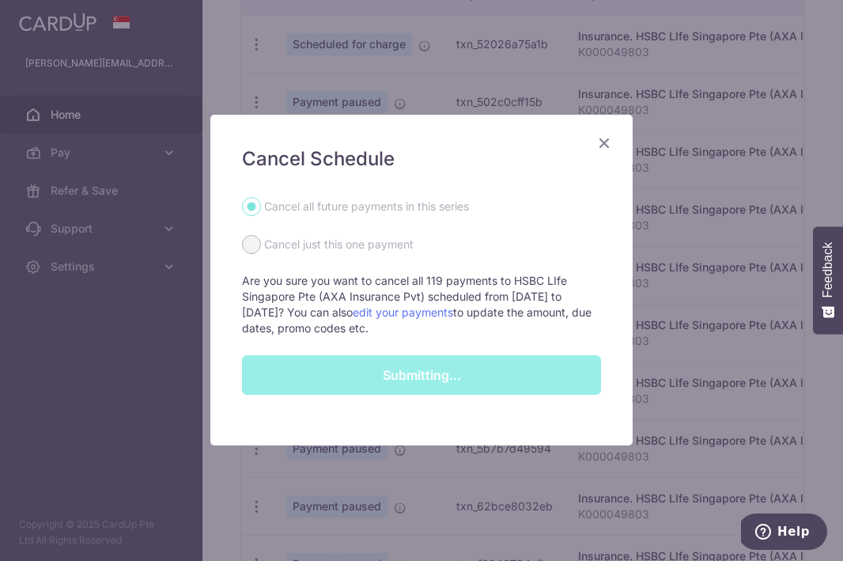
click at [687, 27] on div "Cancel Schedule Cancel all future payments in this series Cancel just this one …" at bounding box center [421, 280] width 843 height 561
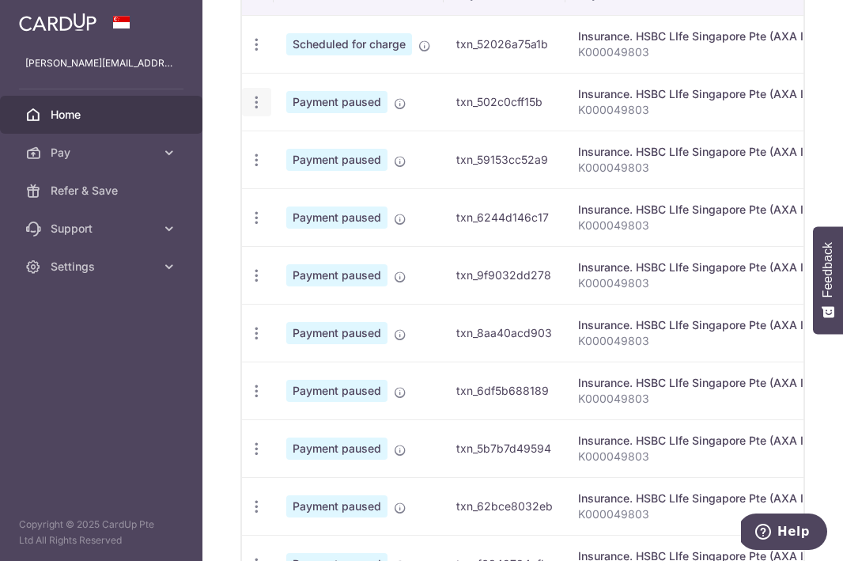
click at [262, 95] on icon "button" at bounding box center [256, 102] width 17 height 17
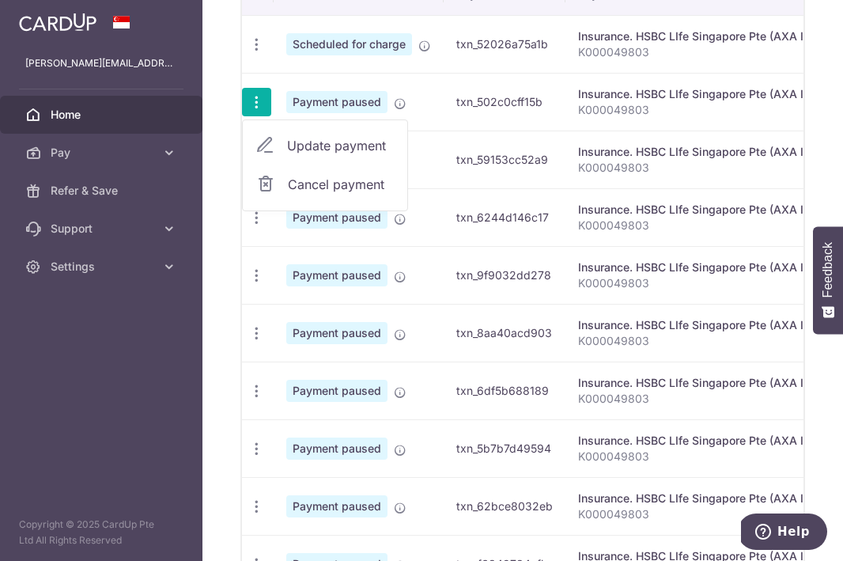
click at [317, 188] on span "Cancel payment" at bounding box center [341, 184] width 106 height 19
radio input "true"
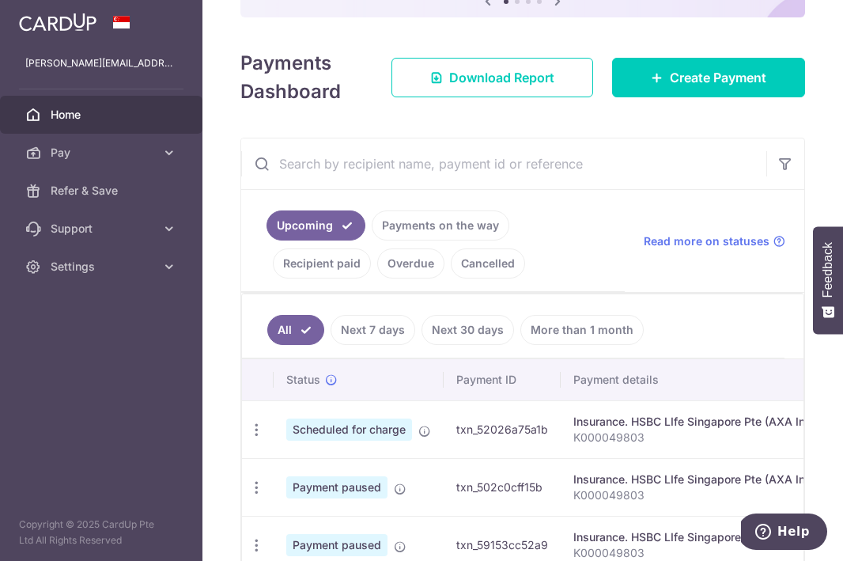
scroll to position [294, 0]
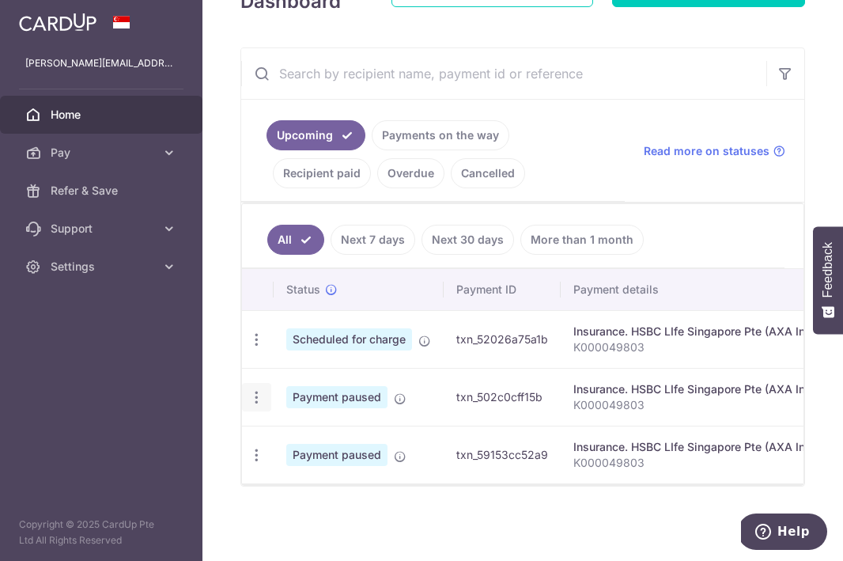
click at [255, 399] on icon "button" at bounding box center [256, 397] width 17 height 17
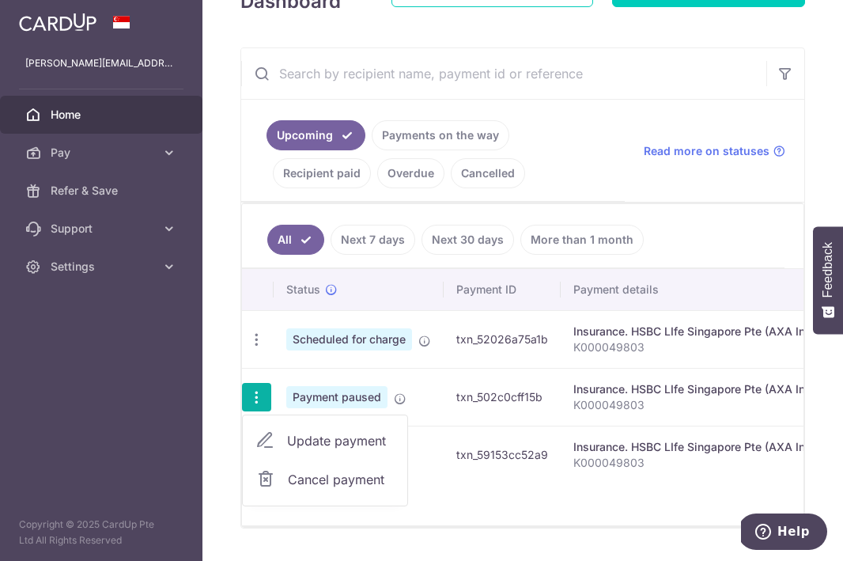
click at [344, 437] on span "Update payment" at bounding box center [341, 440] width 108 height 19
radio input "true"
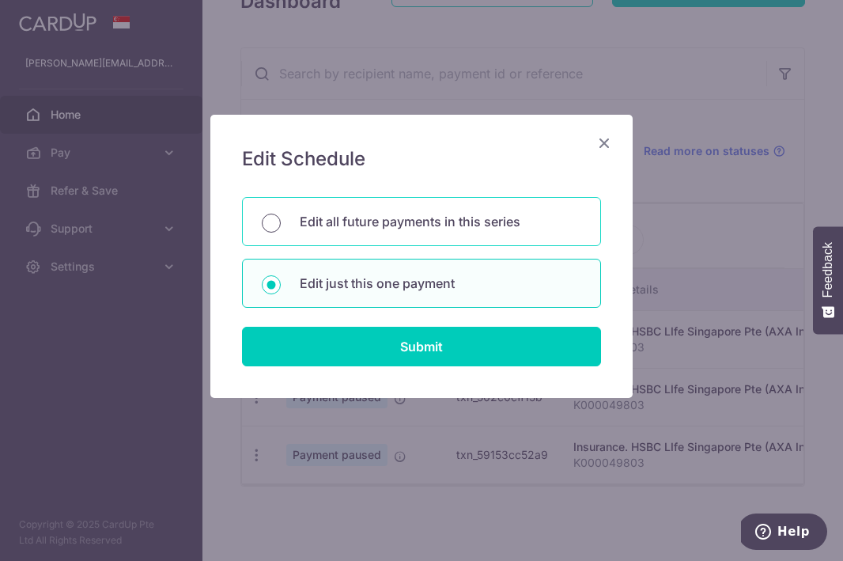
click at [271, 226] on input "Edit all future payments in this series" at bounding box center [271, 223] width 19 height 19
radio input "true"
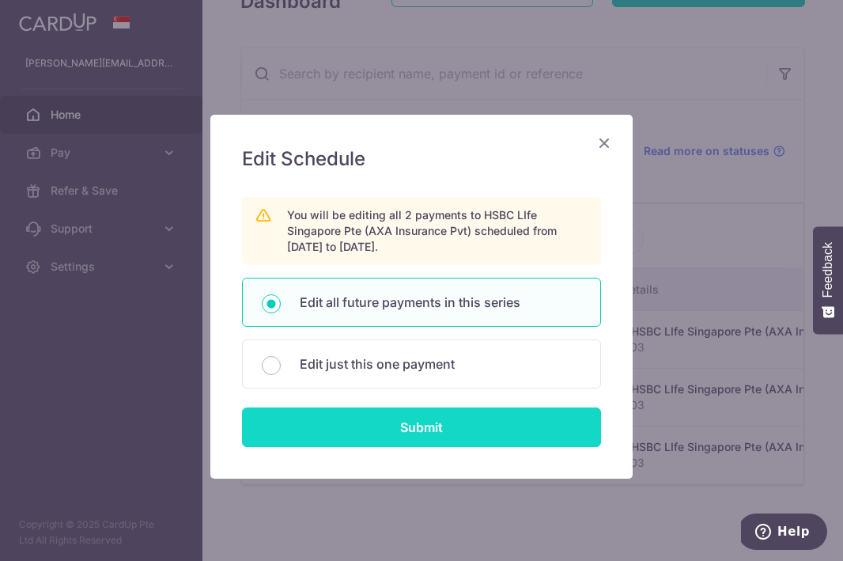
click at [379, 423] on input "Submit" at bounding box center [421, 427] width 359 height 40
radio input "true"
type input "1,000.00"
type input "K000049803"
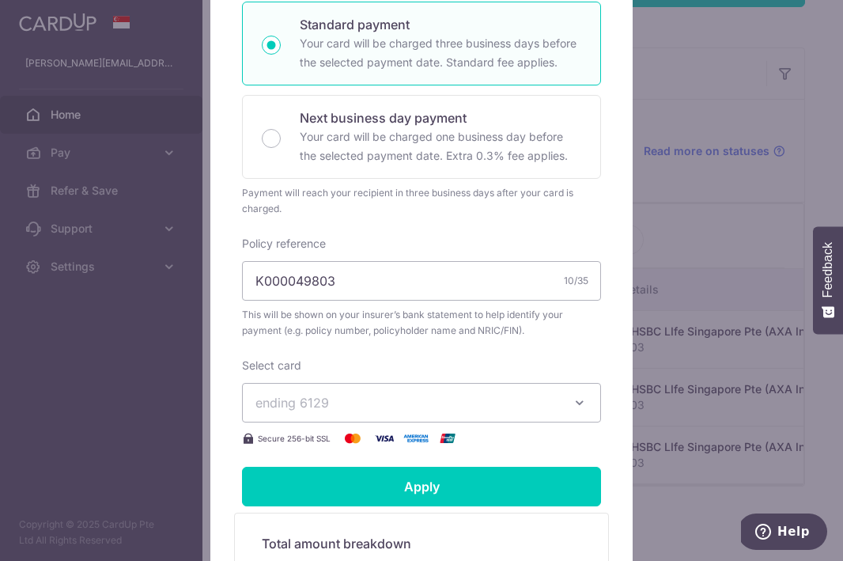
scroll to position [375, 0]
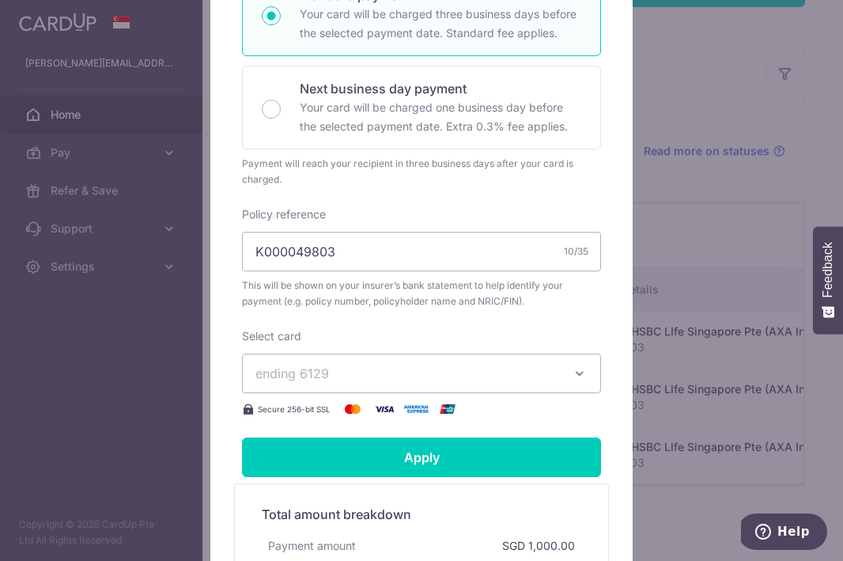
click at [445, 371] on span "ending 6129" at bounding box center [407, 373] width 304 height 19
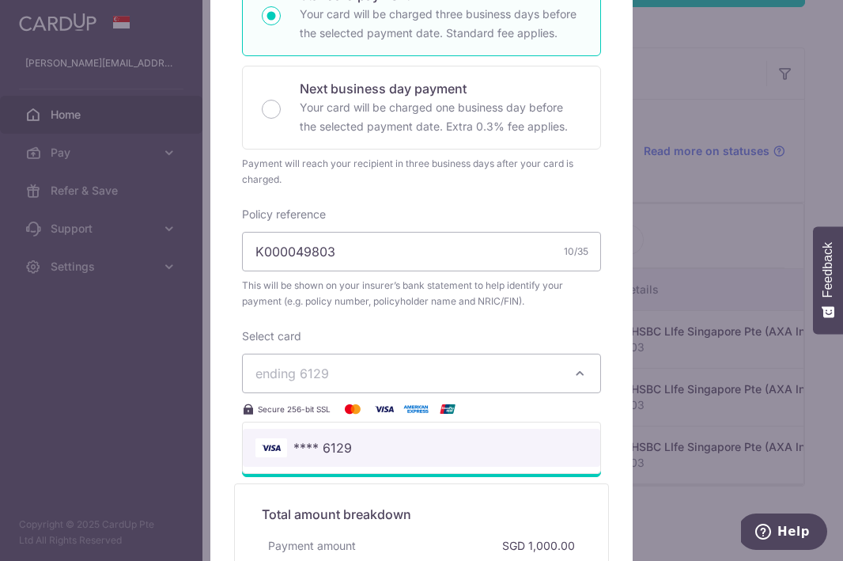
click at [342, 448] on span "**** 6129" at bounding box center [322, 447] width 59 height 19
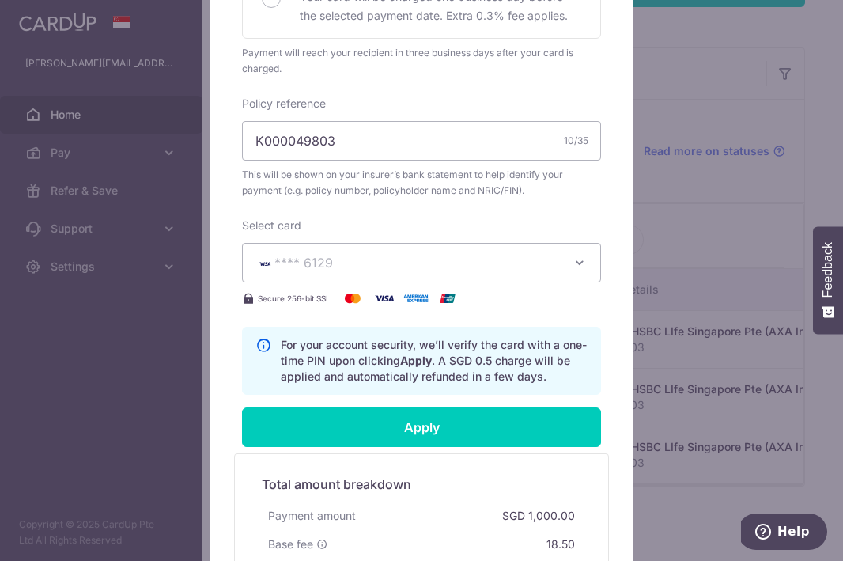
scroll to position [500, 0]
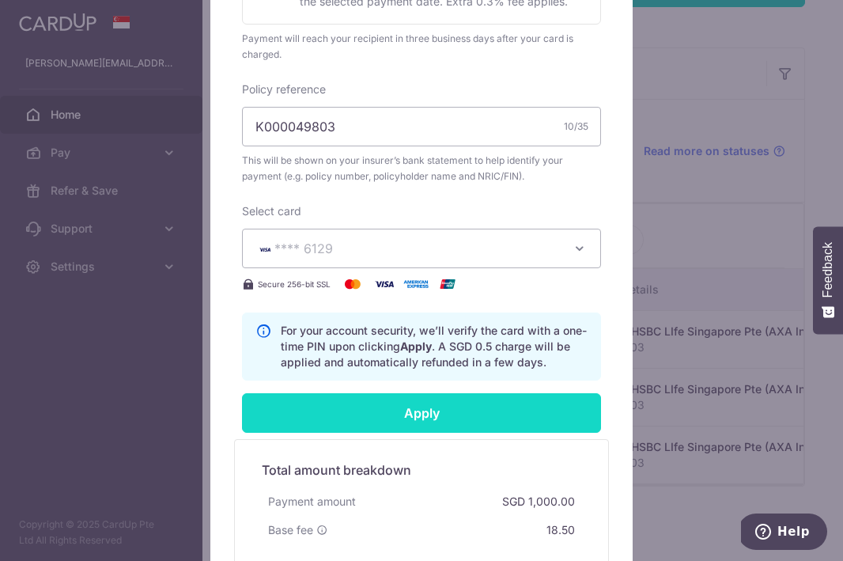
click at [401, 424] on input "Apply" at bounding box center [421, 413] width 359 height 40
type input "Successfully Applied"
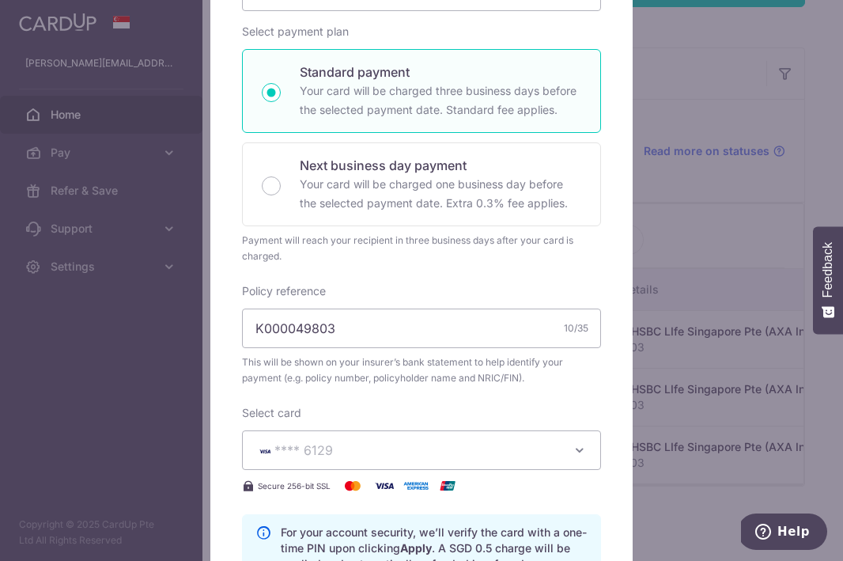
scroll to position [0, 0]
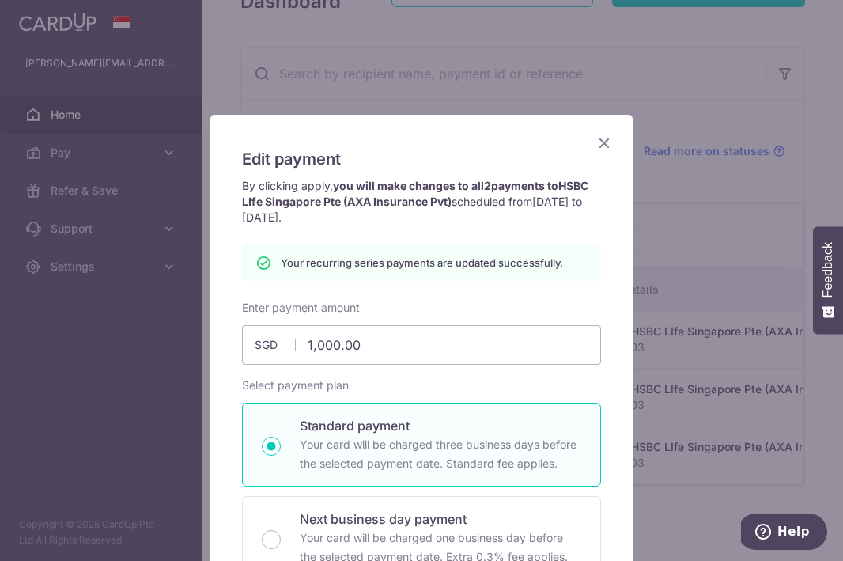
click at [608, 140] on icon "Close" at bounding box center [604, 143] width 19 height 20
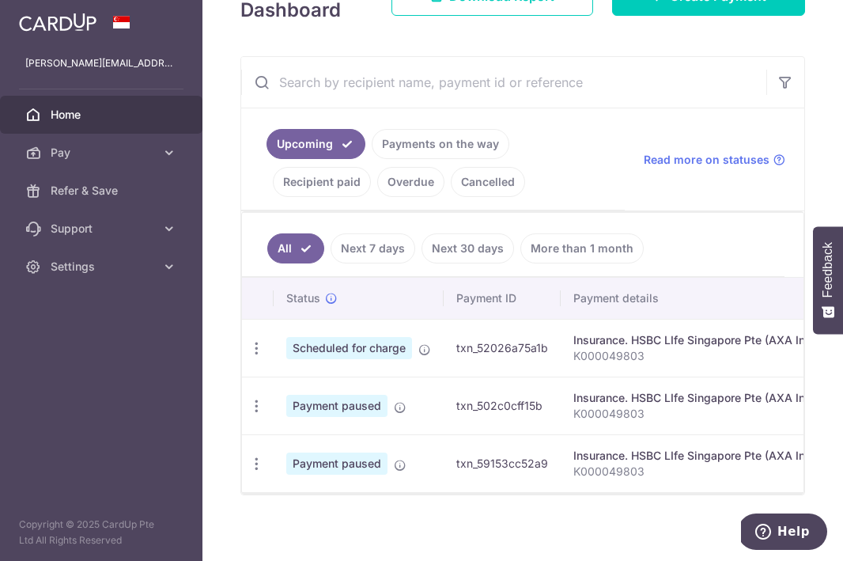
scroll to position [294, 0]
